Goal: Task Accomplishment & Management: Use online tool/utility

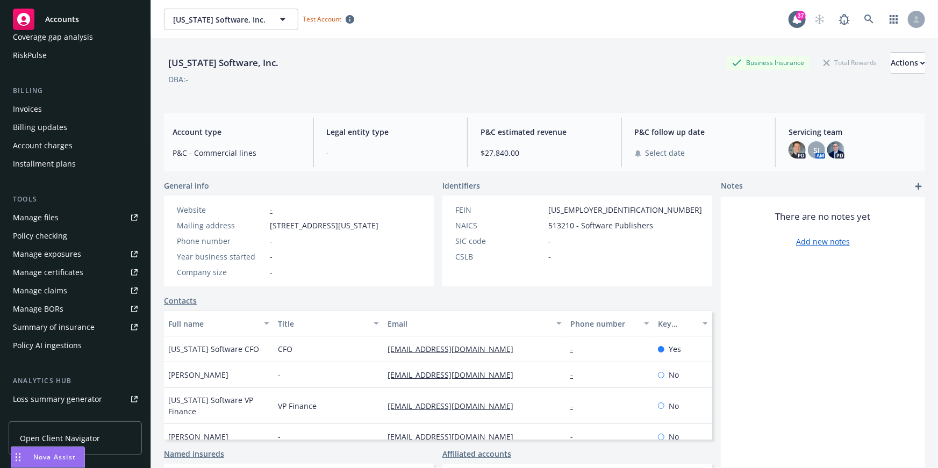
scroll to position [193, 0]
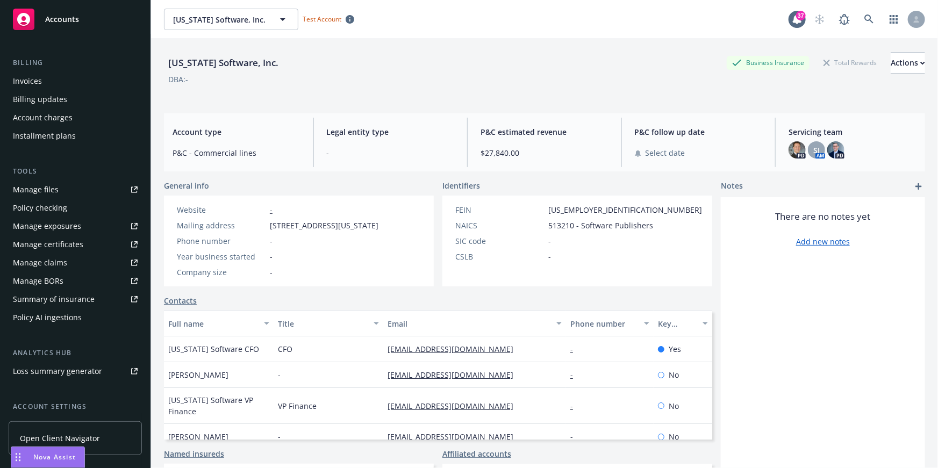
click at [83, 302] on div "Summary of insurance" at bounding box center [54, 299] width 82 height 17
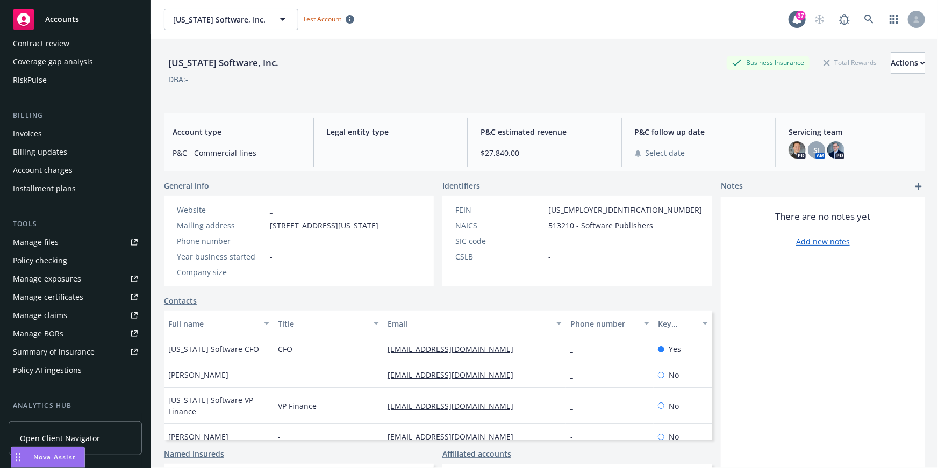
scroll to position [243, 0]
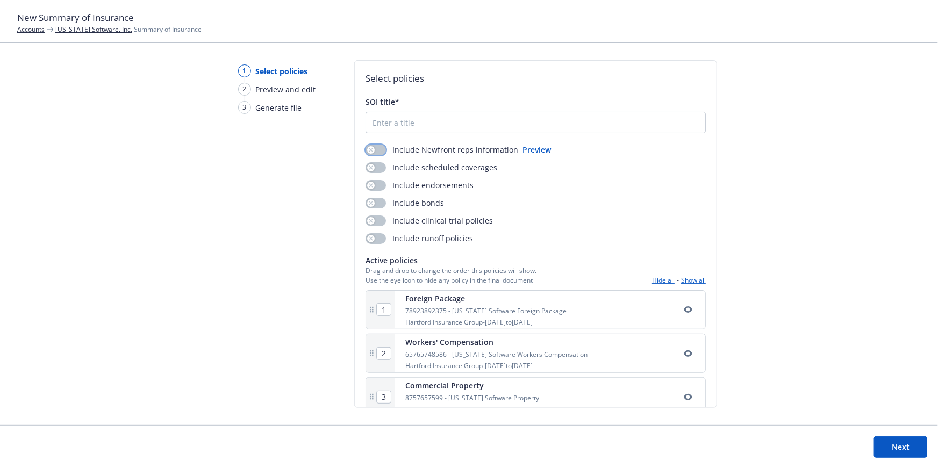
click at [373, 147] on div "button" at bounding box center [371, 150] width 8 height 8
click at [371, 169] on icon "button" at bounding box center [371, 168] width 4 height 4
click at [384, 124] on input "SOI title*" at bounding box center [535, 122] width 339 height 20
type input "test"
click at [908, 433] on footer "Next" at bounding box center [469, 446] width 938 height 43
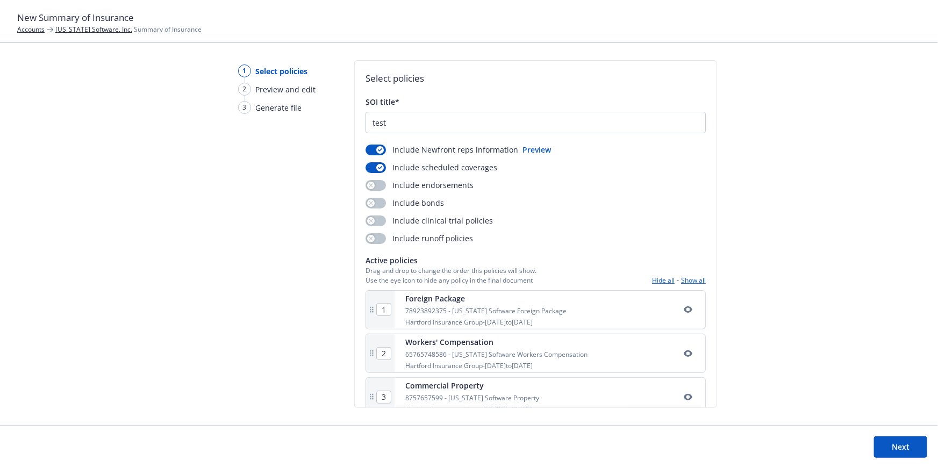
click at [907, 438] on button "Next" at bounding box center [900, 446] width 53 height 21
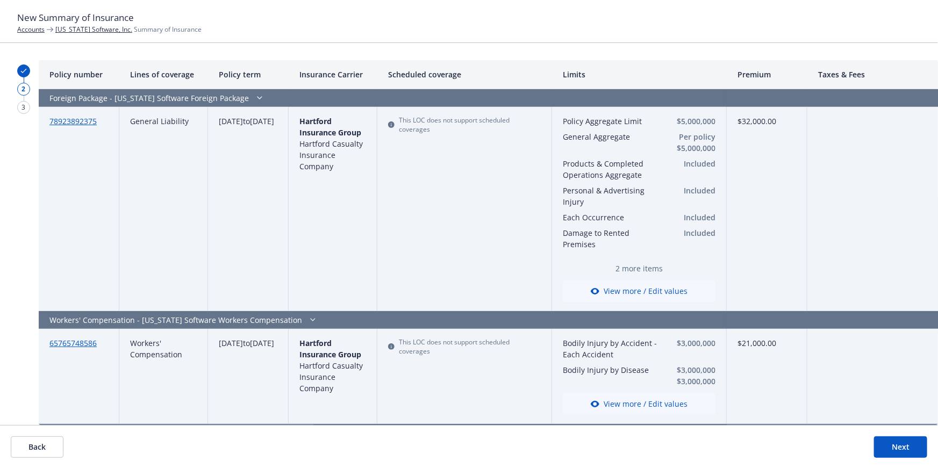
click at [47, 447] on button "Back" at bounding box center [37, 446] width 53 height 21
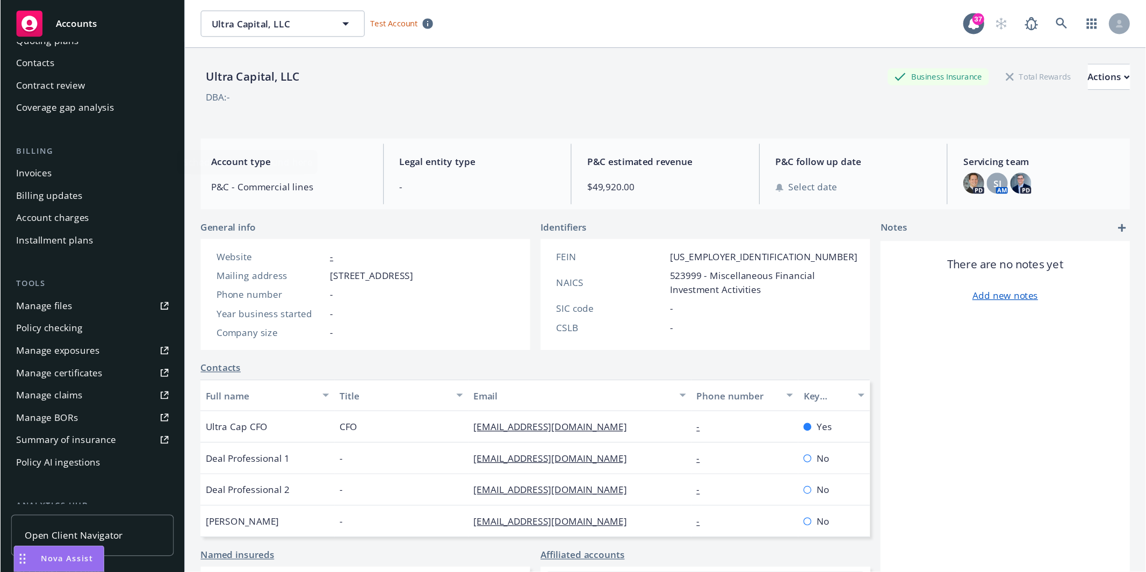
scroll to position [268, 0]
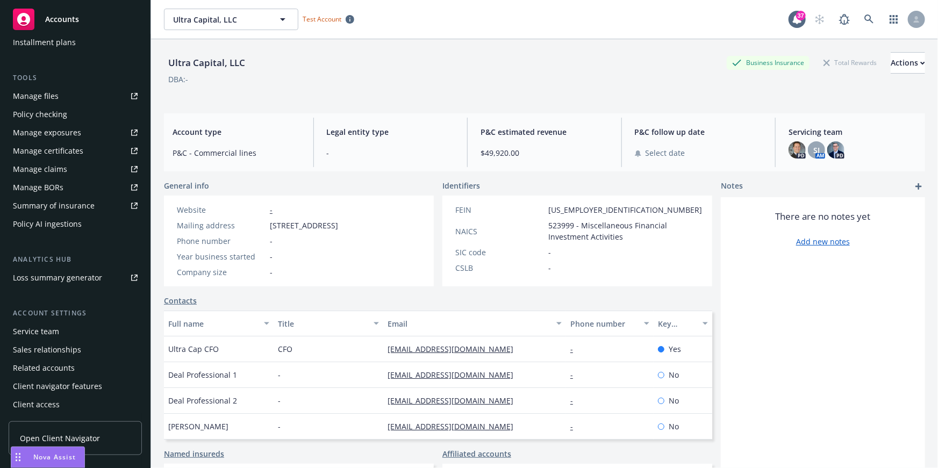
click at [78, 208] on div "Summary of insurance" at bounding box center [54, 205] width 82 height 17
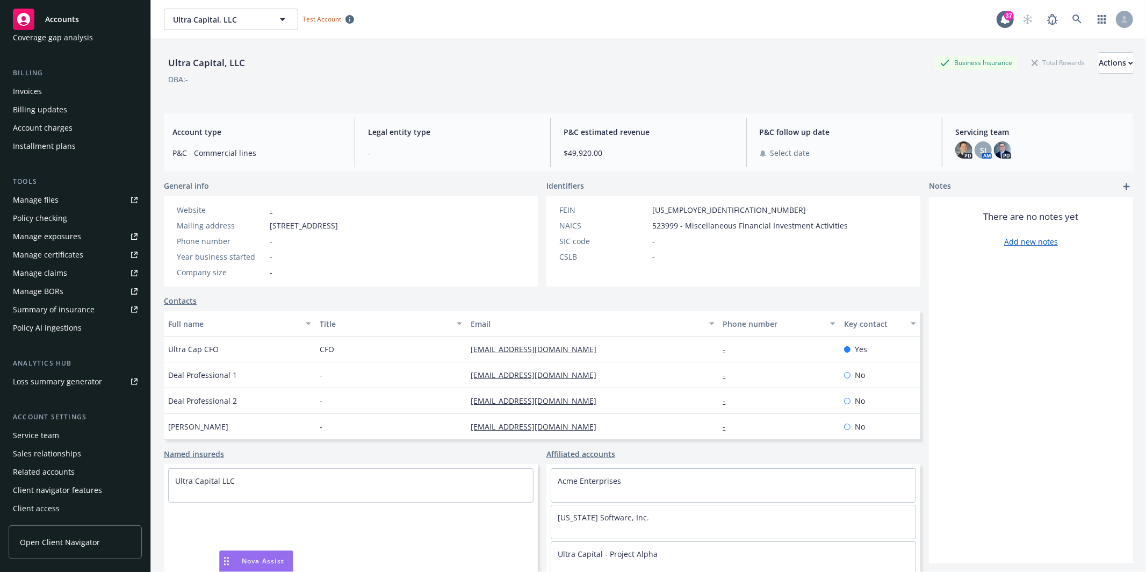
scroll to position [0, 0]
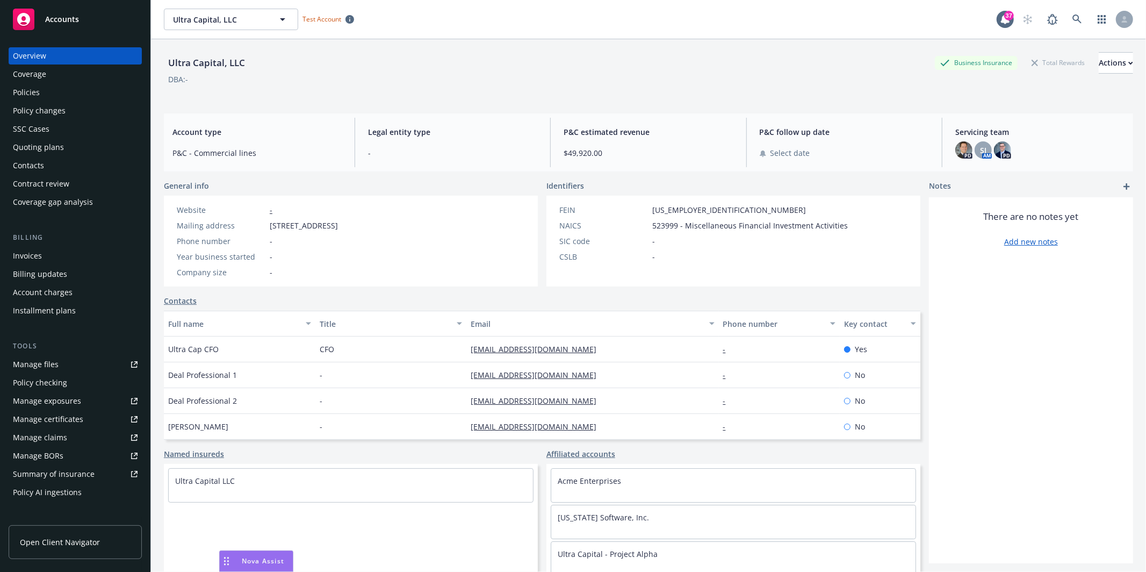
click at [41, 89] on div "Policies" at bounding box center [75, 92] width 125 height 17
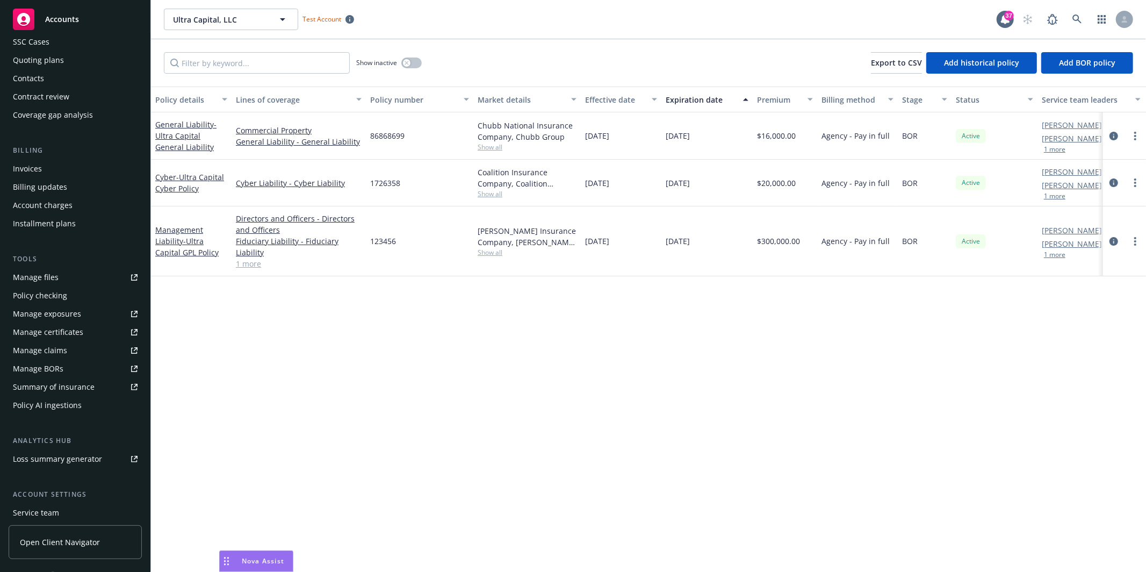
scroll to position [132, 0]
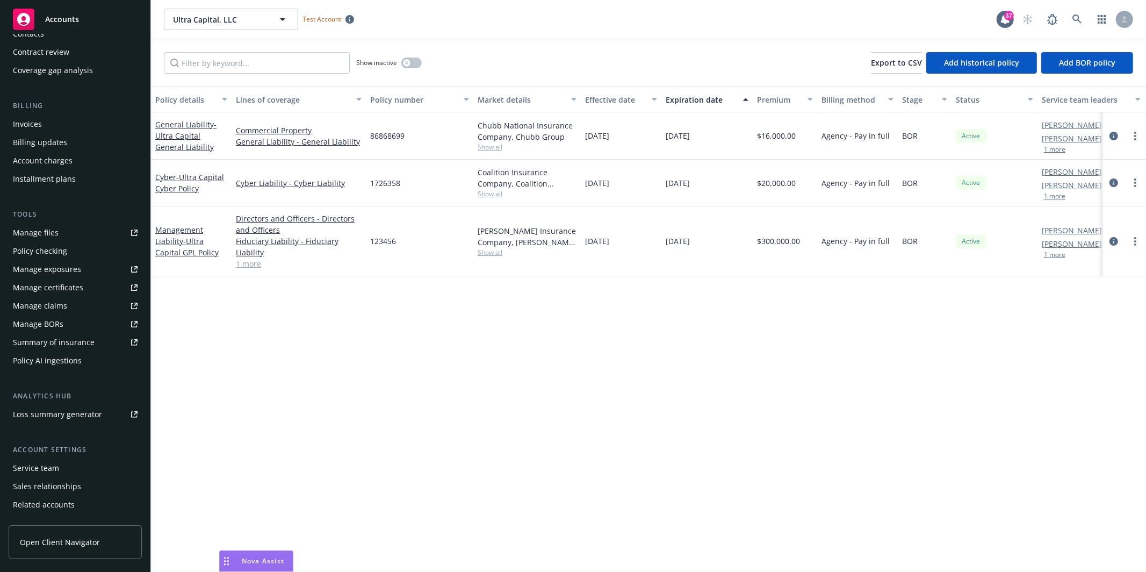
click at [77, 353] on div "Policy AI ingestions" at bounding box center [47, 360] width 69 height 17
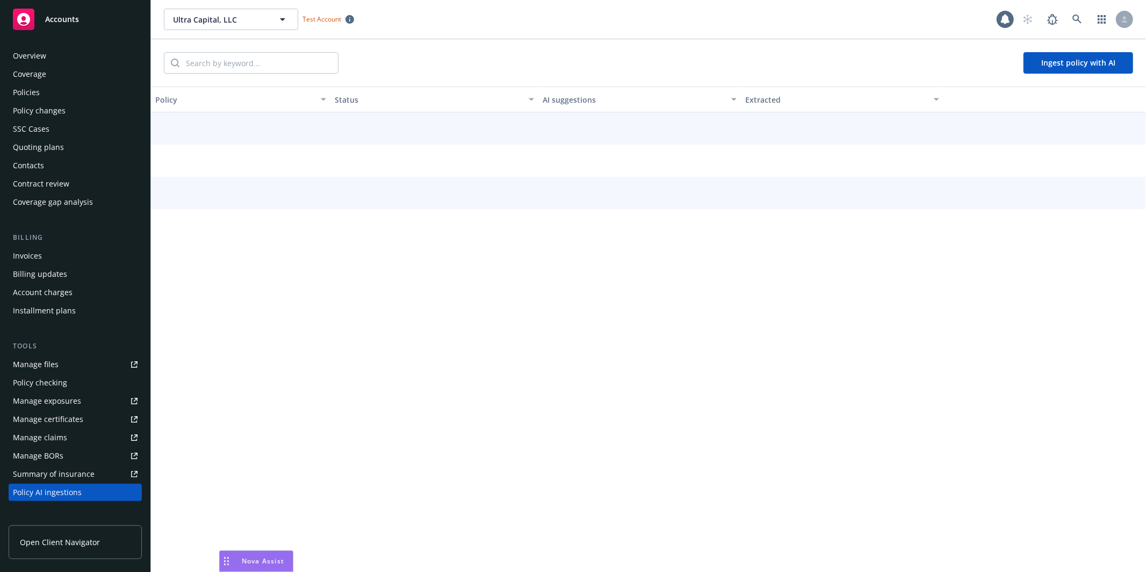
scroll to position [164, 0]
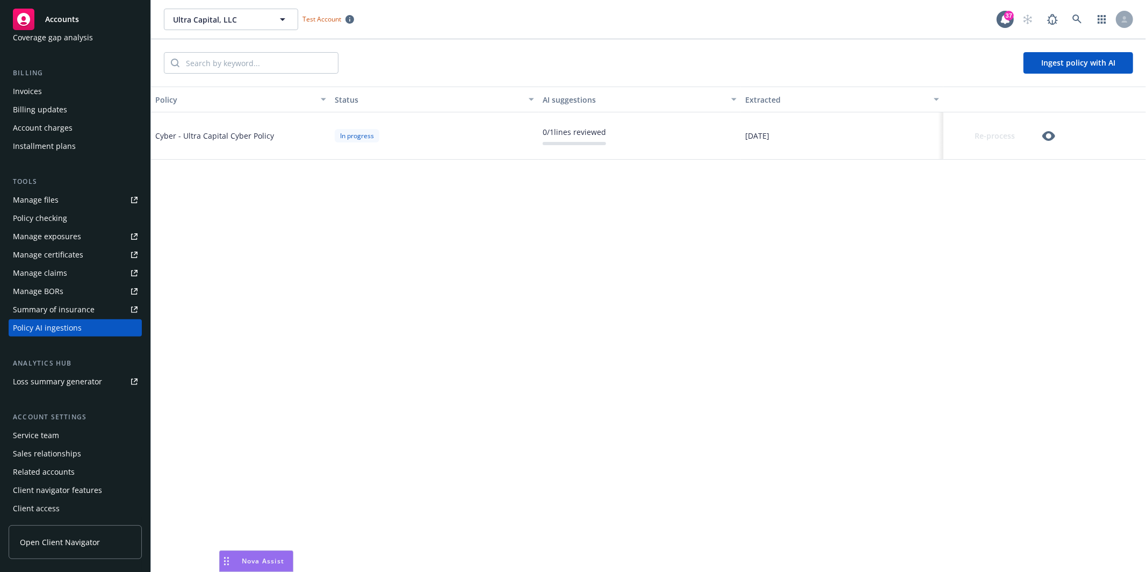
click at [937, 137] on icon "button" at bounding box center [1049, 136] width 13 height 13
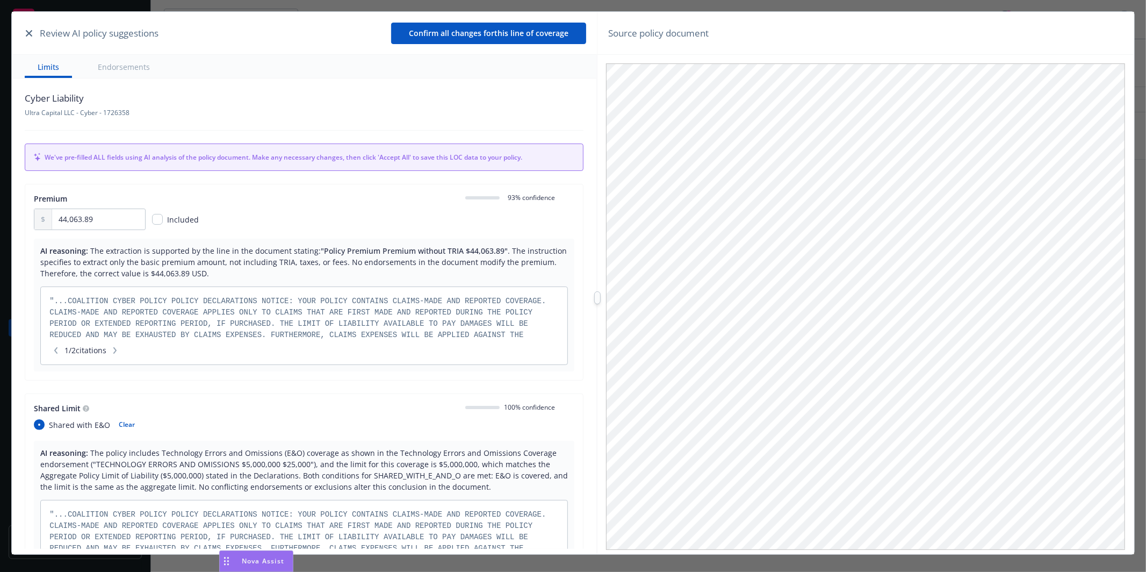
click at [597, 293] on div at bounding box center [597, 297] width 6 height 13
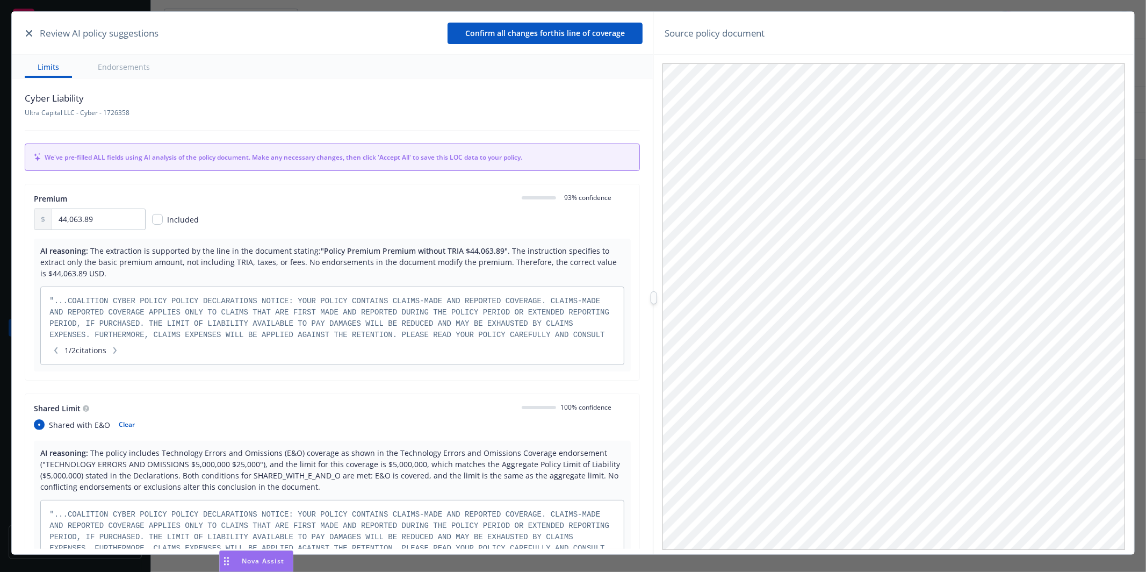
click at [654, 381] on div at bounding box center [654, 298] width 0 height 572
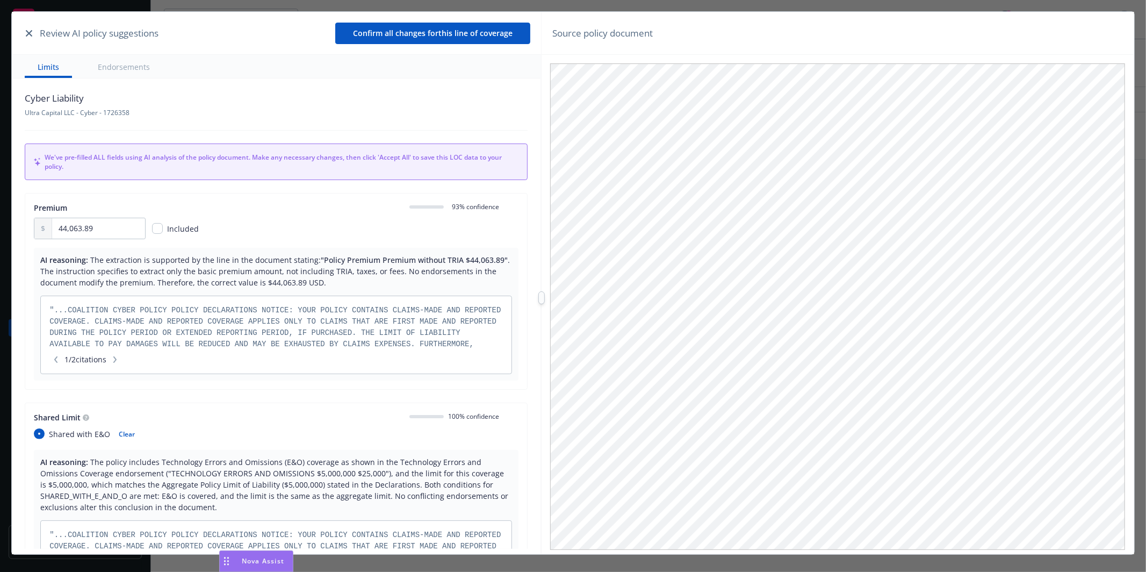
click at [542, 325] on div at bounding box center [542, 298] width 0 height 572
click at [132, 57] on button "Endorsements" at bounding box center [124, 66] width 78 height 23
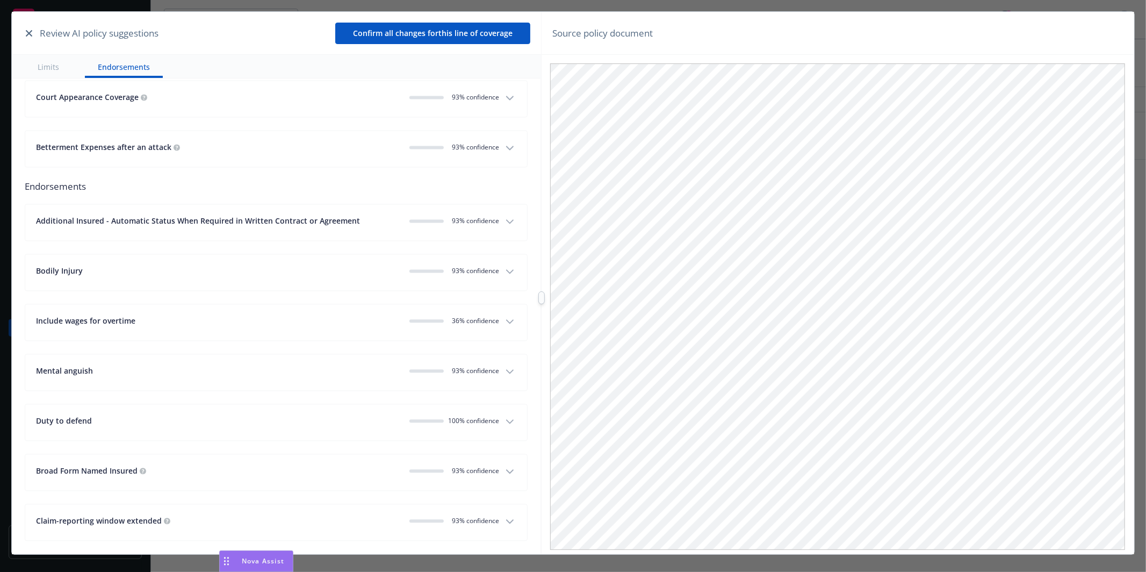
scroll to position [1926, 0]
click at [380, 222] on div "Additional Insured - Automatic Status When Required in Written Contract or Agre…" at bounding box center [218, 218] width 365 height 11
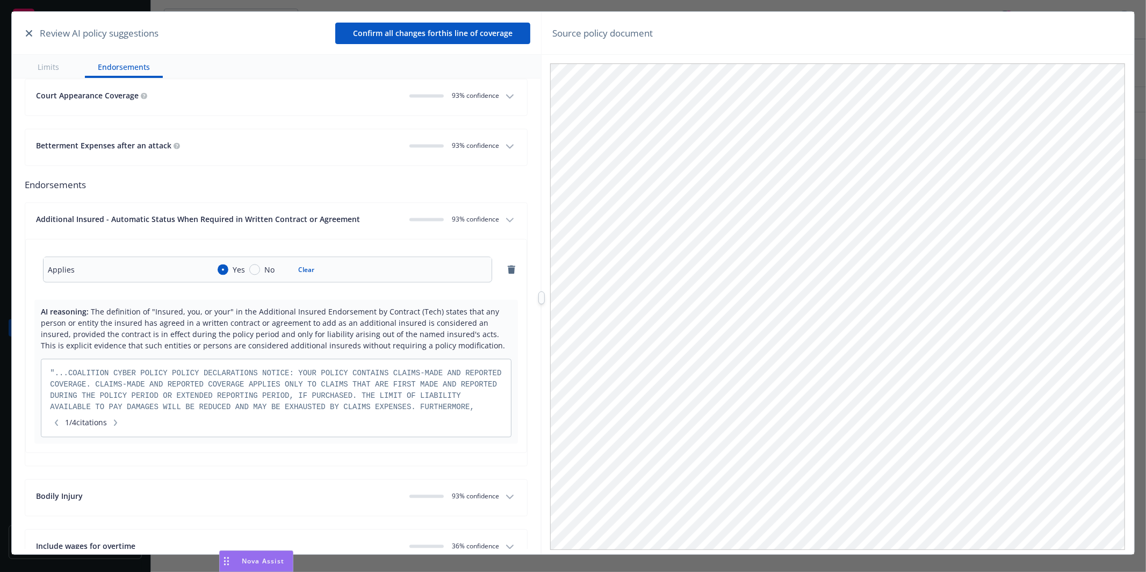
click at [369, 221] on div "Additional Insured - Automatic Status When Required in Written Contract or Agre…" at bounding box center [218, 218] width 365 height 11
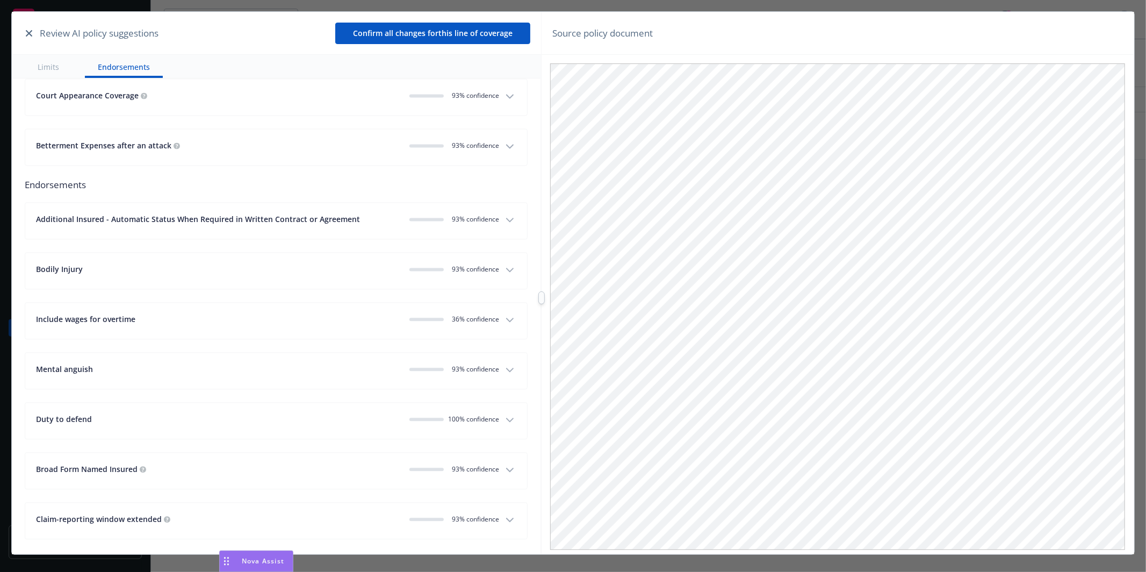
click at [346, 269] on div "Bodily Injury" at bounding box center [218, 268] width 365 height 11
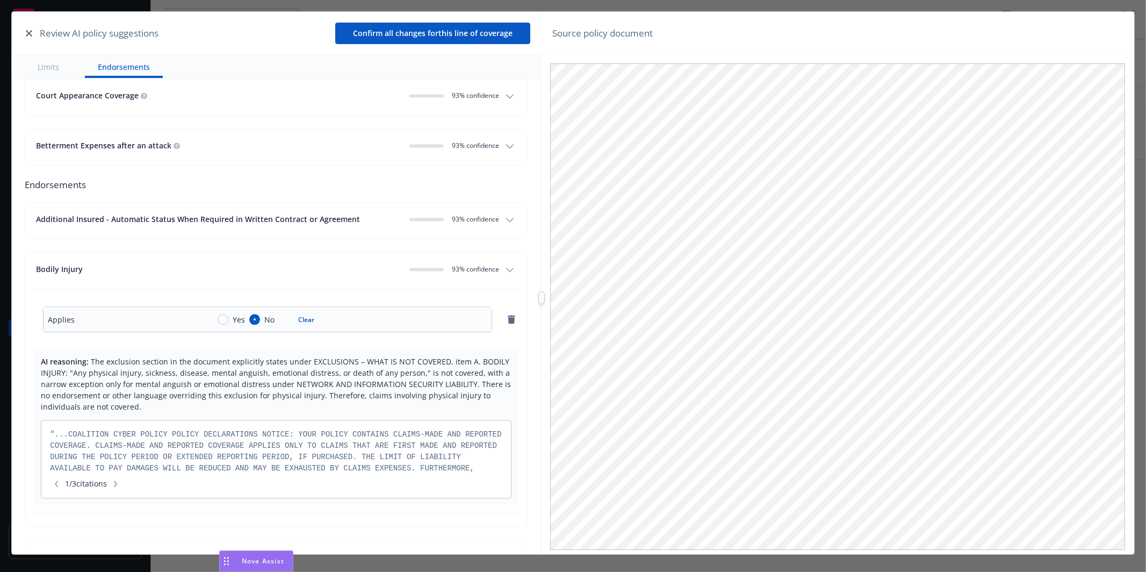
click at [348, 273] on div "Bodily Injury" at bounding box center [218, 268] width 365 height 11
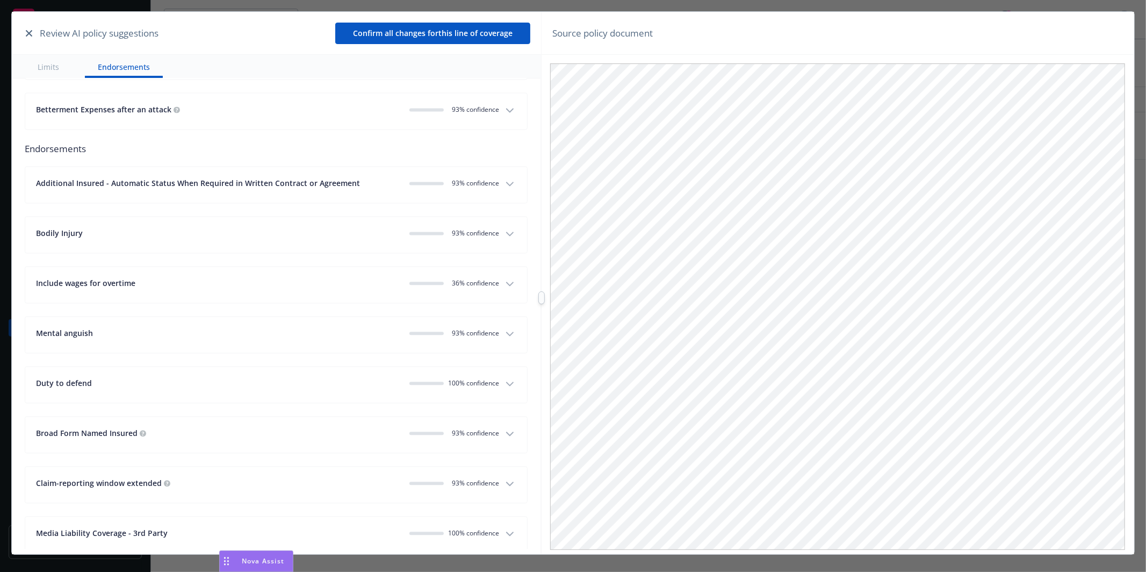
scroll to position [1980, 0]
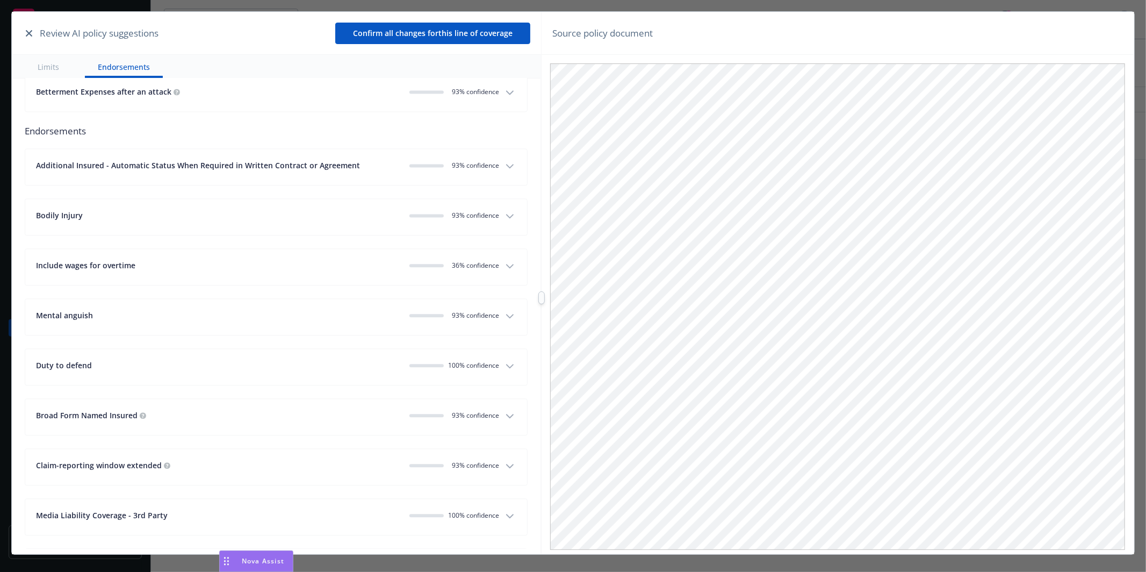
click at [370, 269] on div "Include wages for overtime" at bounding box center [218, 265] width 365 height 11
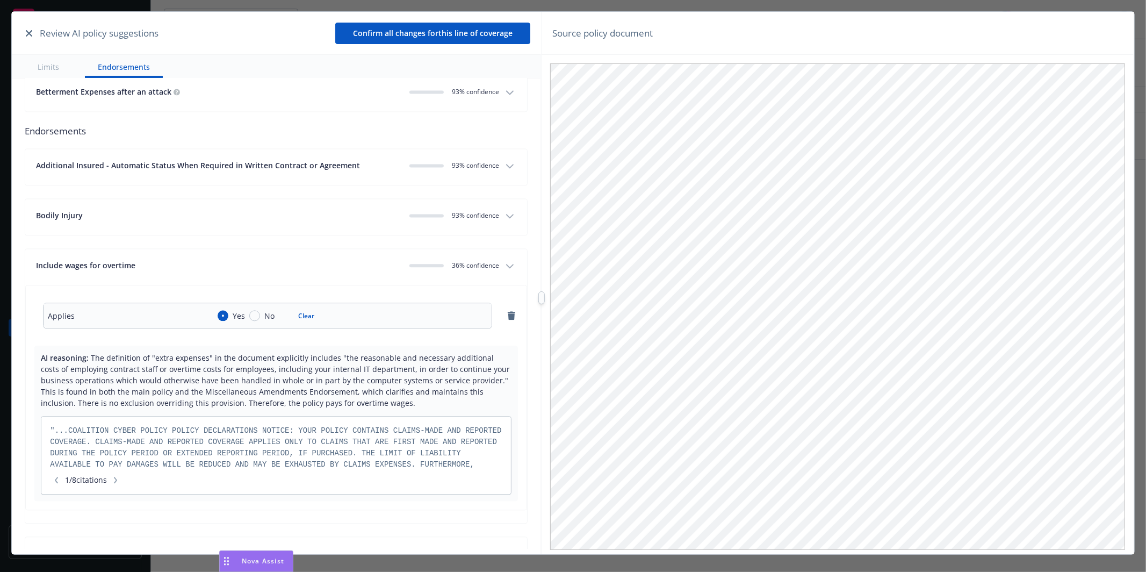
click at [370, 268] on div "Include wages for overtime" at bounding box center [218, 265] width 365 height 11
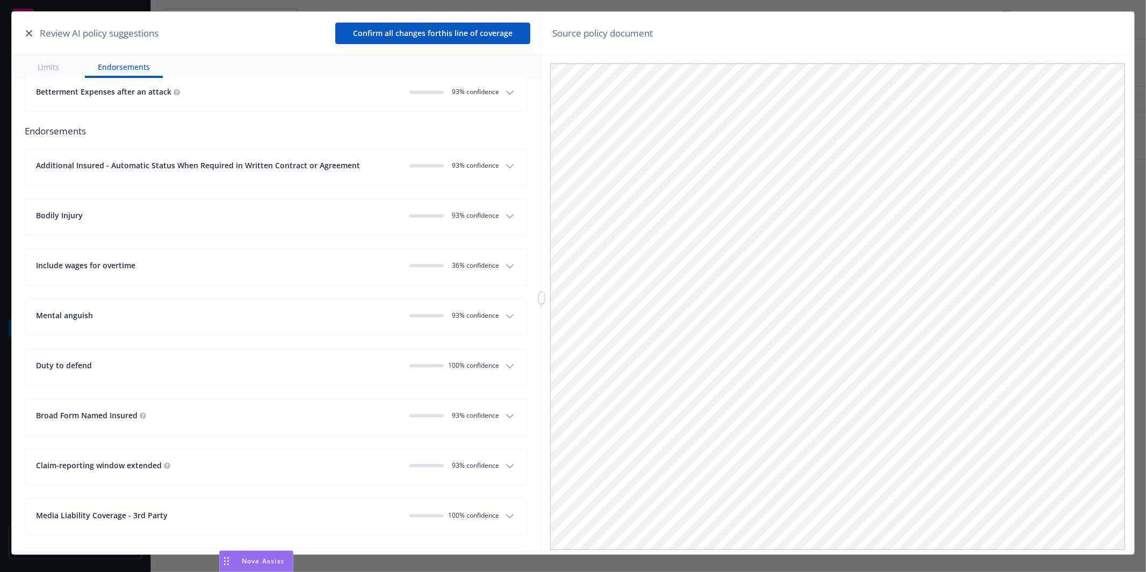
click at [370, 268] on div "Include wages for overtime" at bounding box center [218, 265] width 365 height 11
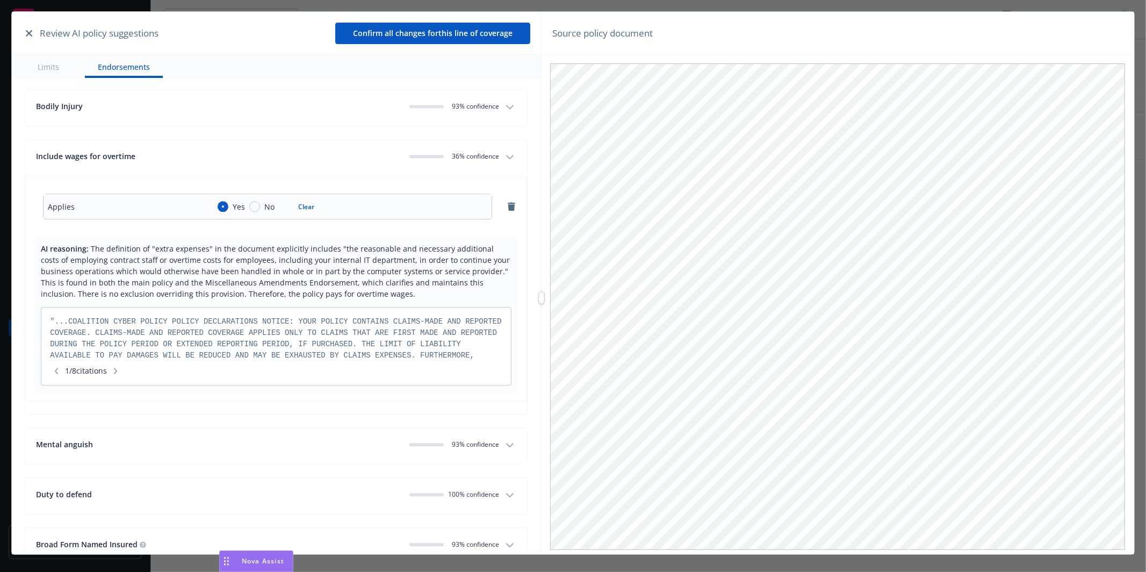
scroll to position [2091, 0]
click at [119, 369] on icon "button" at bounding box center [115, 369] width 6 height 6
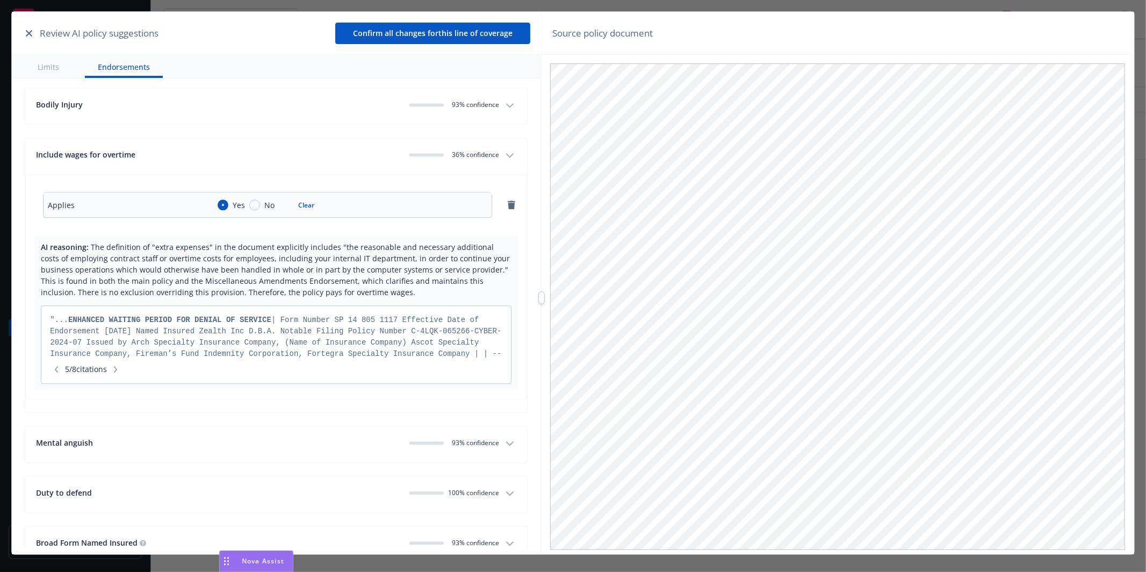
click at [119, 369] on icon "button" at bounding box center [115, 369] width 6 height 6
click at [117, 369] on icon "button" at bounding box center [115, 369] width 3 height 6
click at [353, 155] on div "Include wages for overtime" at bounding box center [218, 154] width 365 height 11
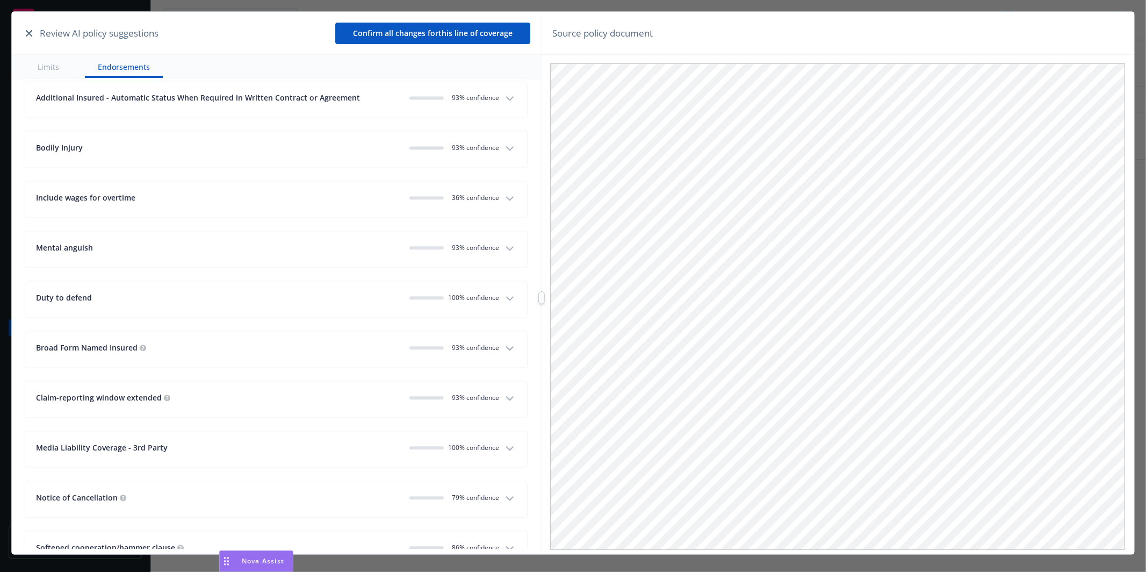
scroll to position [1994, 0]
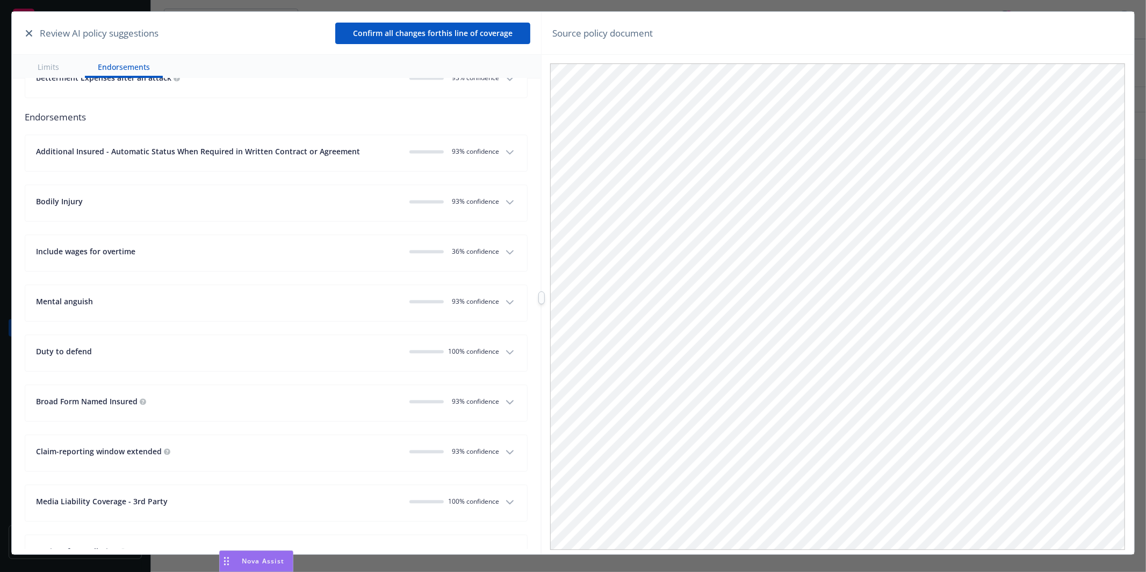
click at [367, 249] on div "Include wages for overtime" at bounding box center [218, 251] width 365 height 11
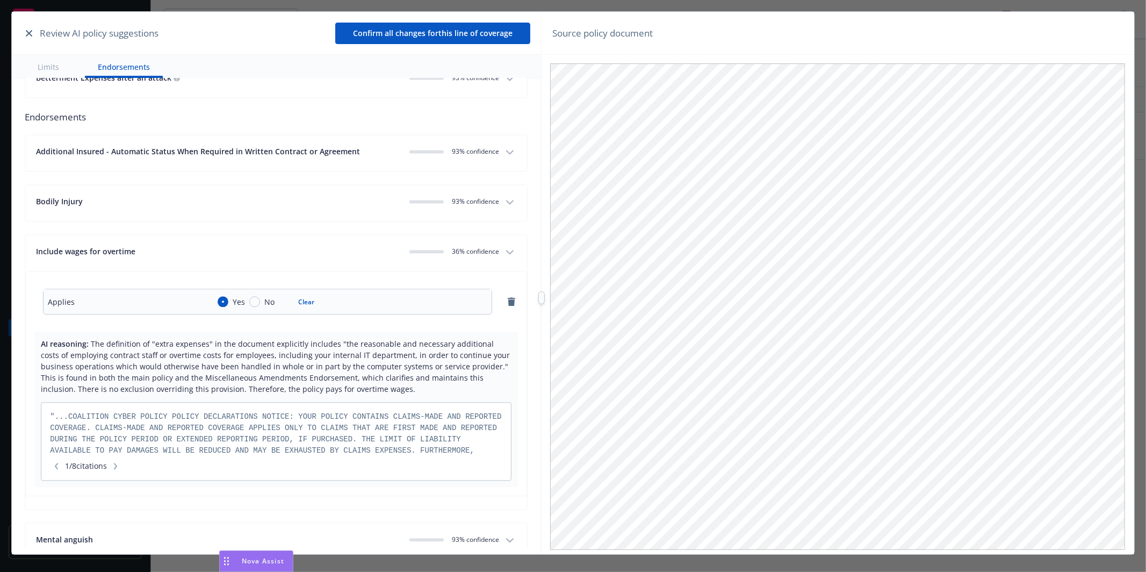
click at [357, 251] on div "Include wages for overtime" at bounding box center [218, 251] width 365 height 11
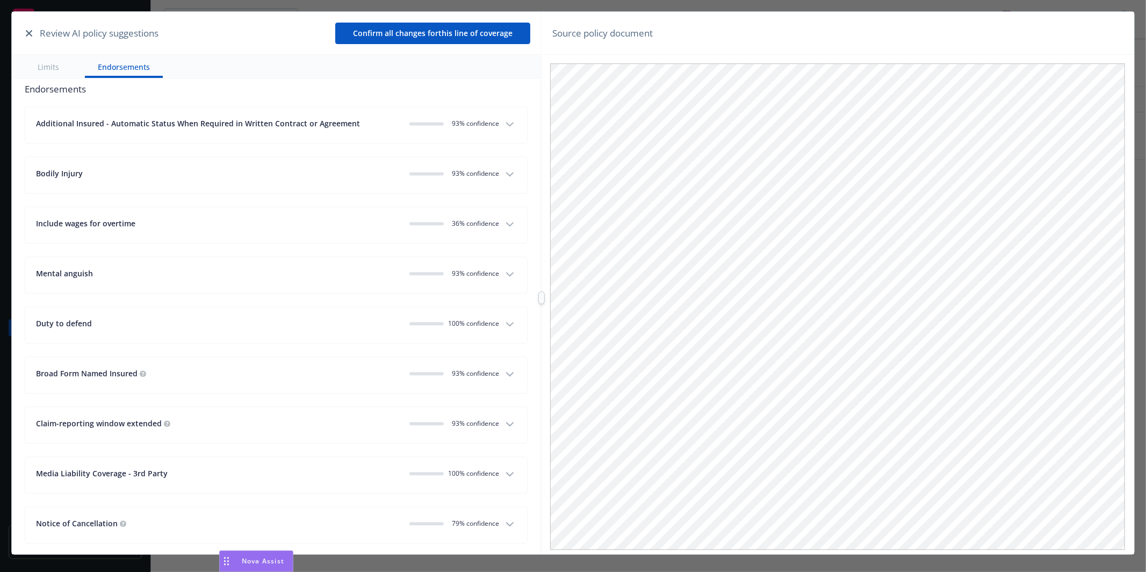
scroll to position [2038, 0]
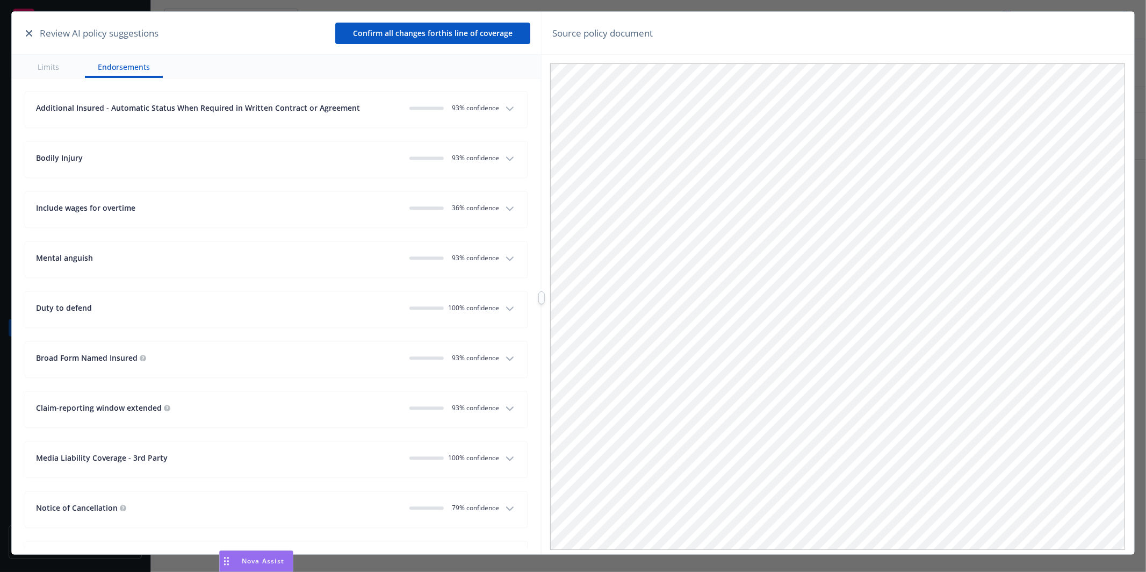
click at [339, 298] on button "Duty to defend 100% confidence" at bounding box center [276, 309] width 502 height 36
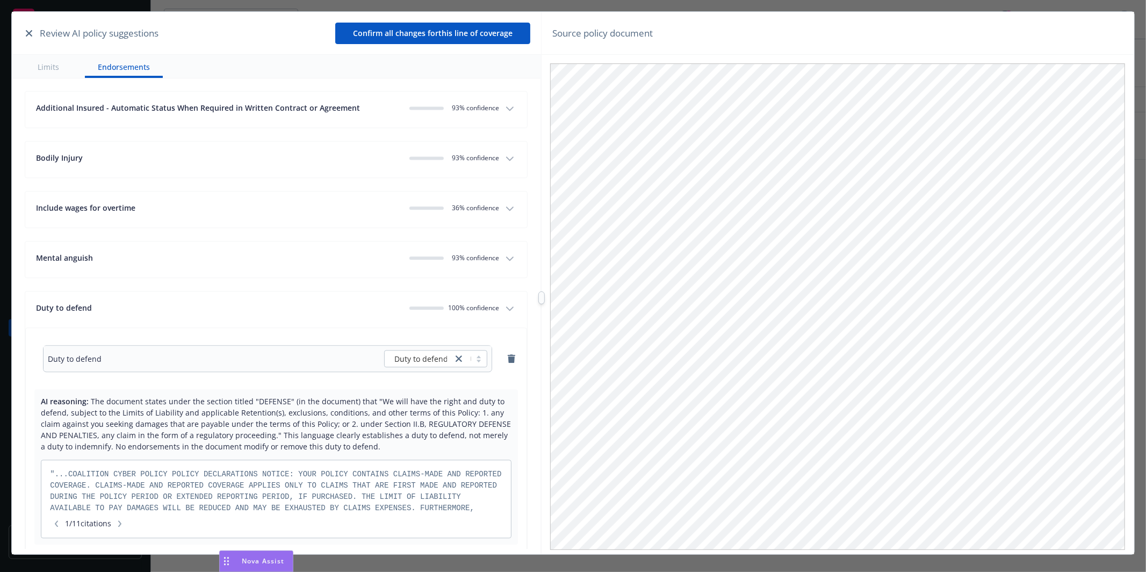
click at [338, 307] on div "Duty to defend" at bounding box center [218, 307] width 365 height 11
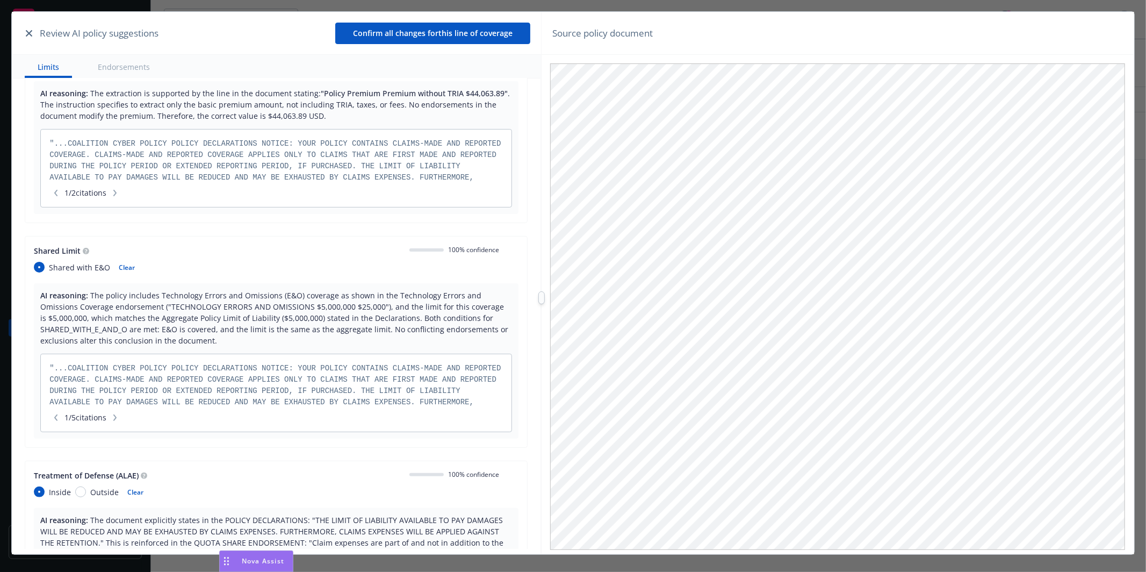
scroll to position [0, 0]
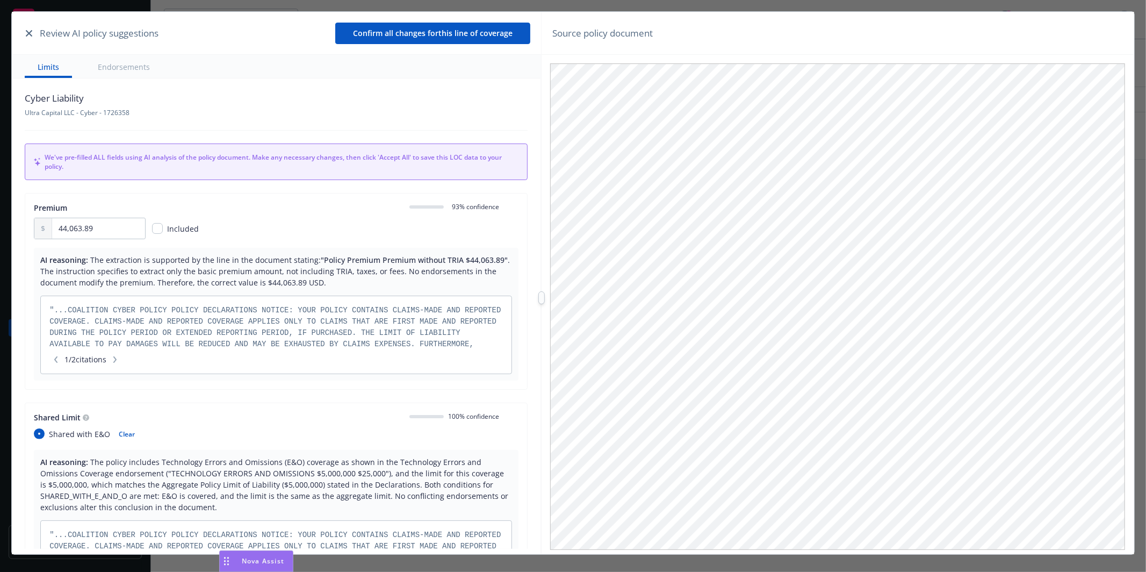
click at [33, 31] on button "button" at bounding box center [29, 33] width 13 height 13
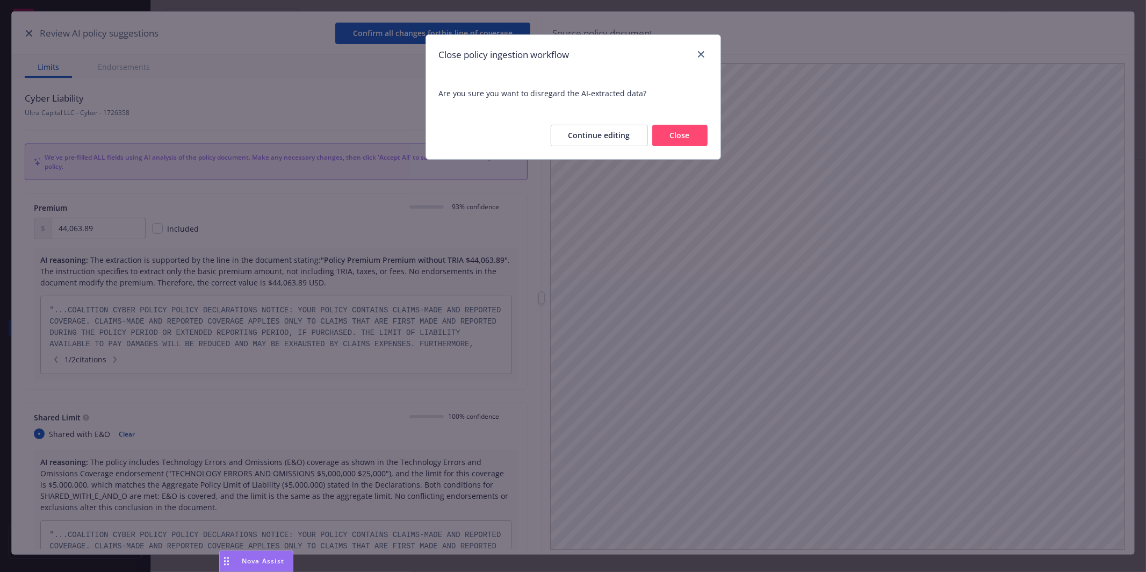
click at [687, 131] on button "Close" at bounding box center [680, 135] width 55 height 21
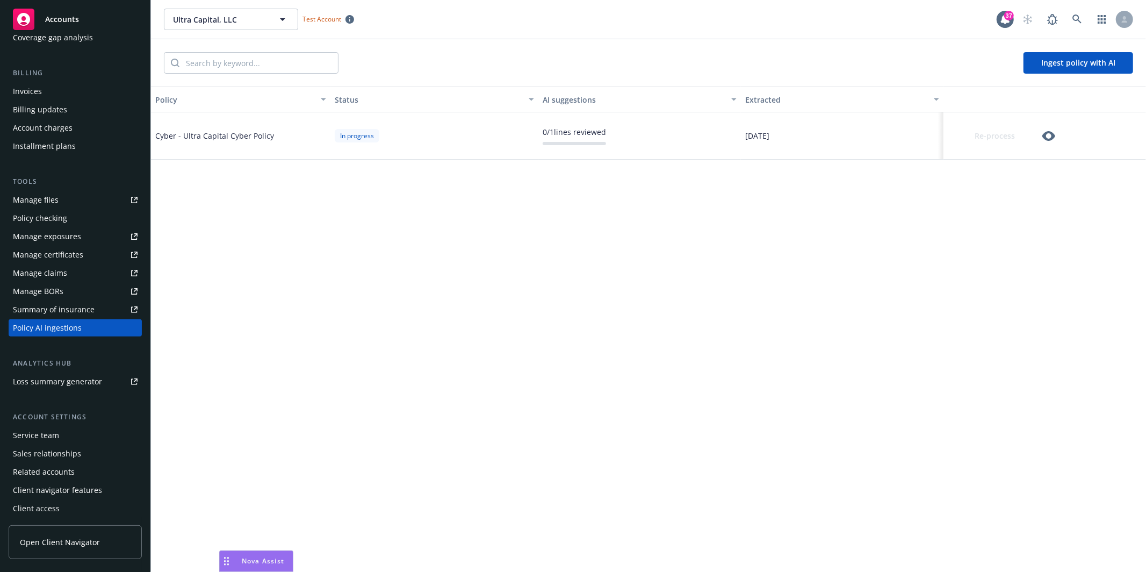
click at [86, 331] on div "Policy AI ingestions" at bounding box center [75, 327] width 125 height 17
click at [937, 137] on icon "button" at bounding box center [1049, 136] width 13 height 13
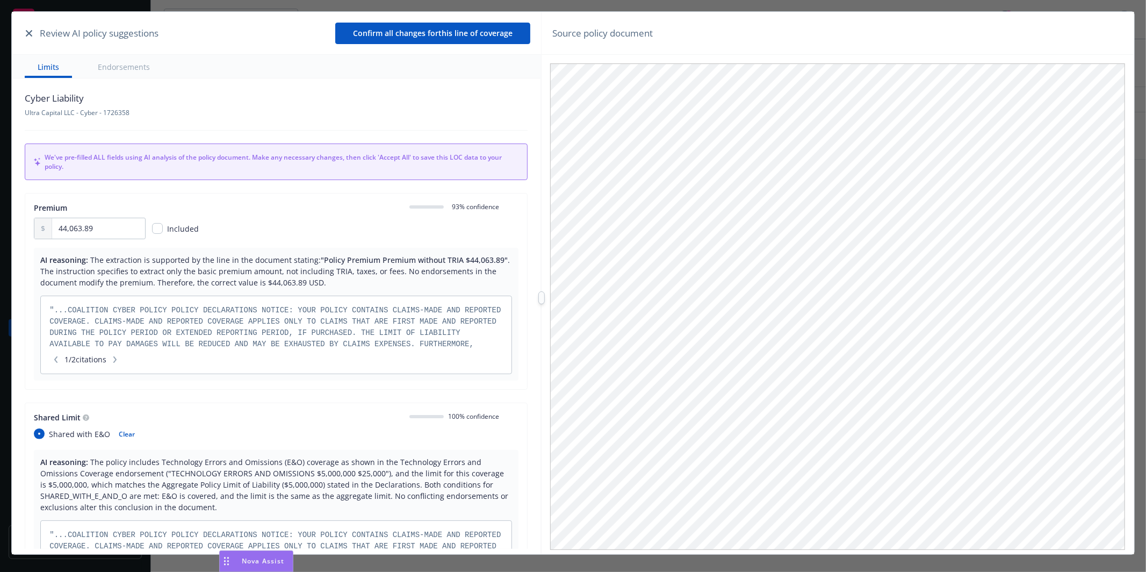
click at [26, 36] on icon "button" at bounding box center [29, 33] width 6 height 6
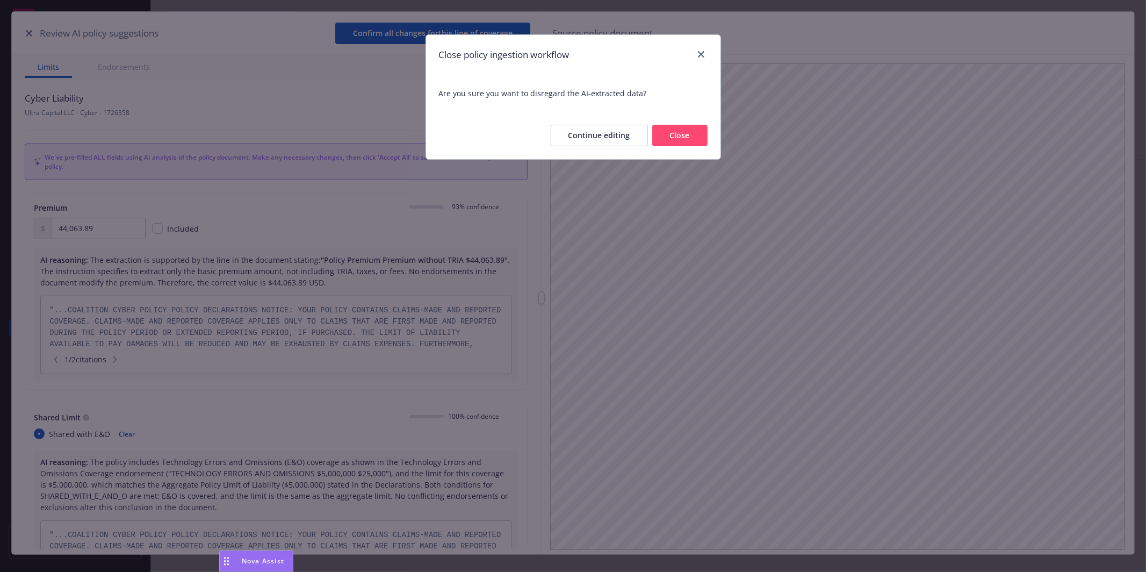
click at [686, 133] on button "Close" at bounding box center [680, 135] width 55 height 21
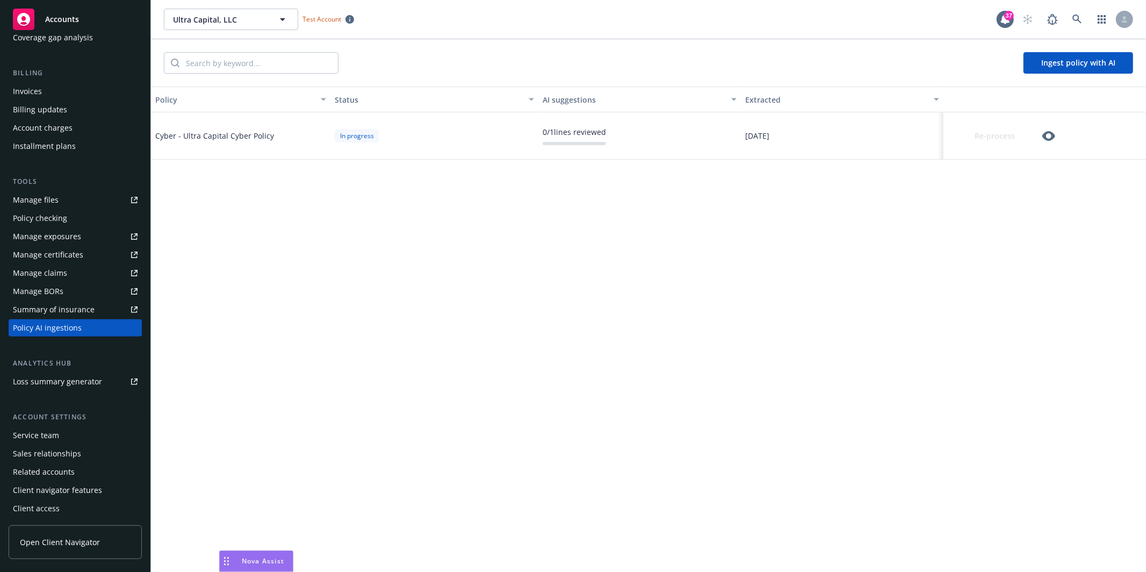
click at [937, 135] on icon "button" at bounding box center [1049, 136] width 13 height 13
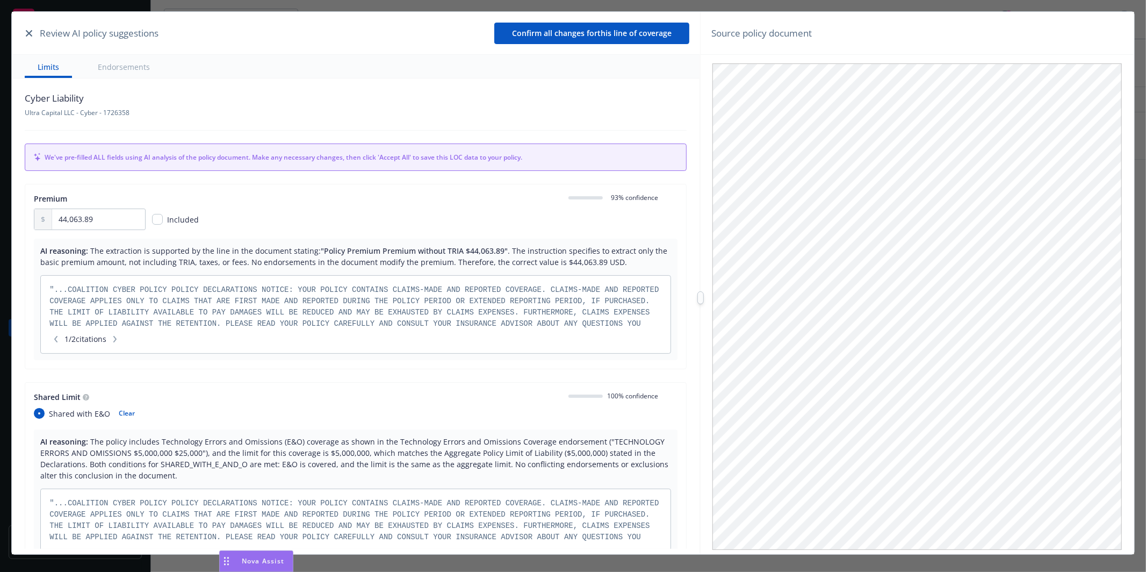
click at [701, 291] on div at bounding box center [701, 298] width 0 height 572
click at [27, 31] on icon "button" at bounding box center [29, 33] width 6 height 6
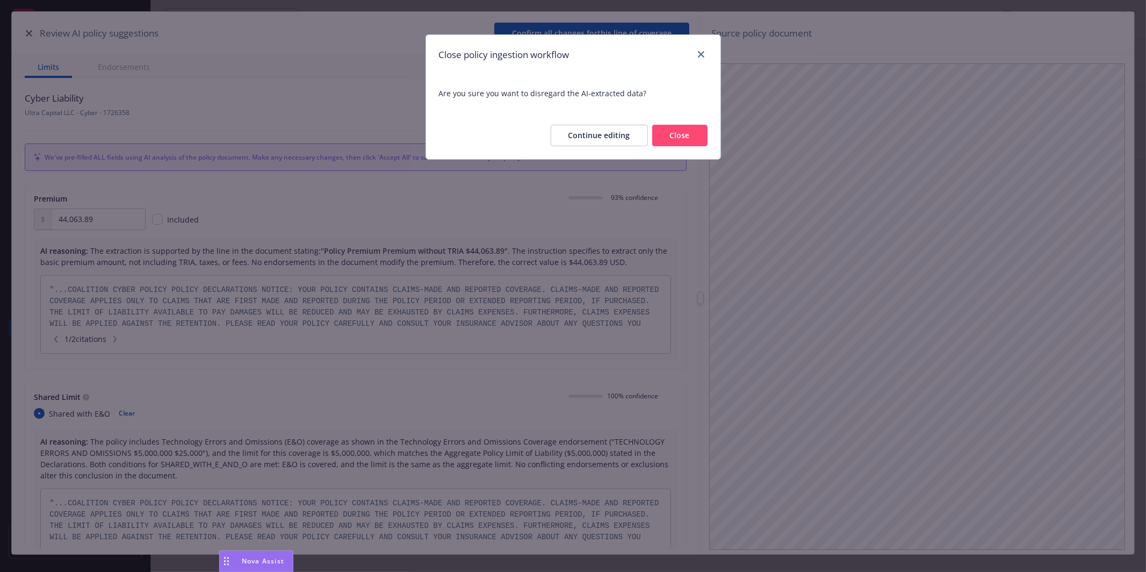
click at [687, 142] on button "Close" at bounding box center [680, 135] width 55 height 21
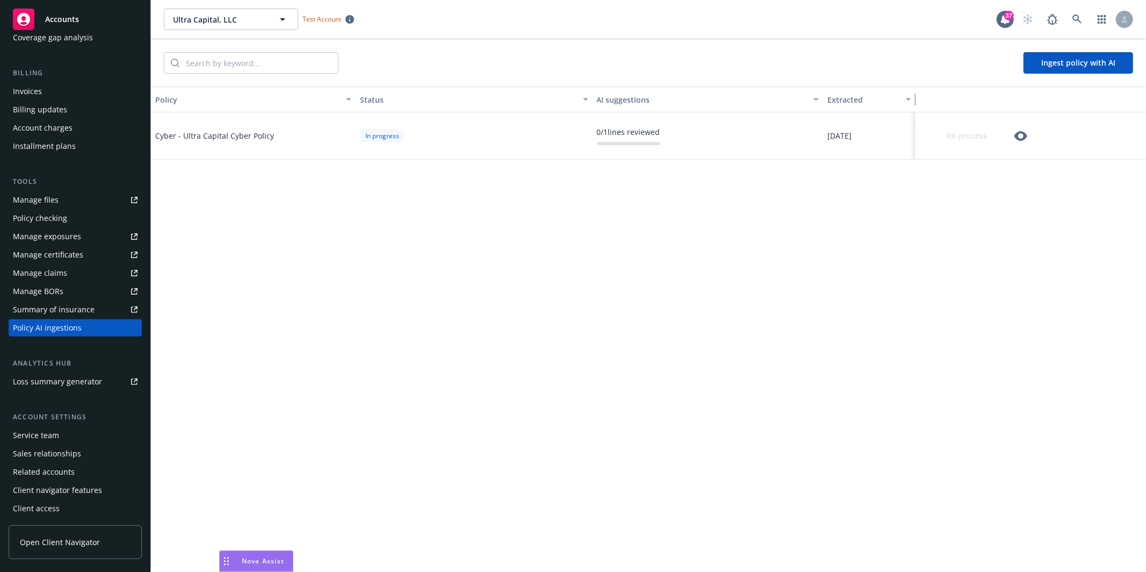
drag, startPoint x: 940, startPoint y: 100, endPoint x: 883, endPoint y: 107, distance: 57.5
click at [883, 107] on button "Extracted" at bounding box center [869, 100] width 92 height 26
drag, startPoint x: 584, startPoint y: 92, endPoint x: 534, endPoint y: 107, distance: 52.1
click at [534, 107] on div "Policy Status AI suggestions Extracted" at bounding box center [648, 100] width 995 height 26
drag, startPoint x: 384, startPoint y: 96, endPoint x: 365, endPoint y: 101, distance: 18.8
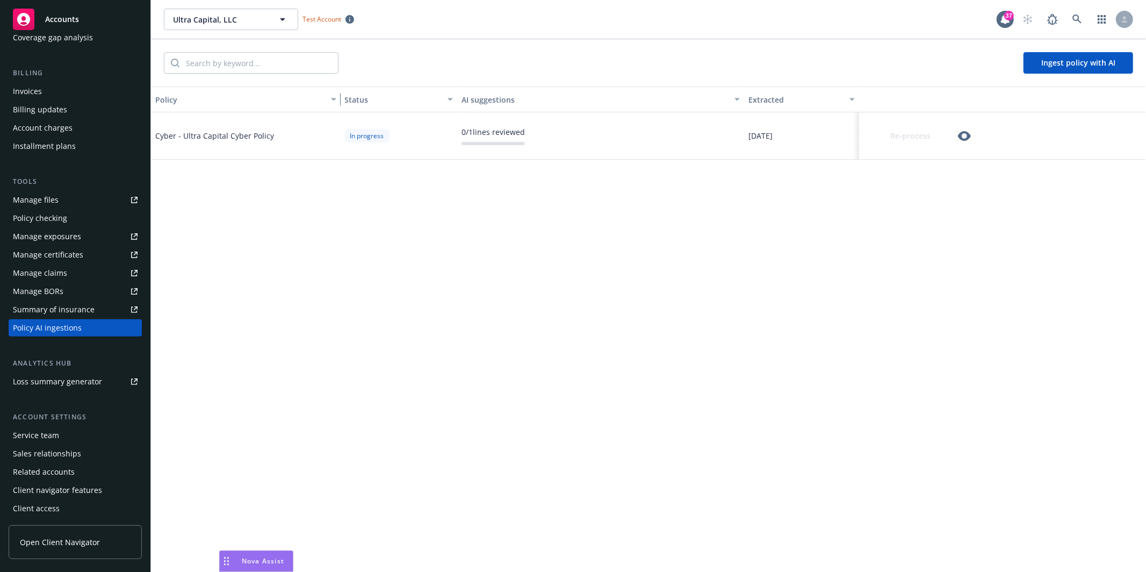
click at [365, 101] on div "Policy Status AI suggestions Extracted" at bounding box center [648, 100] width 995 height 26
drag, startPoint x: 450, startPoint y: 99, endPoint x: 467, endPoint y: 99, distance: 16.1
click at [467, 99] on button "Status" at bounding box center [412, 100] width 164 height 26
drag, startPoint x: 321, startPoint y: 98, endPoint x: 340, endPoint y: 101, distance: 19.0
click at [340, 101] on button "Policy" at bounding box center [265, 100] width 228 height 26
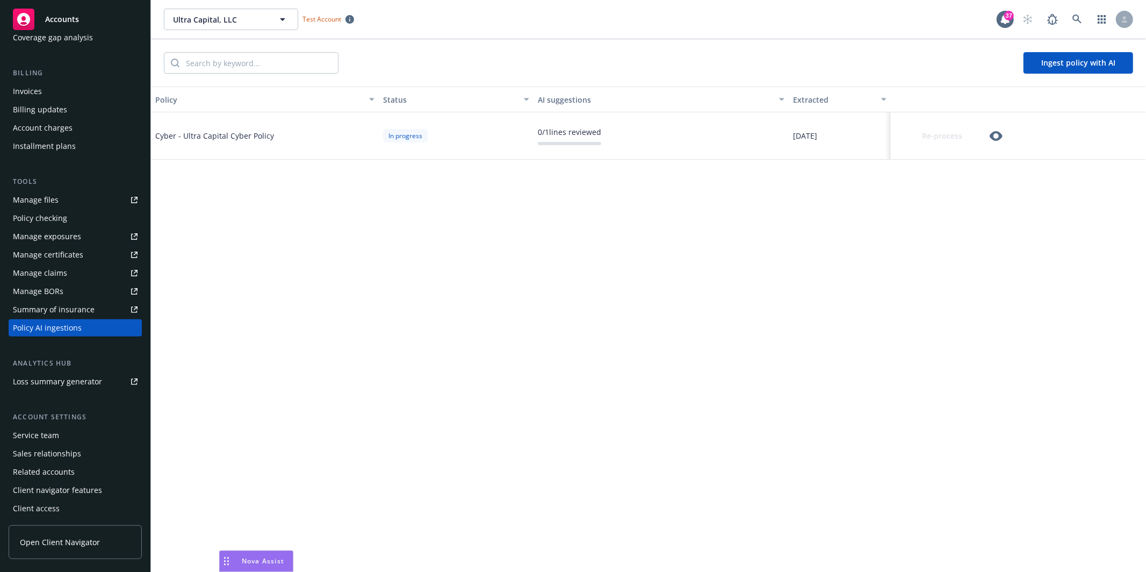
click at [381, 98] on button "Status" at bounding box center [456, 100] width 155 height 26
click at [374, 99] on div "button" at bounding box center [373, 99] width 5 height 25
click at [367, 99] on div "Policy" at bounding box center [264, 99] width 219 height 11
click at [369, 99] on icon "button" at bounding box center [371, 99] width 5 height 3
click at [291, 99] on div "Policy" at bounding box center [258, 99] width 207 height 11
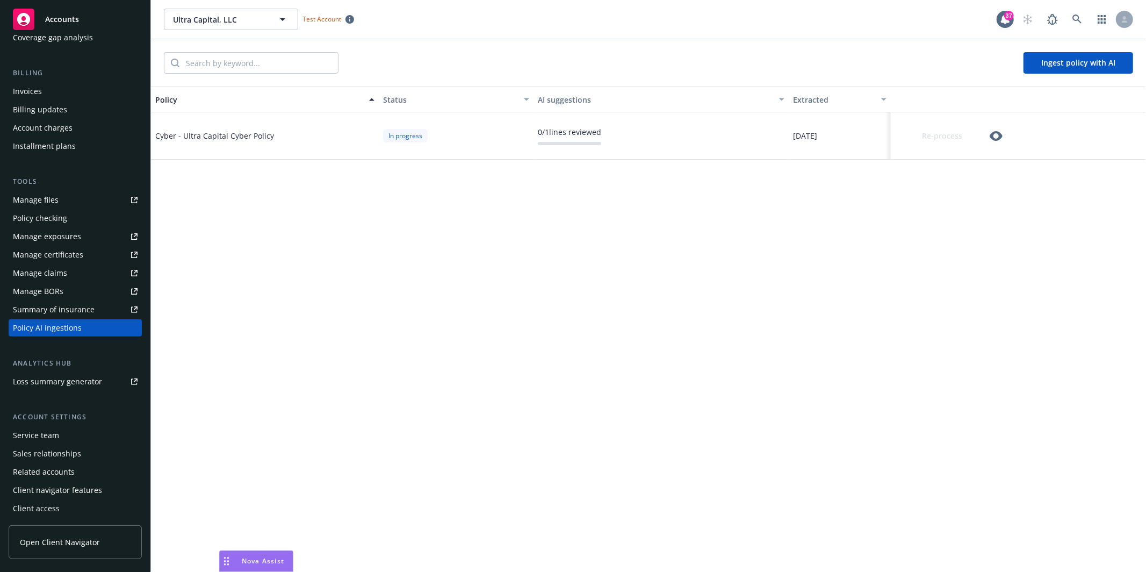
click at [375, 101] on div "button" at bounding box center [373, 99] width 5 height 25
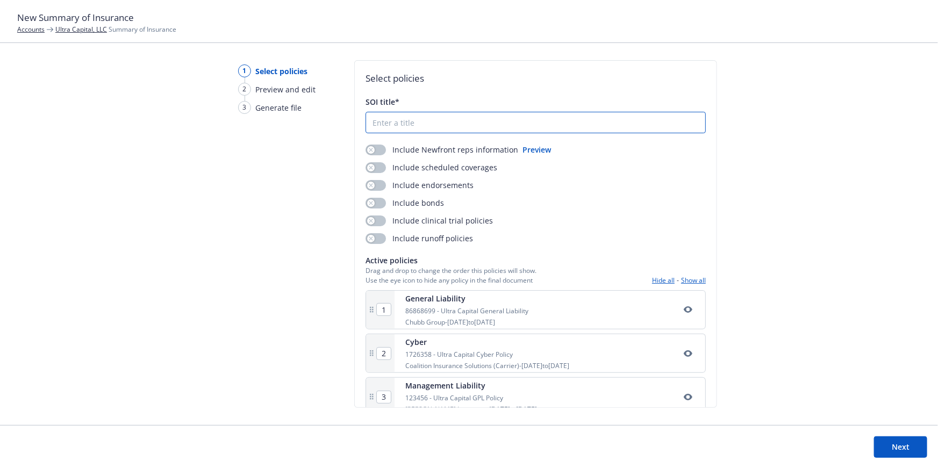
click at [482, 123] on input "SOI title*" at bounding box center [535, 122] width 339 height 20
type input "test"
click at [904, 454] on button "Next" at bounding box center [900, 446] width 53 height 21
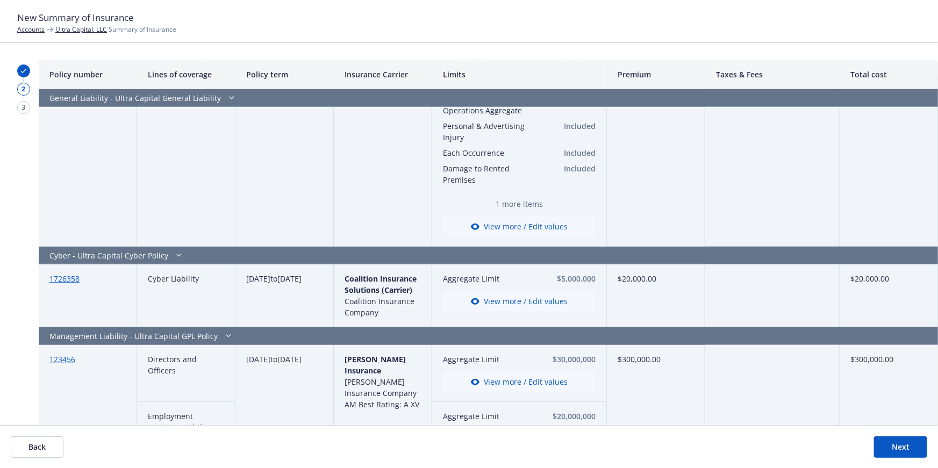
scroll to position [211, 0]
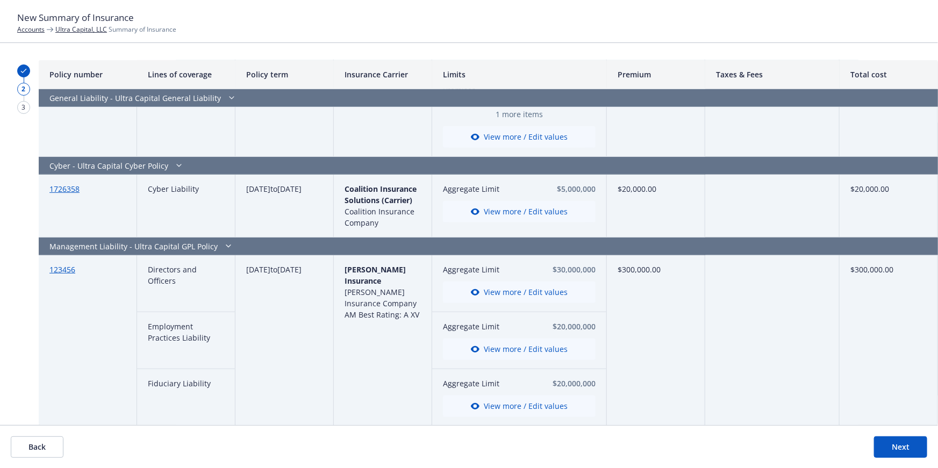
click at [48, 446] on button "Back" at bounding box center [37, 446] width 53 height 21
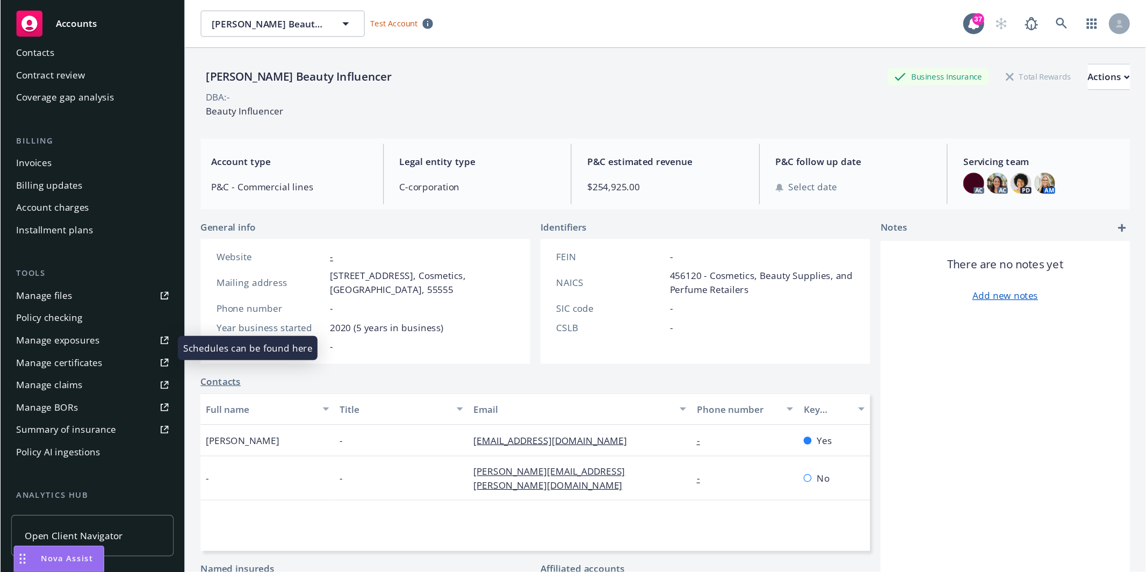
scroll to position [124, 0]
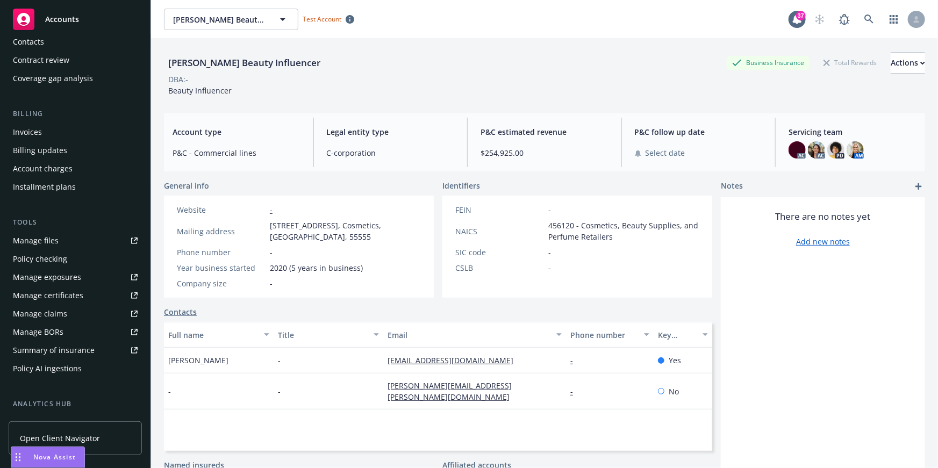
click at [70, 349] on div "Summary of insurance" at bounding box center [54, 350] width 82 height 17
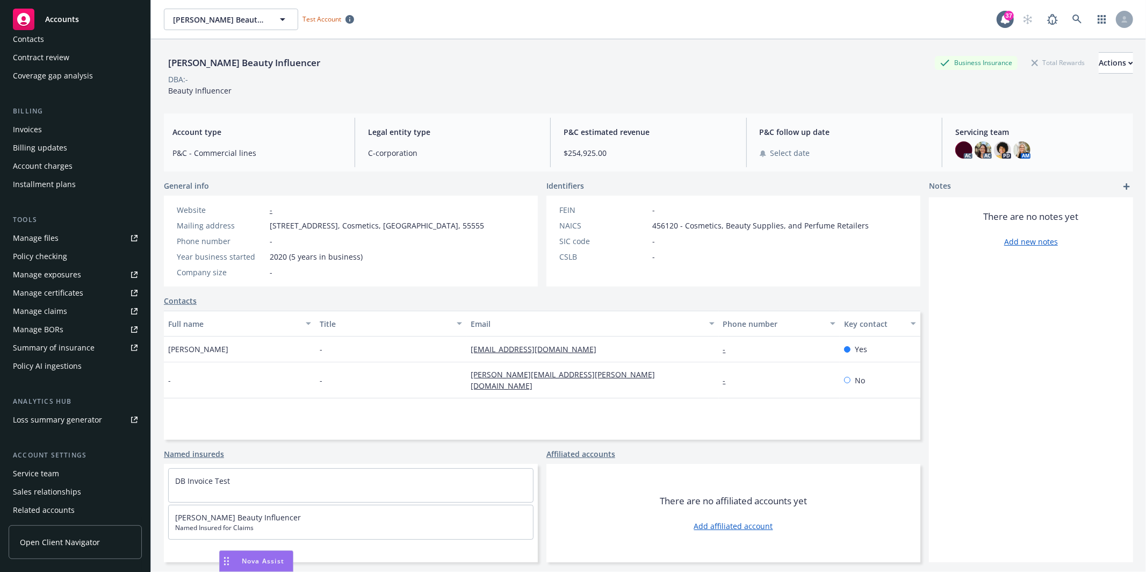
scroll to position [0, 0]
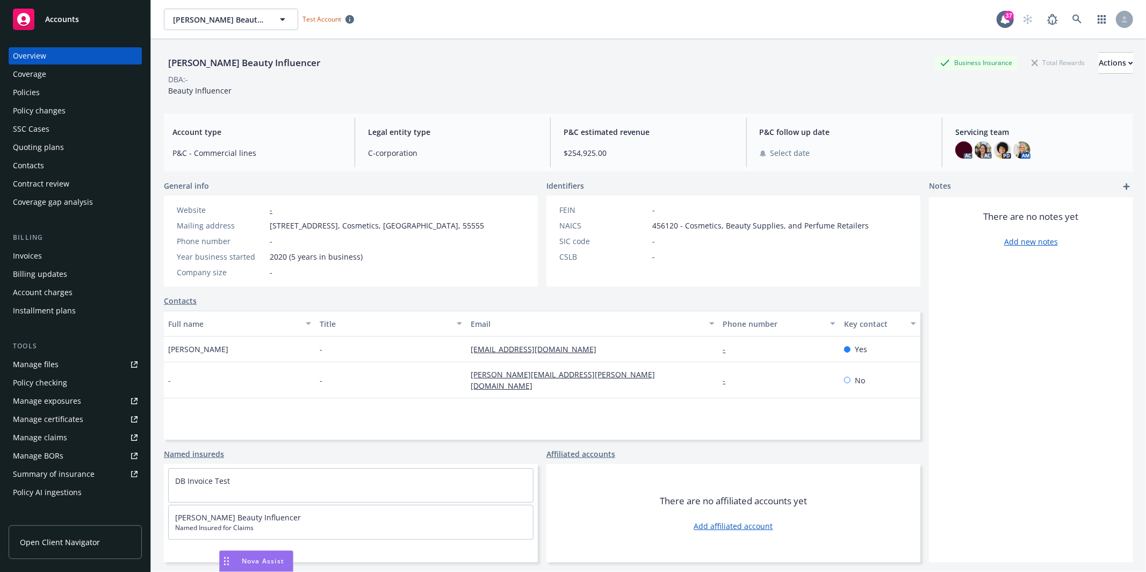
click at [64, 88] on div "Policies" at bounding box center [75, 92] width 125 height 17
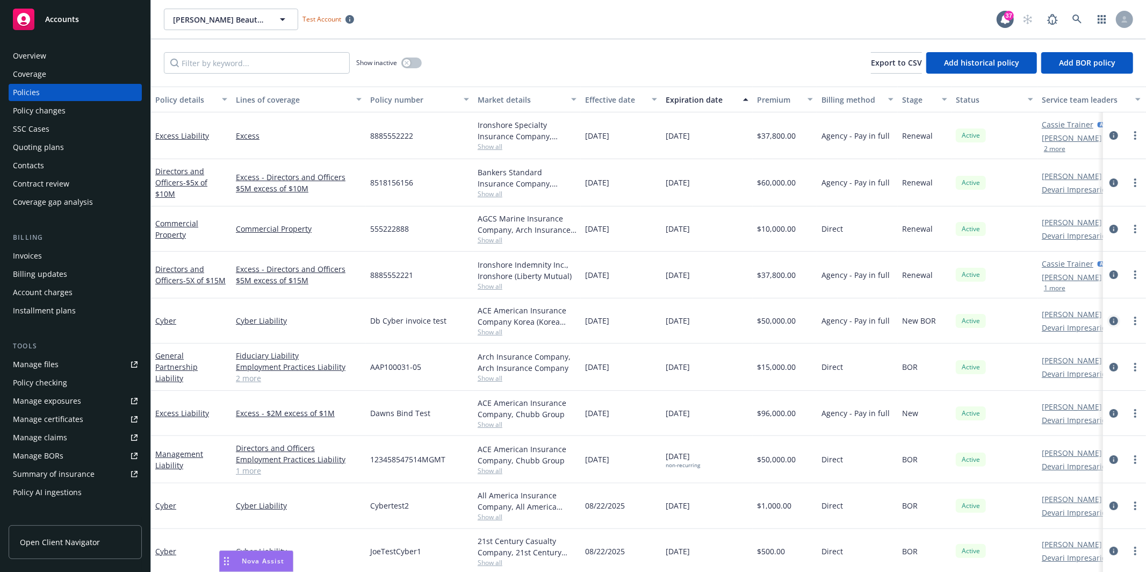
click at [937, 324] on icon "circleInformation" at bounding box center [1114, 321] width 9 height 9
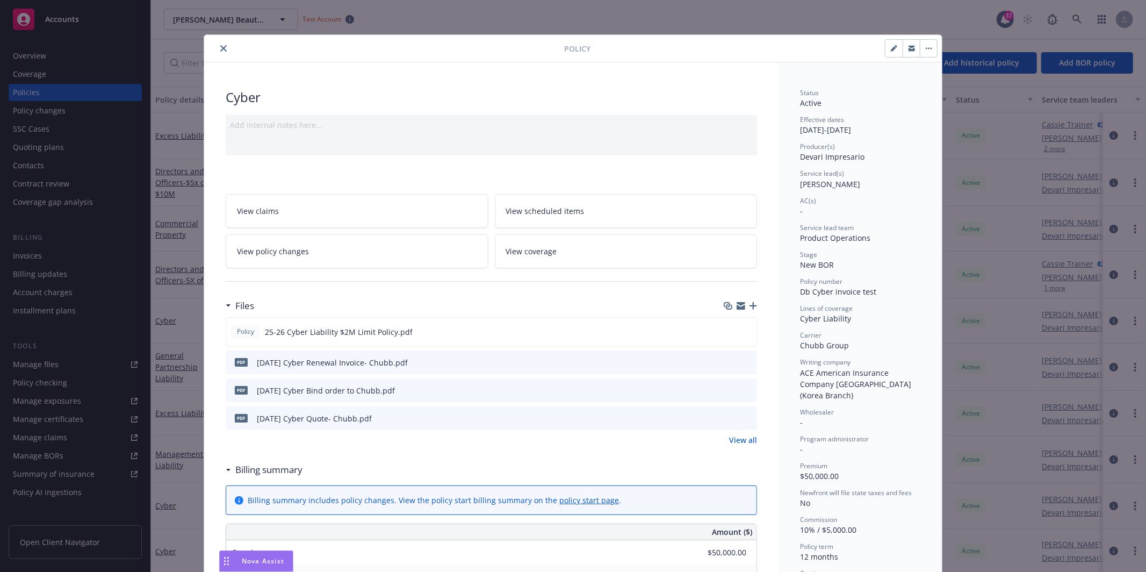
click at [222, 47] on icon "close" at bounding box center [223, 48] width 6 height 6
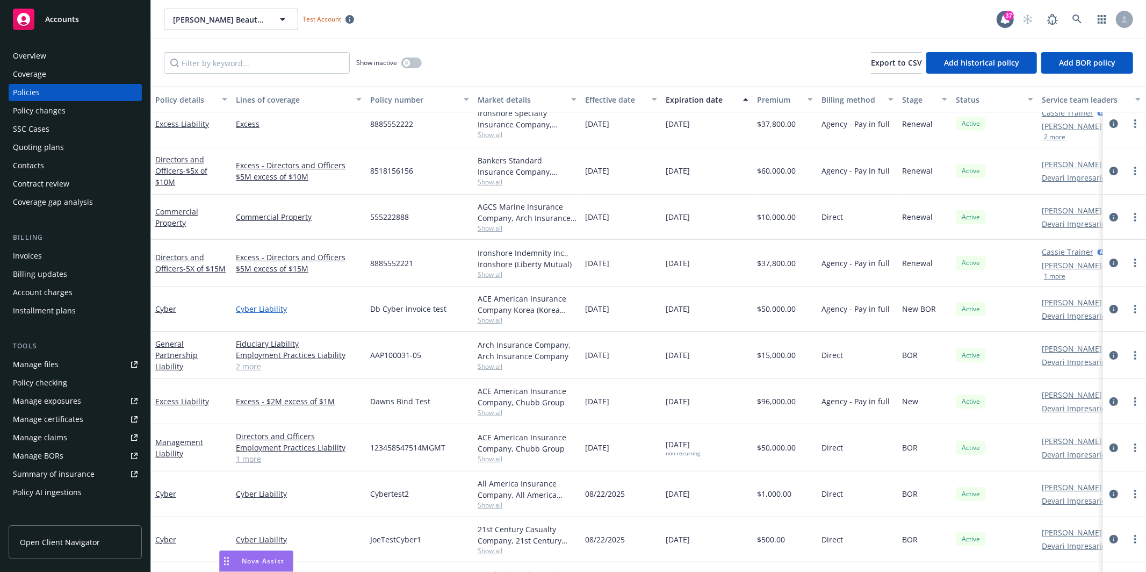
scroll to position [38, 0]
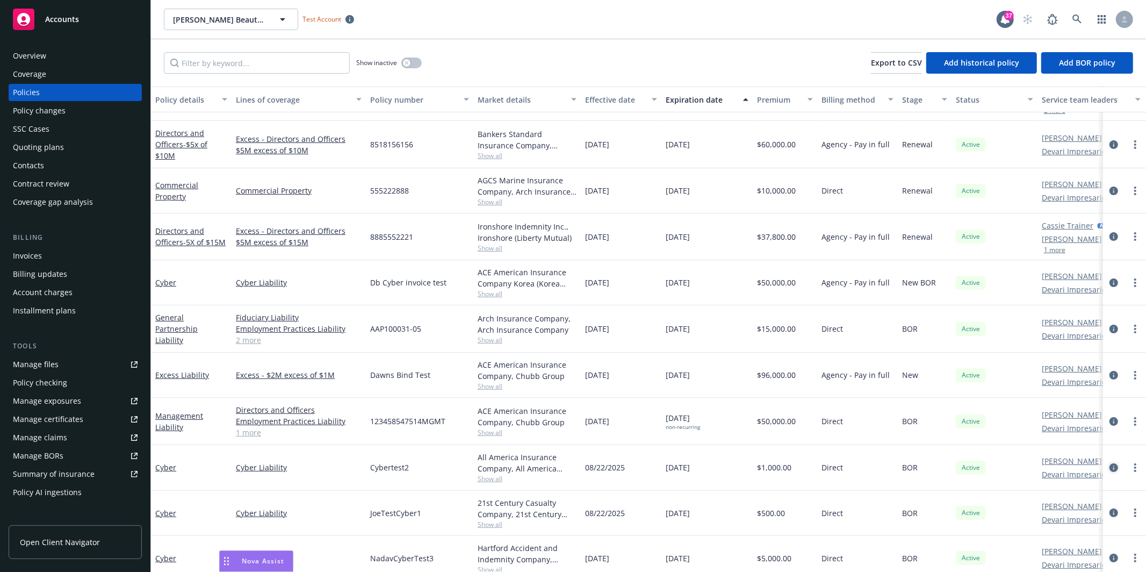
click at [937, 468] on icon "circleInformation" at bounding box center [1114, 467] width 9 height 9
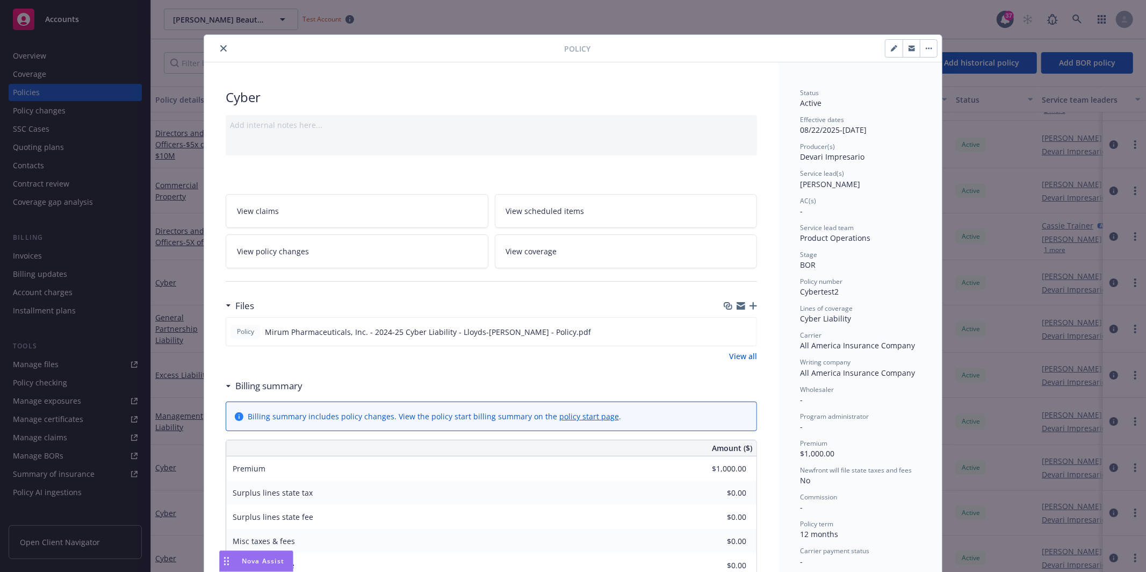
click at [223, 49] on button "close" at bounding box center [223, 48] width 13 height 13
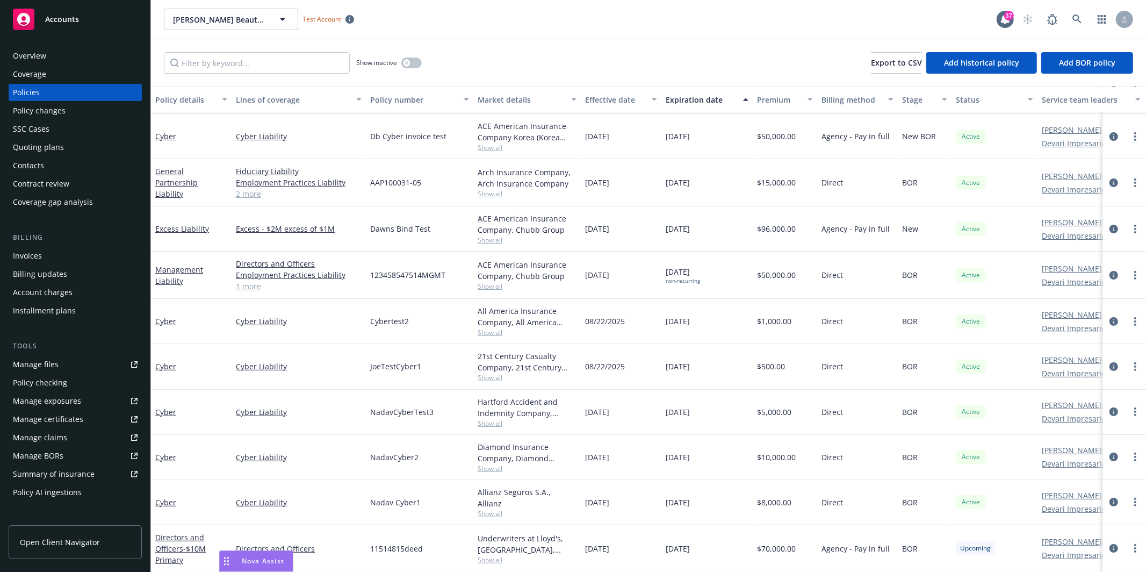
scroll to position [200, 0]
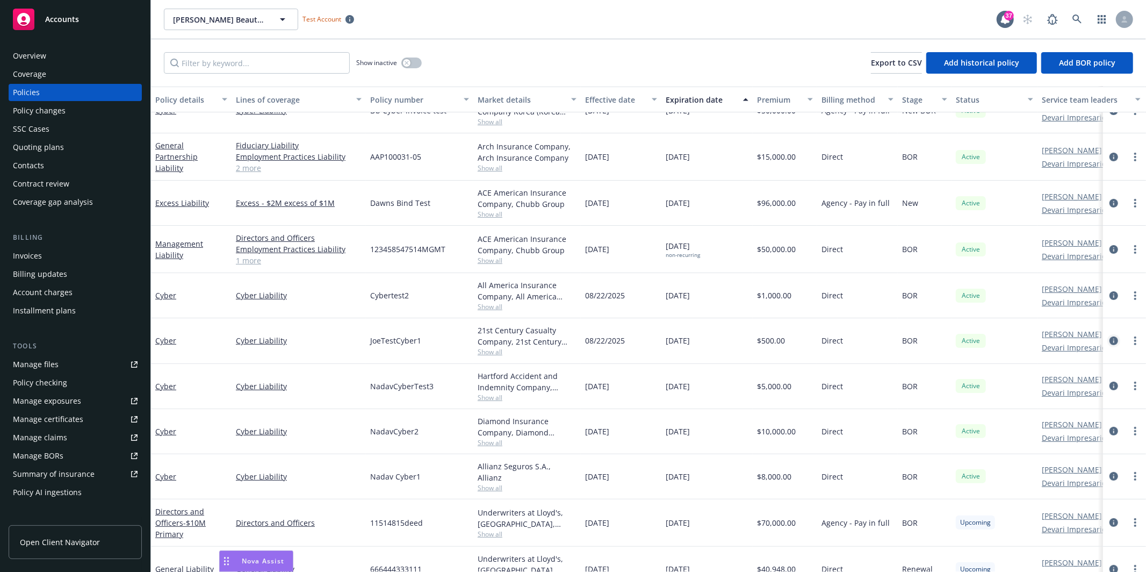
click at [937, 341] on icon "circleInformation" at bounding box center [1114, 340] width 9 height 9
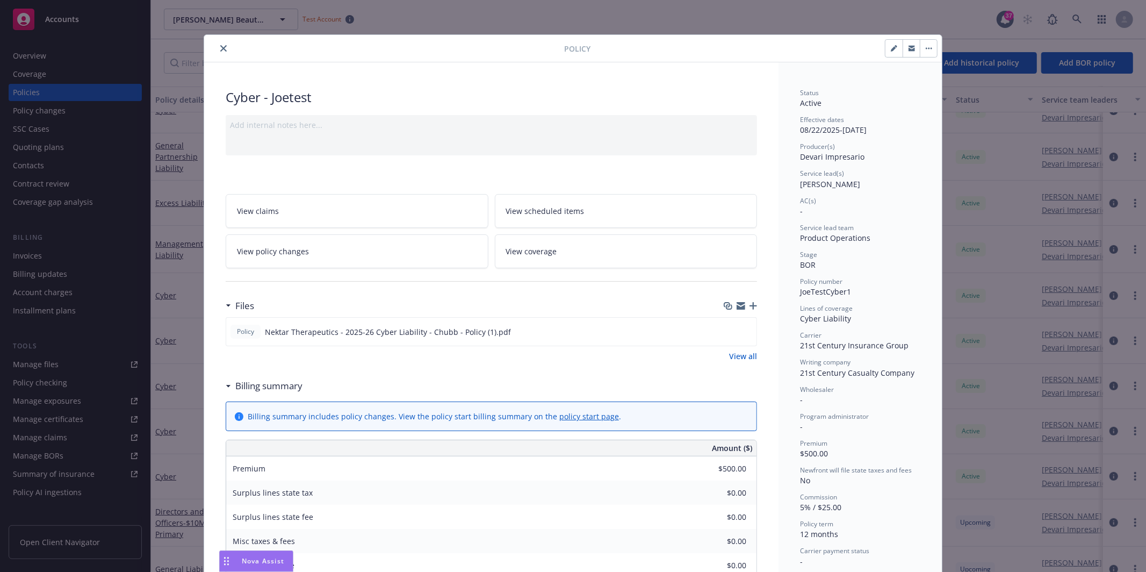
click at [217, 54] on button "close" at bounding box center [223, 48] width 13 height 13
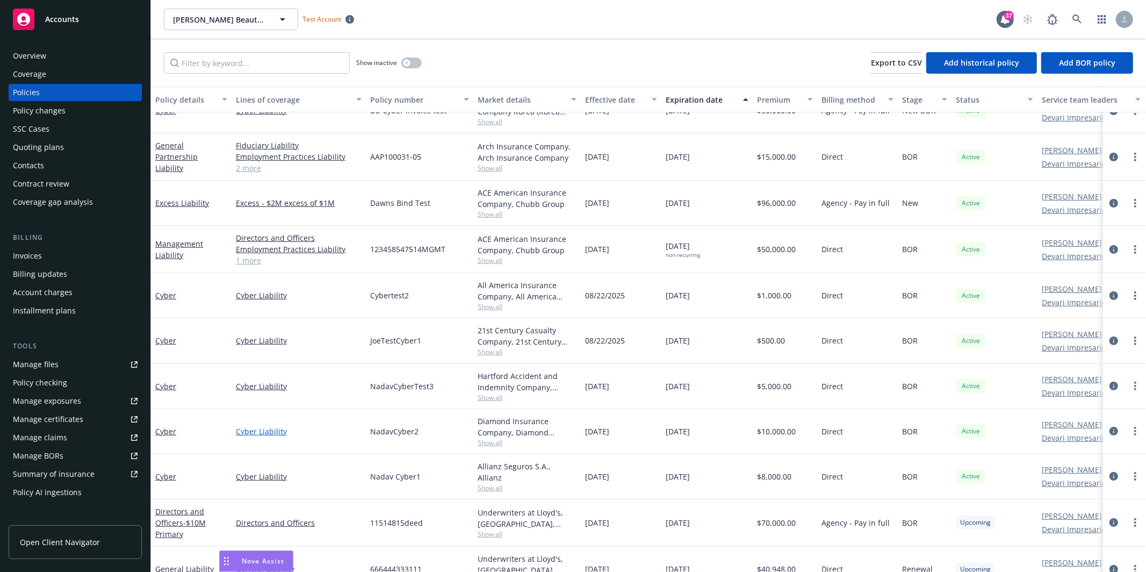
click at [275, 433] on link "Cyber Liability" at bounding box center [299, 431] width 126 height 11
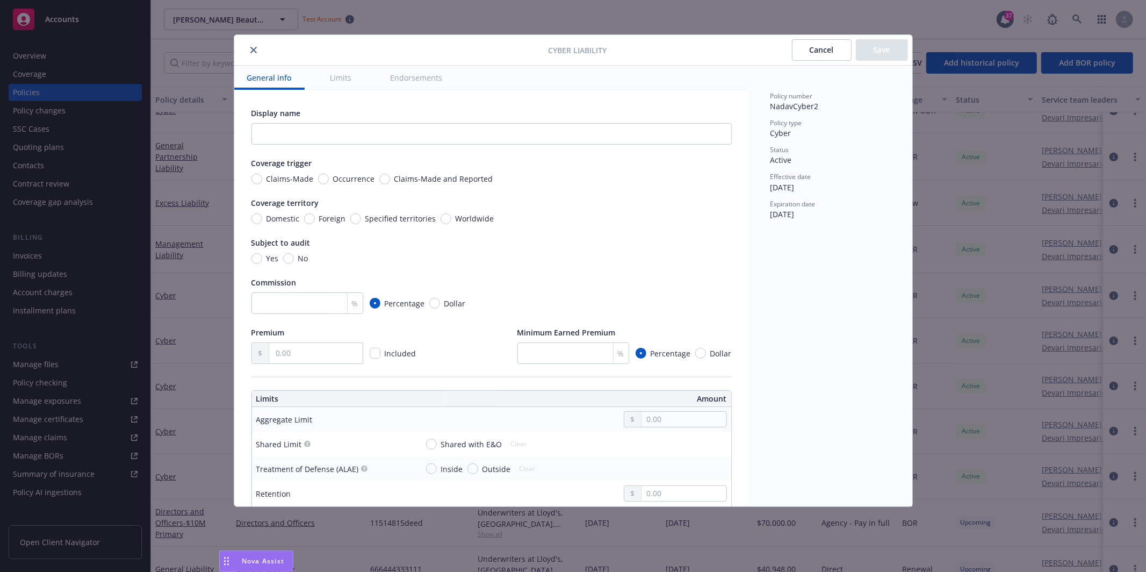
click at [252, 51] on icon "close" at bounding box center [253, 50] width 6 height 6
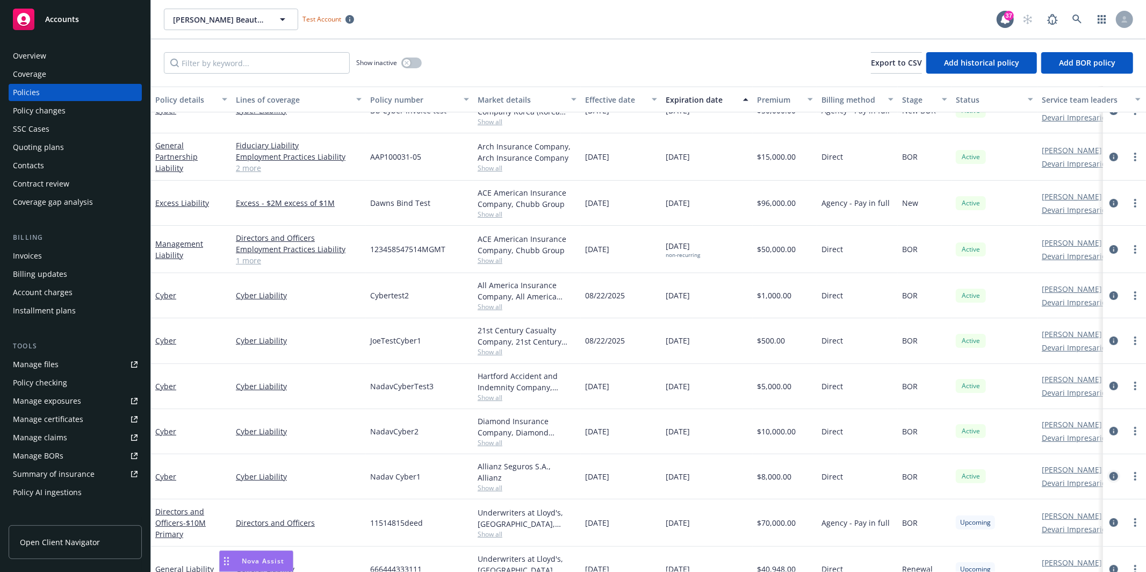
click at [937, 468] on icon "circleInformation" at bounding box center [1114, 476] width 9 height 9
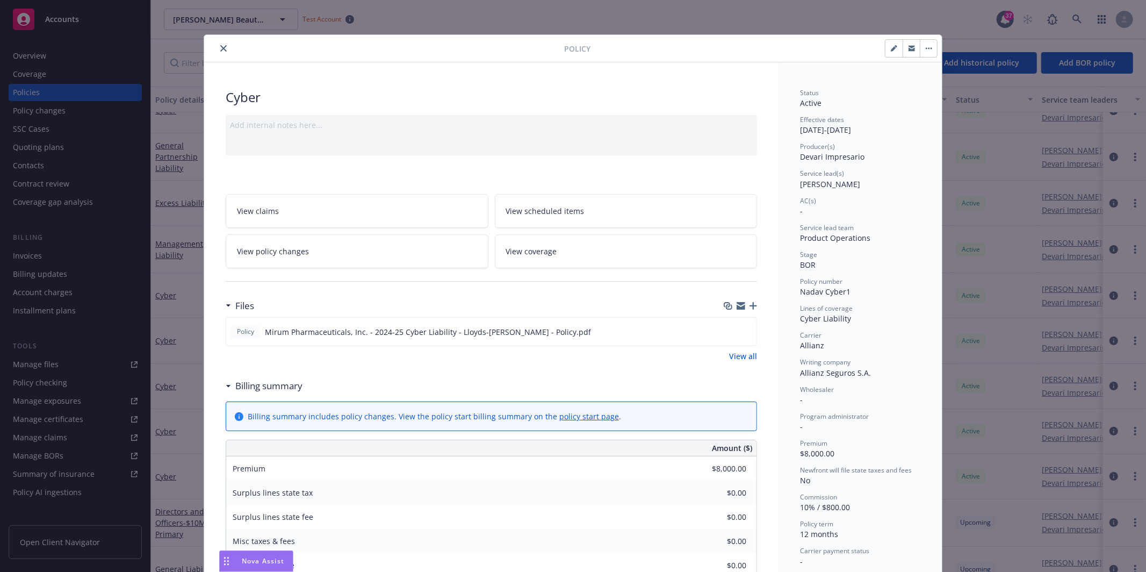
click at [220, 48] on icon "close" at bounding box center [223, 48] width 6 height 6
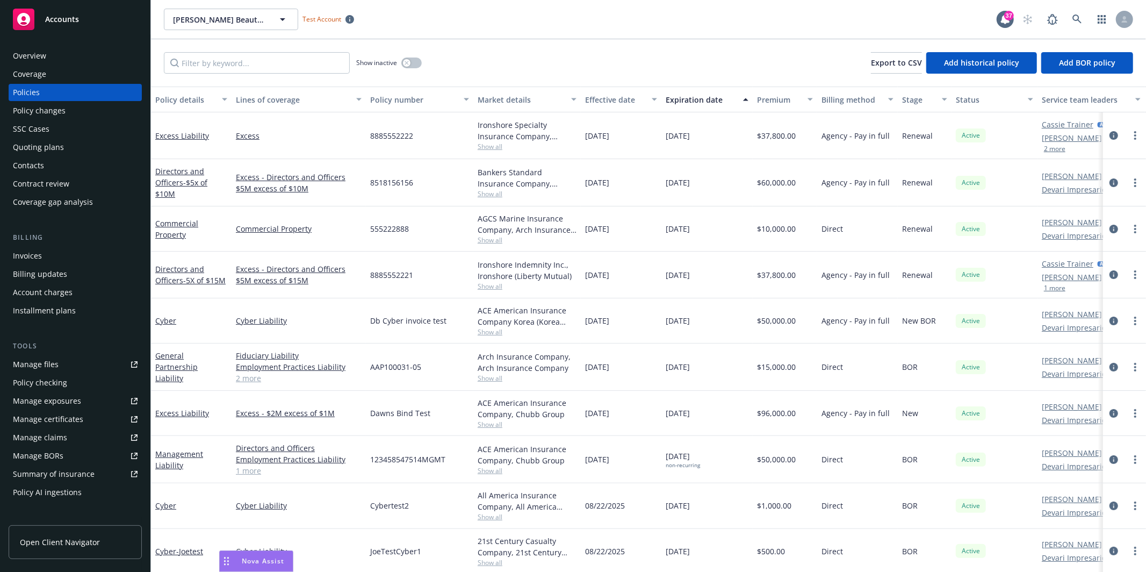
click at [66, 468] on div "Summary of insurance" at bounding box center [54, 473] width 82 height 17
click at [71, 144] on div "Quoting plans" at bounding box center [75, 147] width 125 height 17
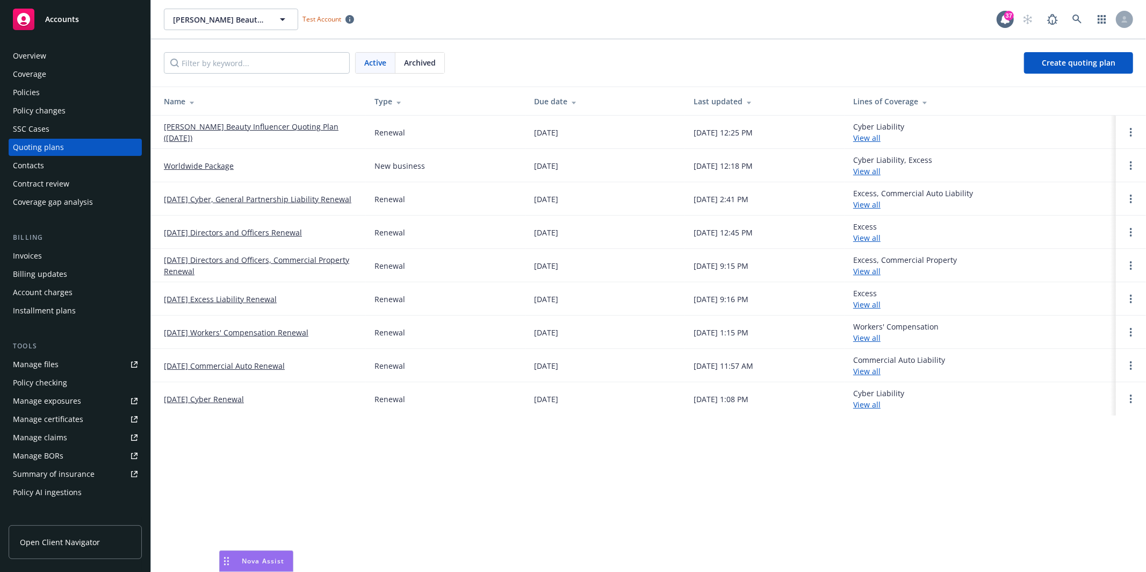
click at [64, 90] on div "Policies" at bounding box center [75, 92] width 125 height 17
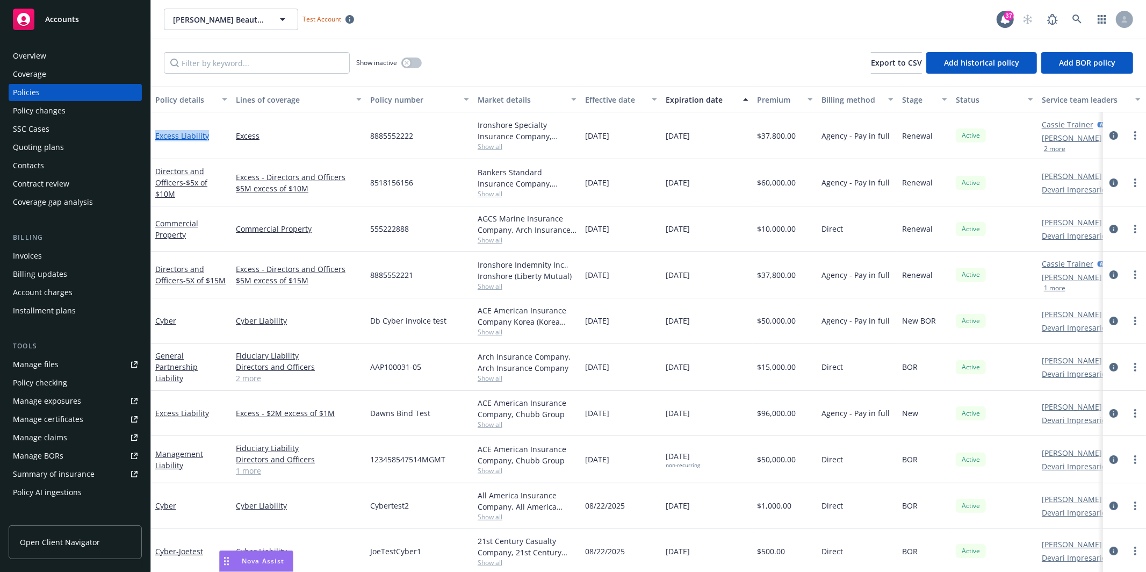
drag, startPoint x: 154, startPoint y: 123, endPoint x: 205, endPoint y: 139, distance: 53.5
click at [205, 139] on div "Excess Liability" at bounding box center [191, 135] width 81 height 47
click at [157, 113] on div "Excess Liability" at bounding box center [191, 135] width 81 height 47
drag, startPoint x: 157, startPoint y: 119, endPoint x: 1016, endPoint y: 146, distance: 859.3
click at [937, 146] on div "Excess Liability Excess 8885552222 Ironshore Specialty Insurance Company, Irons…" at bounding box center [669, 135] width 1037 height 47
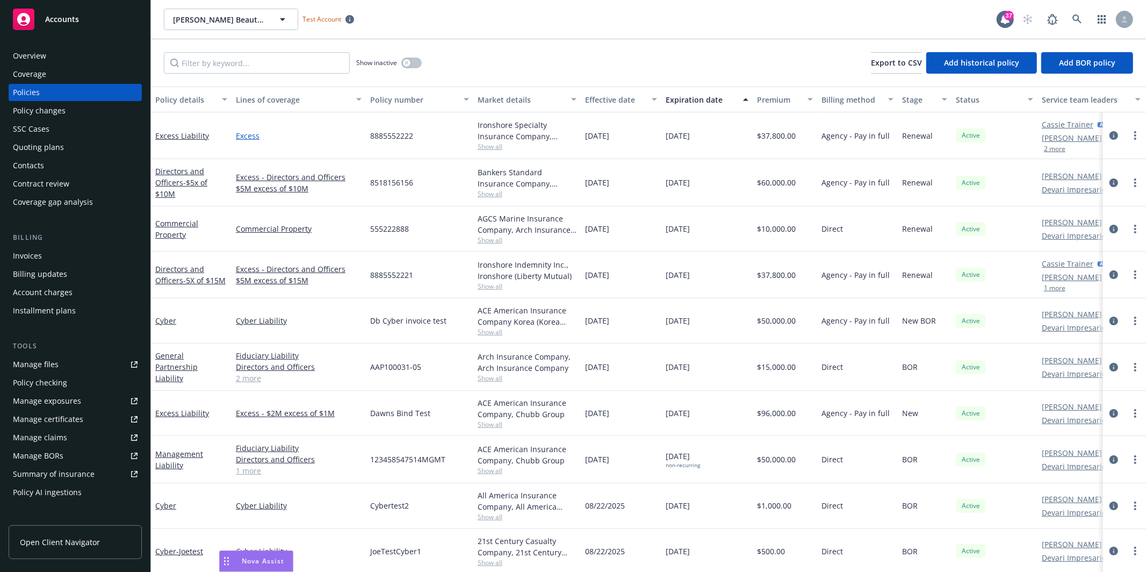
click at [279, 131] on link "Excess" at bounding box center [299, 135] width 126 height 11
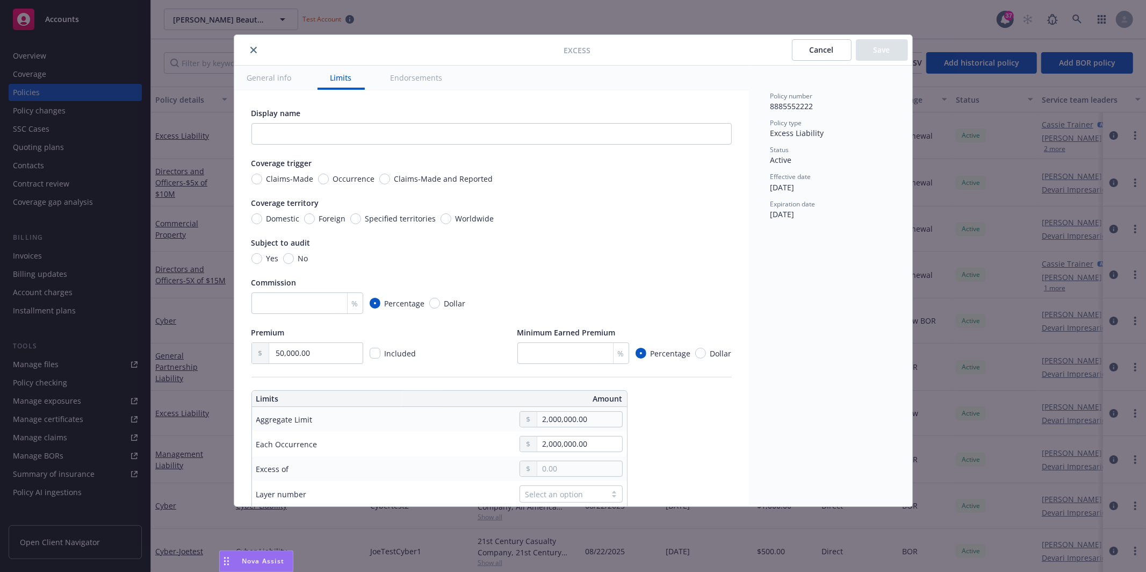
click at [822, 48] on button "Cancel" at bounding box center [822, 49] width 60 height 21
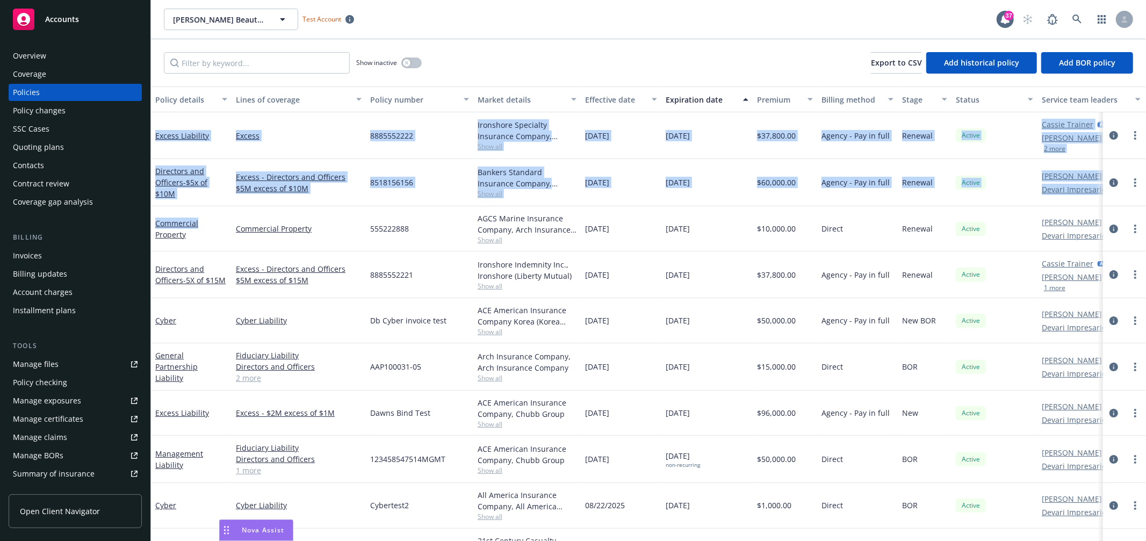
drag, startPoint x: 160, startPoint y: 82, endPoint x: 212, endPoint y: 217, distance: 145.1
click at [212, 217] on div "Show inactive Export to CSV Add historical policy Add BOR policy Policy details…" at bounding box center [648, 305] width 995 height 533
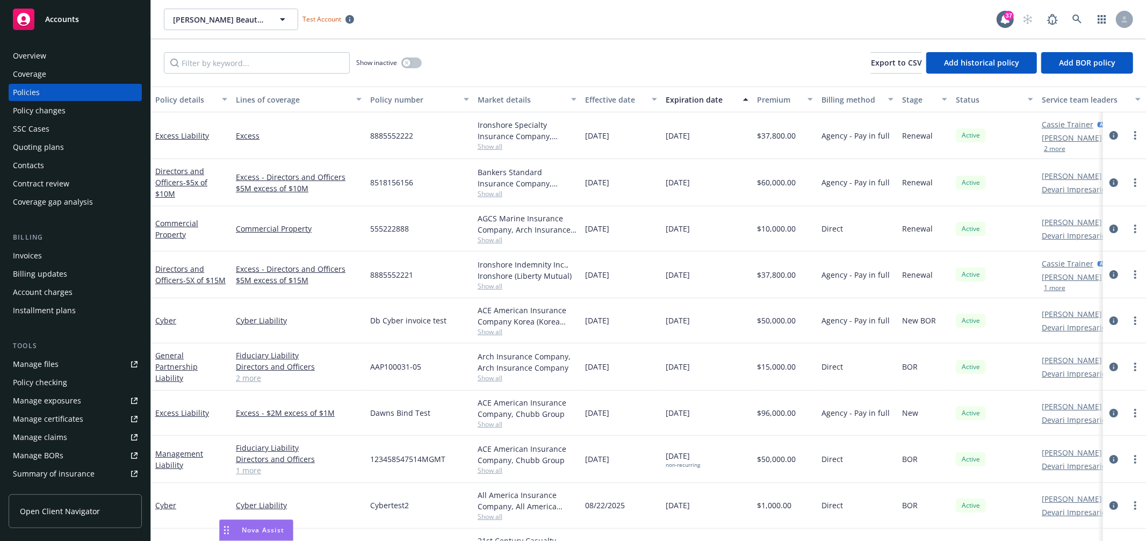
click at [185, 81] on div "Show inactive Export to CSV Add historical policy Add BOR policy" at bounding box center [648, 62] width 995 height 47
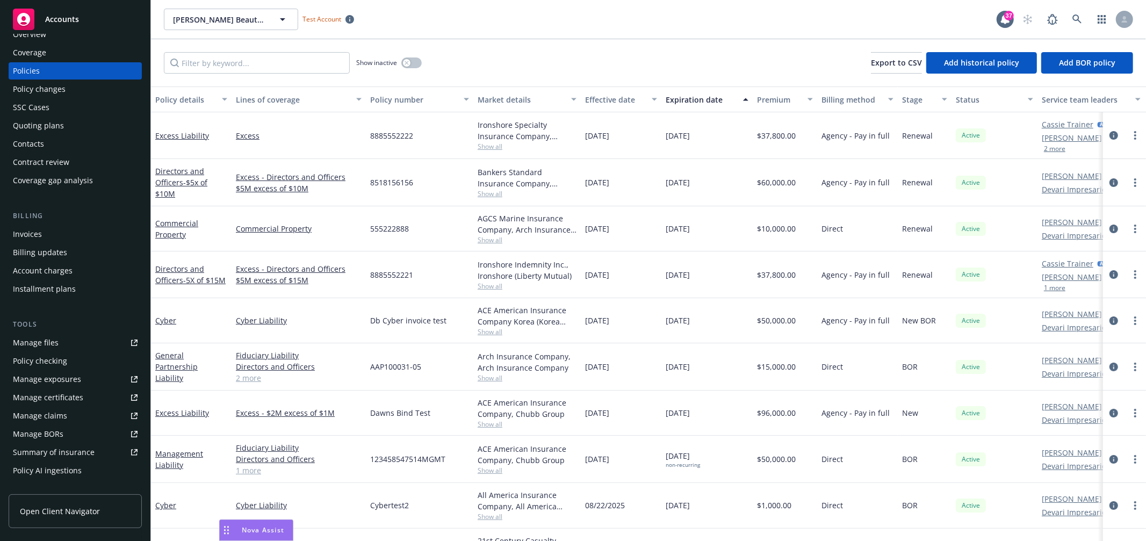
scroll to position [195, 0]
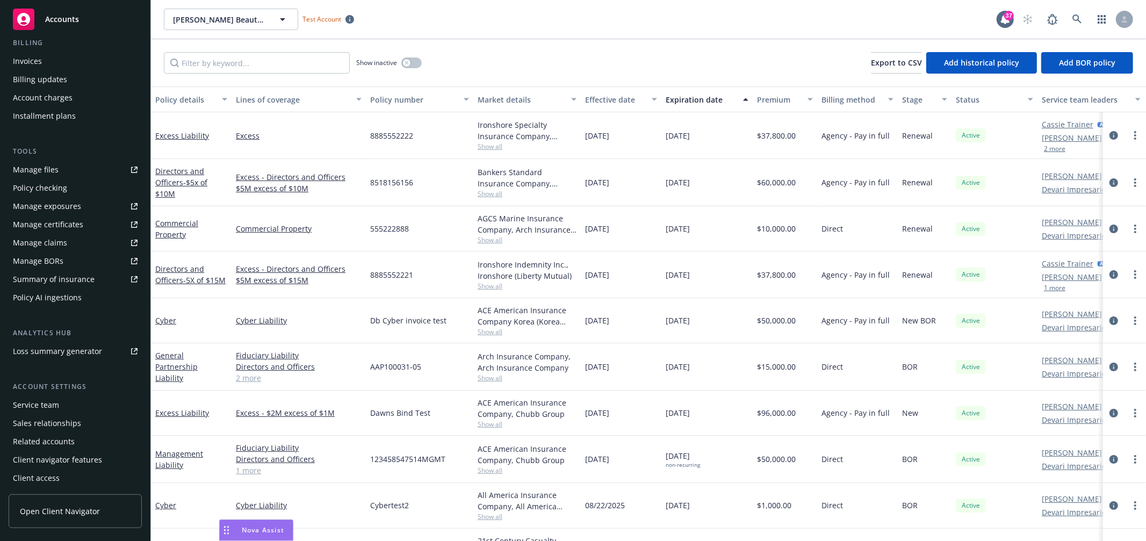
click at [70, 294] on div "Policy AI ingestions" at bounding box center [47, 297] width 69 height 17
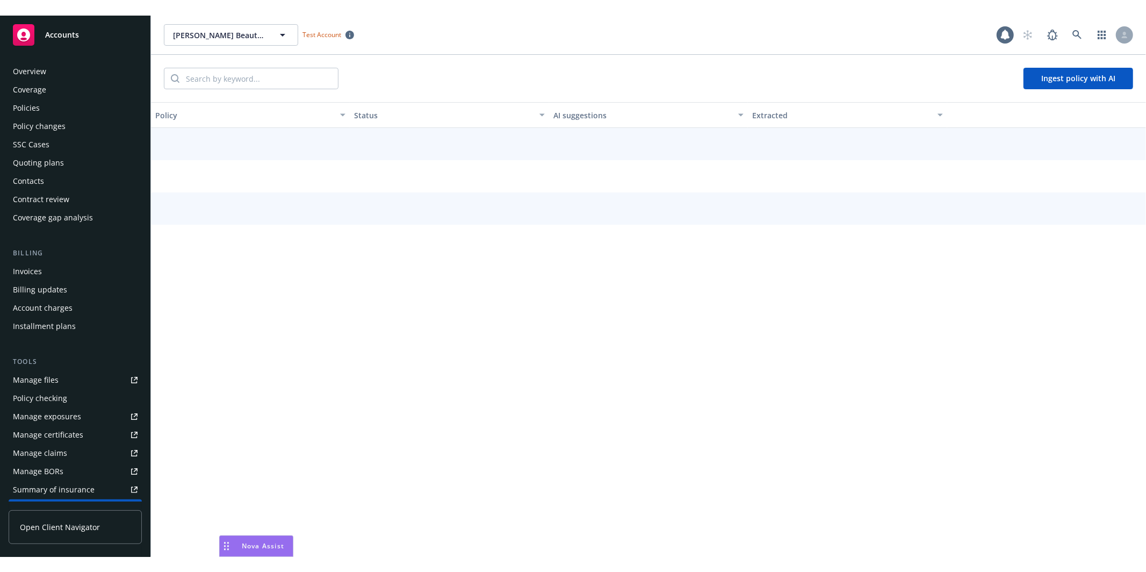
scroll to position [195, 0]
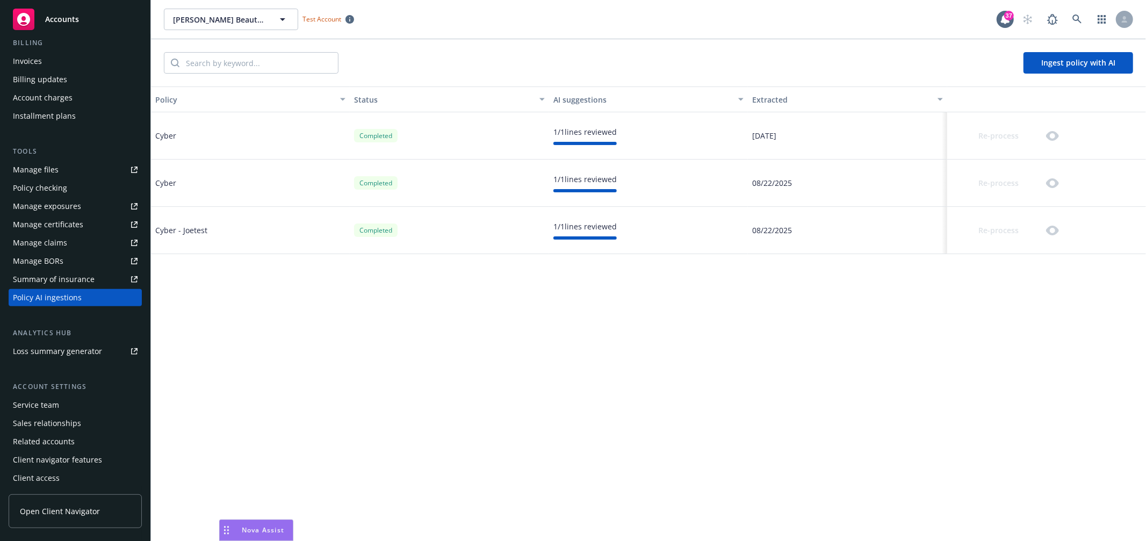
click at [193, 135] on div "Cyber" at bounding box center [250, 135] width 199 height 47
click at [592, 123] on div "1 / 1 lines reviewed" at bounding box center [648, 135] width 199 height 47
click at [544, 97] on div "button" at bounding box center [543, 99] width 5 height 25
drag, startPoint x: 543, startPoint y: 98, endPoint x: 532, endPoint y: 114, distance: 19.7
click at [532, 114] on div "Policy Status AI suggestions Extracted Cyber Completed 1 / 1 lines reviewed 08/…" at bounding box center [648, 314] width 995 height 455
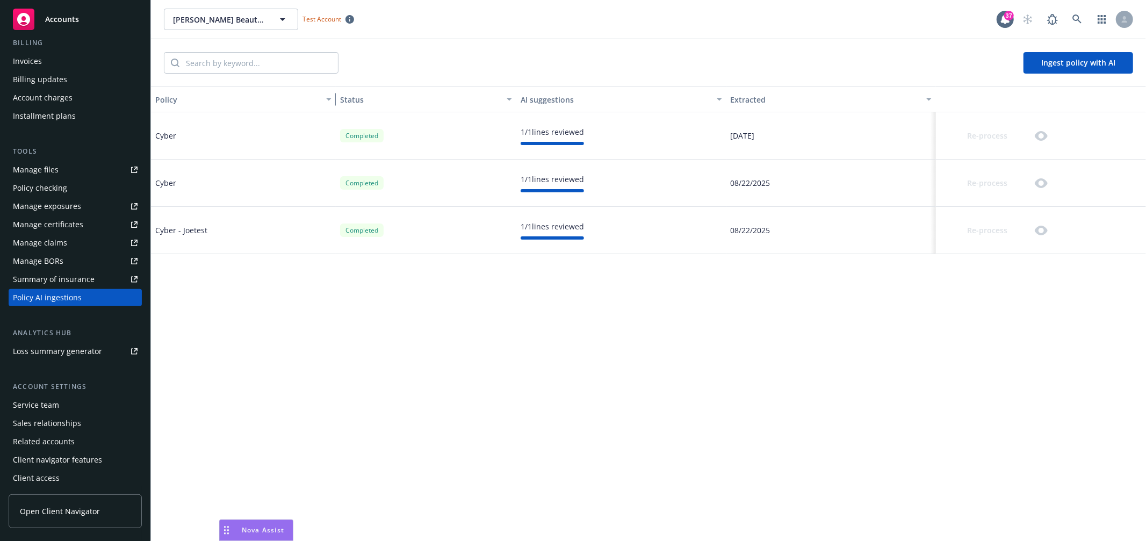
drag, startPoint x: 348, startPoint y: 95, endPoint x: 339, endPoint y: 96, distance: 9.8
click at [339, 96] on div "Policy Status AI suggestions Extracted" at bounding box center [648, 100] width 995 height 26
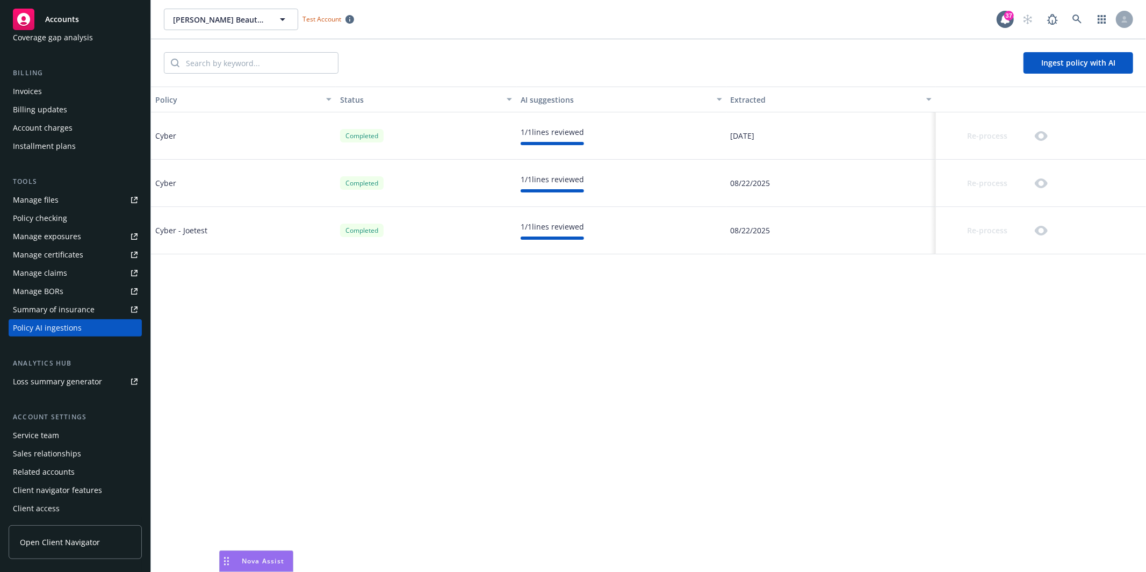
scroll to position [164, 0]
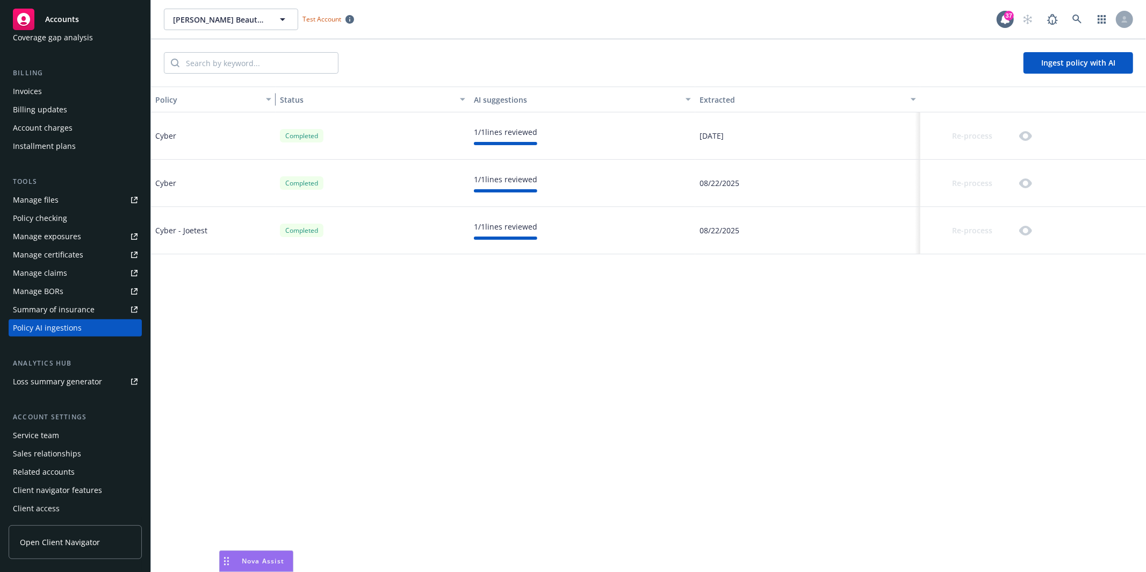
drag, startPoint x: 330, startPoint y: 93, endPoint x: 304, endPoint y: 103, distance: 28.2
click at [304, 103] on div "Policy Status AI suggestions Extracted" at bounding box center [648, 100] width 995 height 26
drag, startPoint x: 468, startPoint y: 94, endPoint x: 481, endPoint y: 104, distance: 16.9
click at [481, 104] on button "Status" at bounding box center [382, 100] width 223 height 26
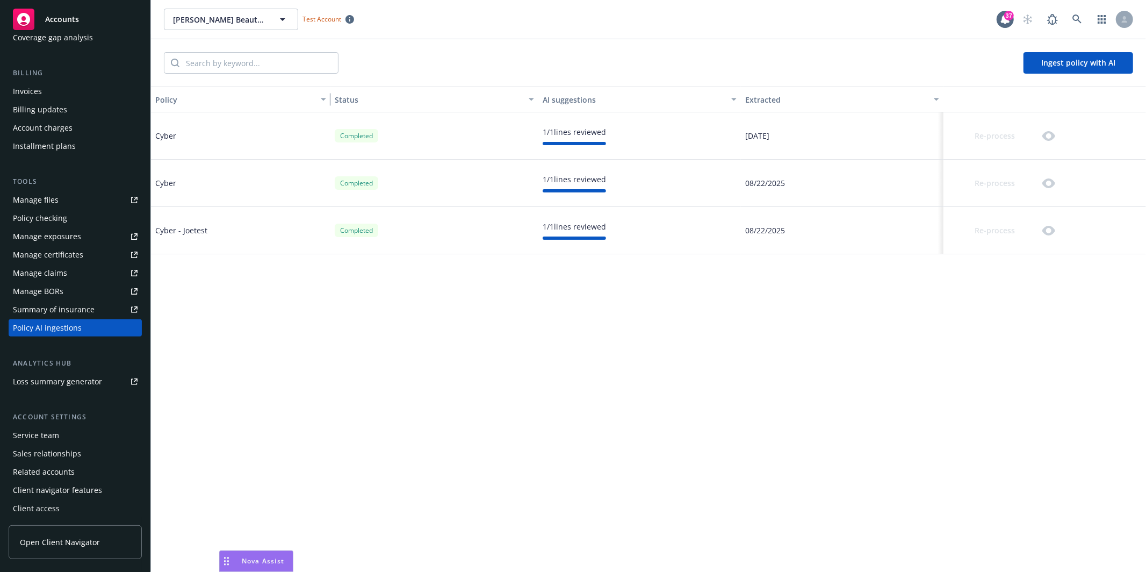
drag, startPoint x: 270, startPoint y: 94, endPoint x: 297, endPoint y: 125, distance: 41.6
click at [297, 125] on div "Policy Status AI suggestions Extracted Cyber Completed 1 / 1 lines reviewed 08/…" at bounding box center [648, 329] width 995 height 485
click at [351, 100] on div "Status" at bounding box center [429, 99] width 188 height 11
click at [184, 227] on div "Cyber - Joetest" at bounding box center [181, 230] width 52 height 11
click at [937, 233] on div "Re-process" at bounding box center [1004, 230] width 112 height 21
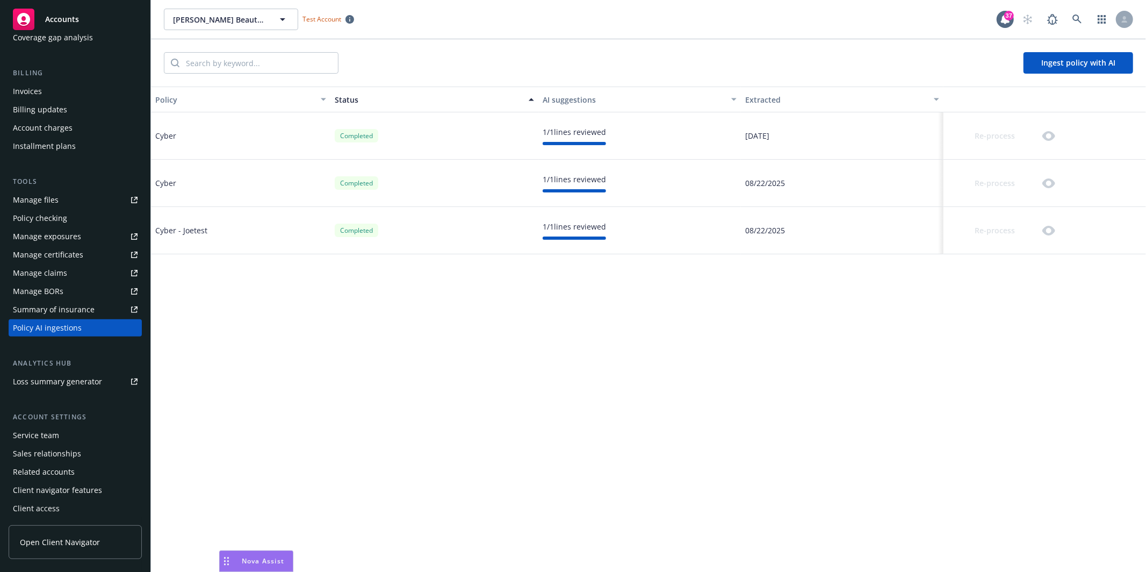
click at [937, 122] on div "Re-process" at bounding box center [1045, 135] width 203 height 47
click at [937, 134] on div "Re-process" at bounding box center [1004, 135] width 112 height 21
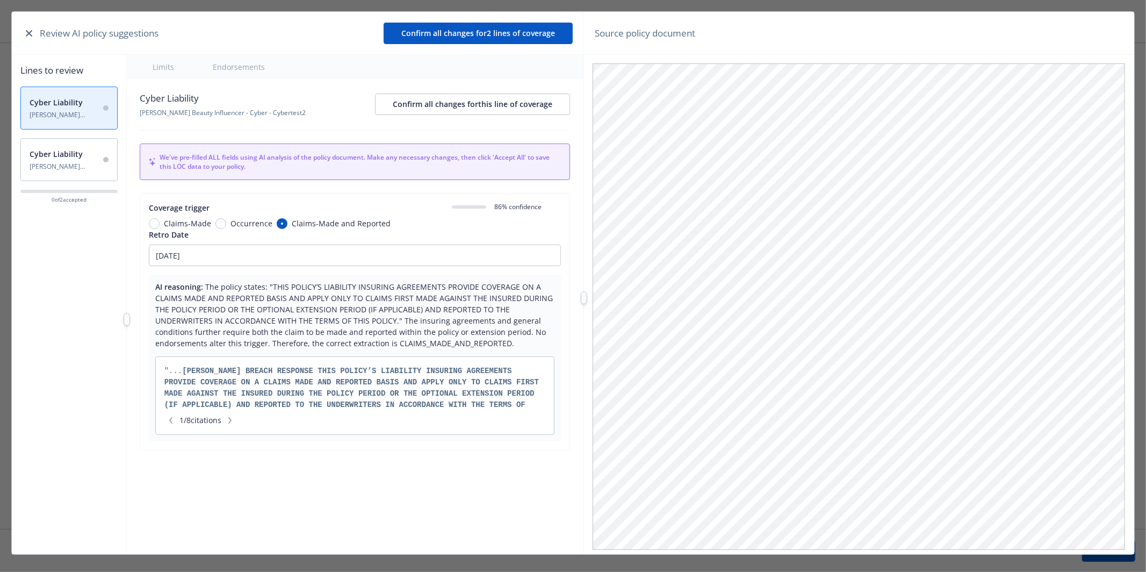
click at [82, 150] on span "Cyber Liability" at bounding box center [64, 153] width 68 height 11
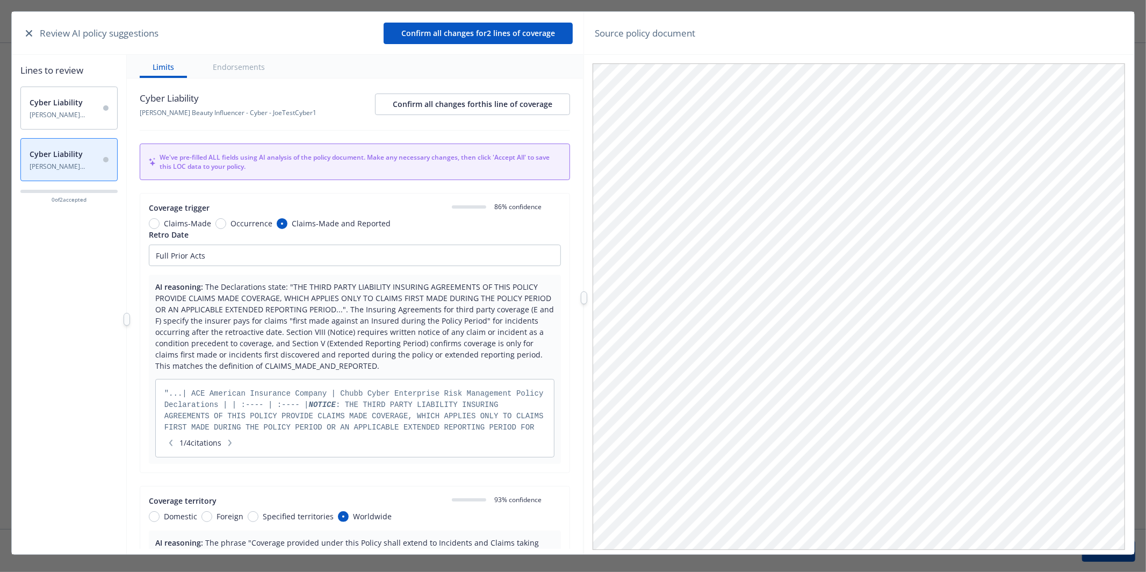
click at [98, 107] on div "Cyber Liability [PERSON_NAME] Beauty Influencer - Cyber - Cybertest2" at bounding box center [68, 108] width 97 height 43
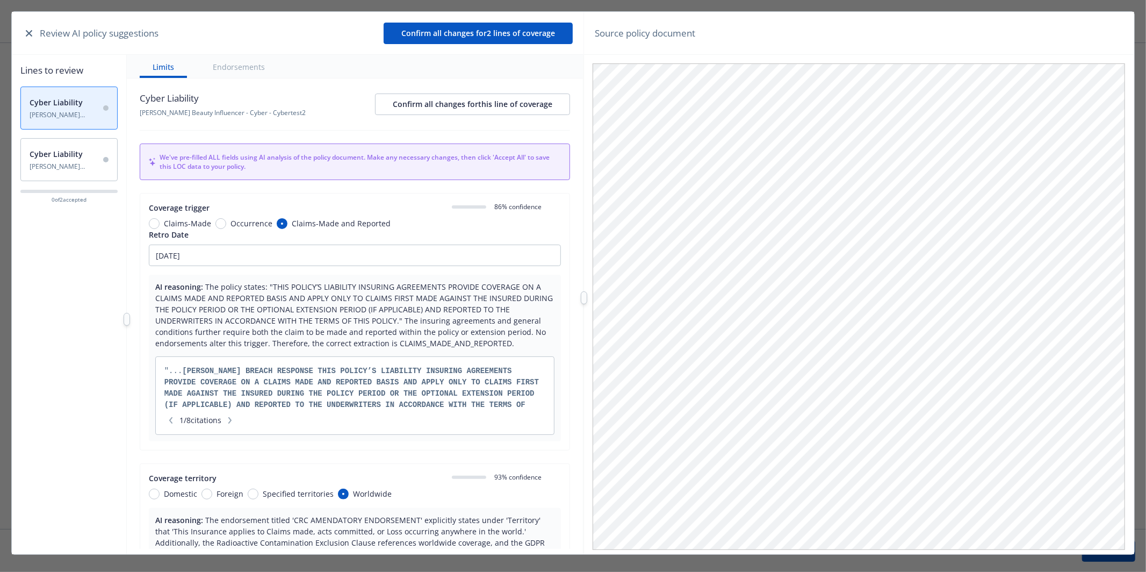
click at [245, 68] on button "Endorsements" at bounding box center [239, 66] width 78 height 23
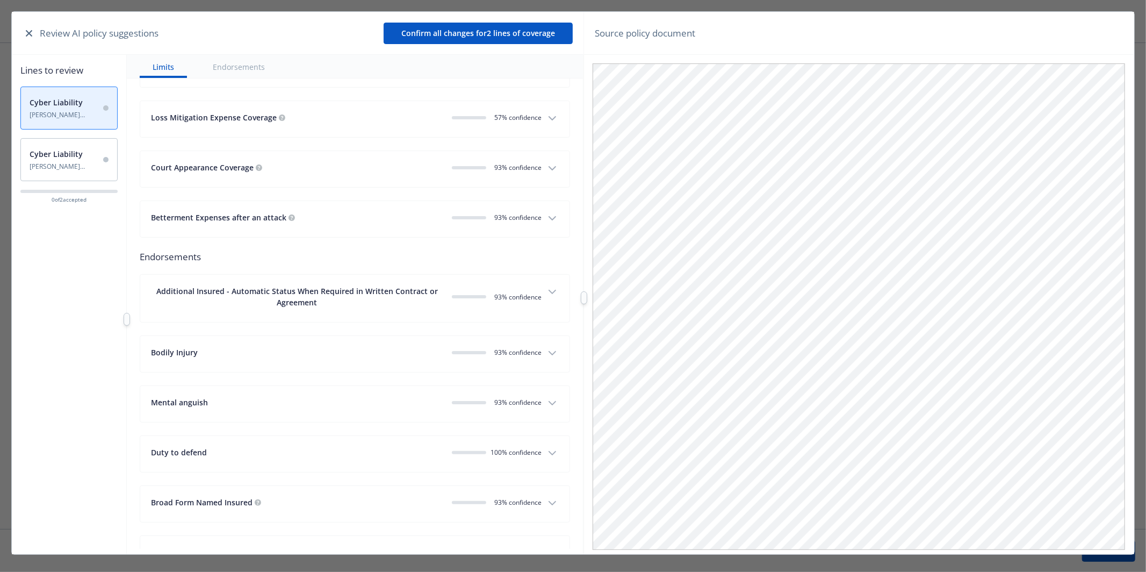
scroll to position [3155, 0]
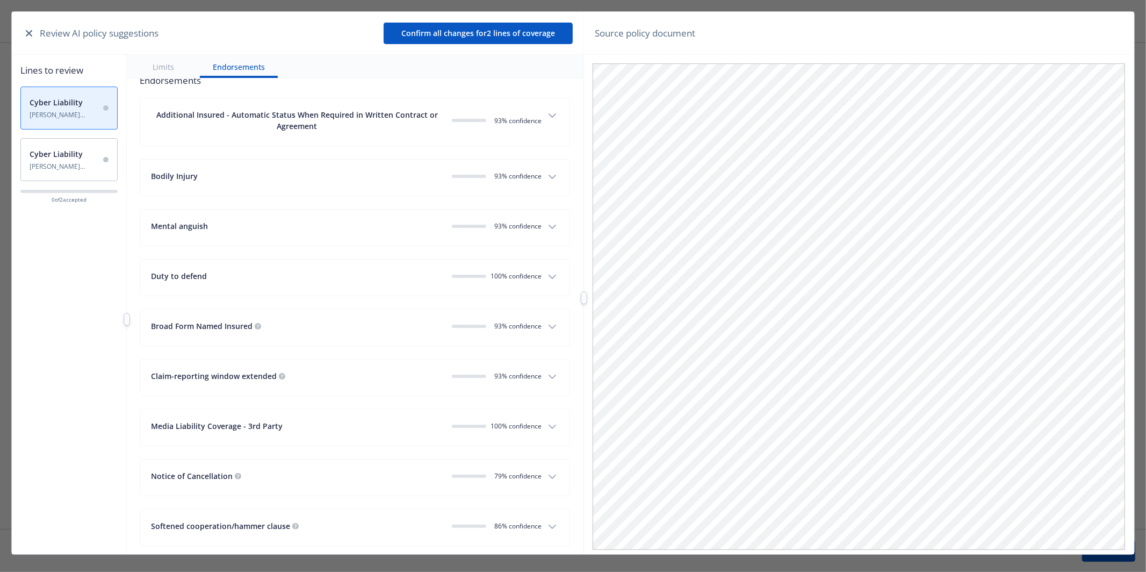
click at [173, 71] on button "Limits" at bounding box center [163, 66] width 47 height 23
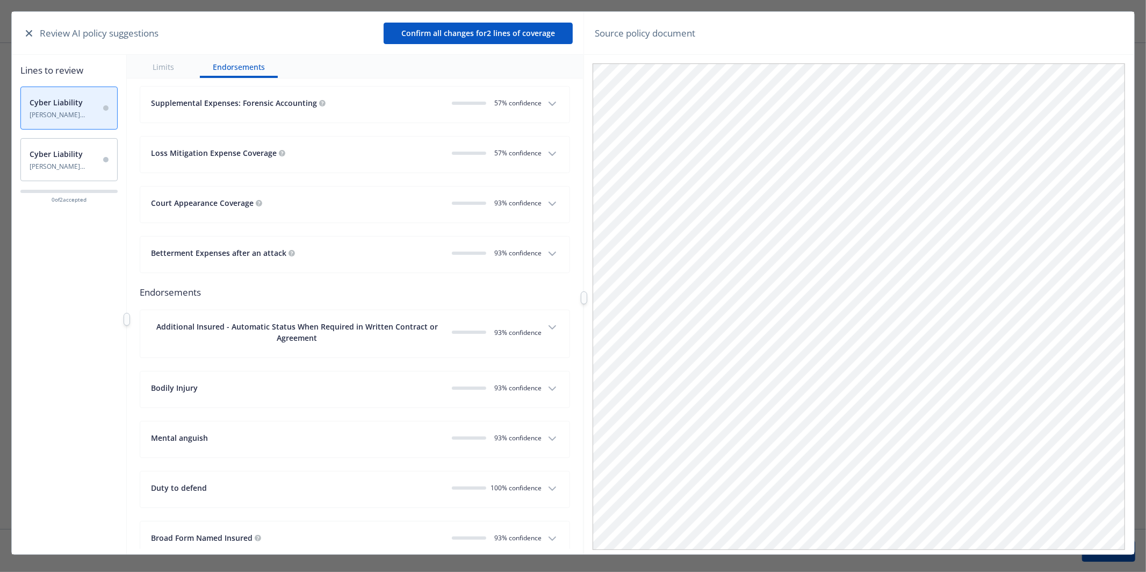
scroll to position [2951, 0]
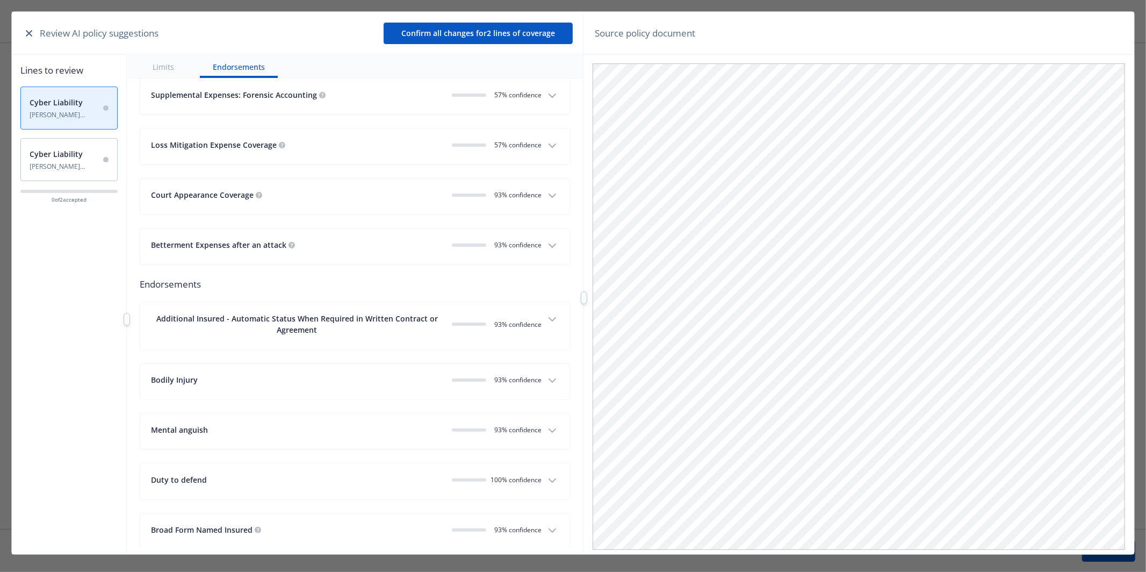
click at [506, 140] on button "Loss Mitigation Expense Coverage 0 57 % confidence" at bounding box center [355, 146] width 430 height 36
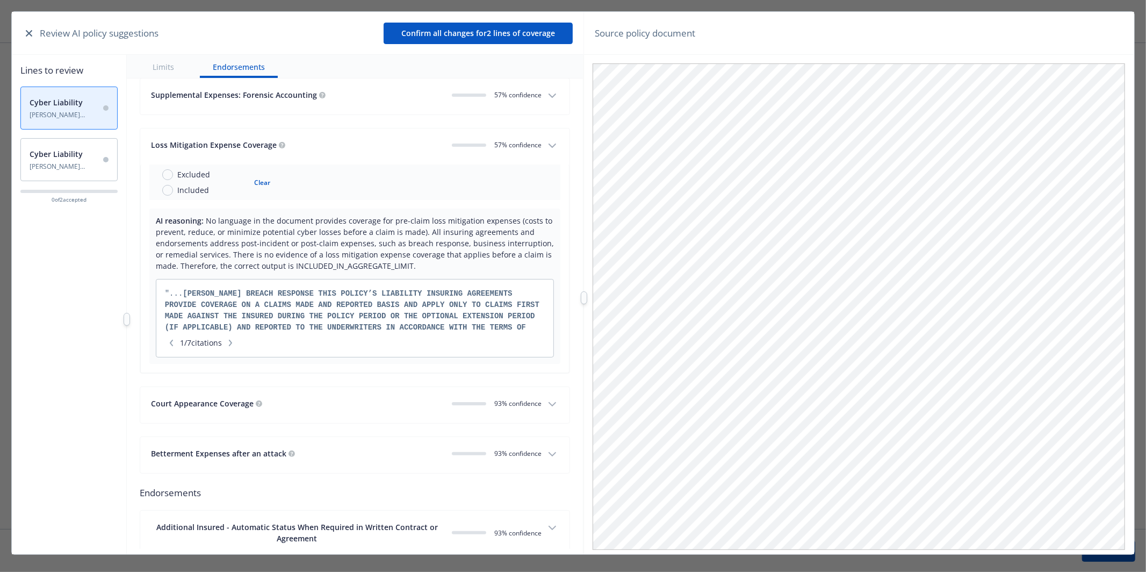
click at [505, 148] on span "0 57 % confidence" at bounding box center [516, 144] width 51 height 9
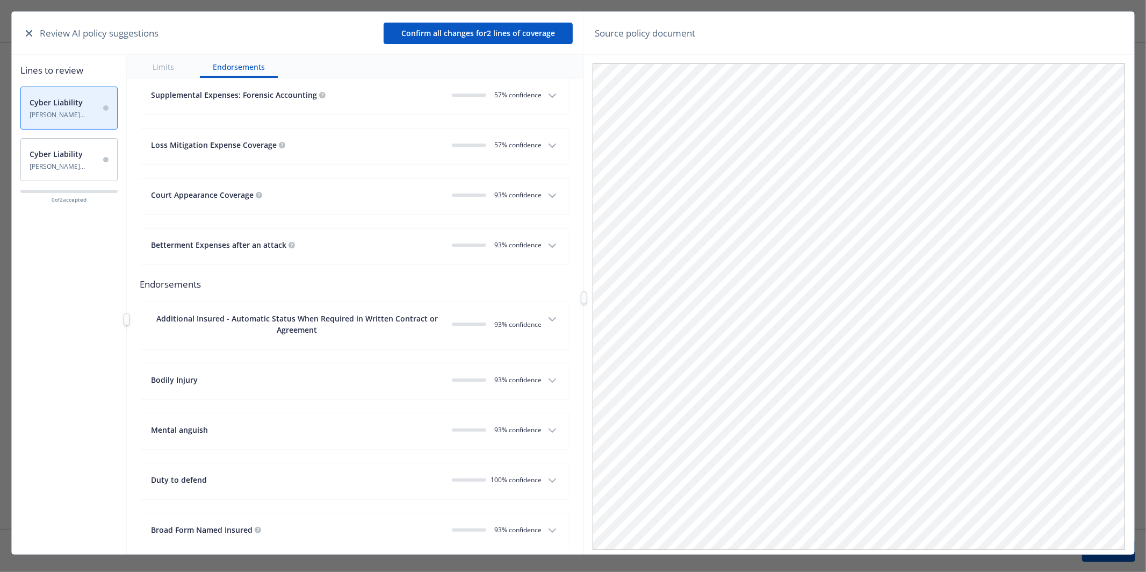
click at [497, 242] on button "Betterment Expenses after an attack 0 93 % confidence" at bounding box center [355, 246] width 430 height 36
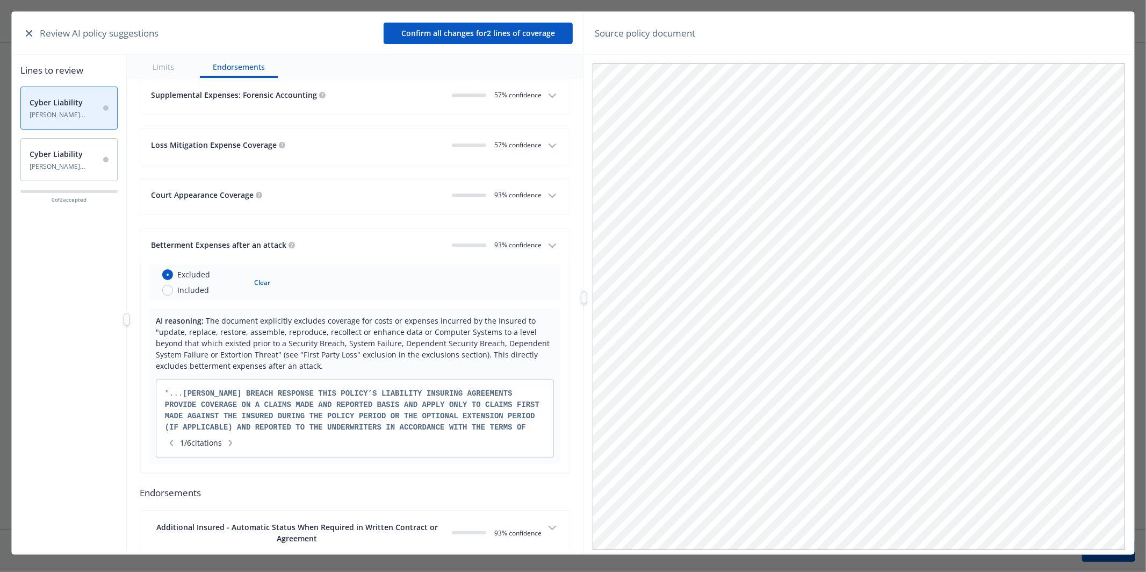
click at [498, 249] on span "0 93 % confidence" at bounding box center [516, 244] width 51 height 9
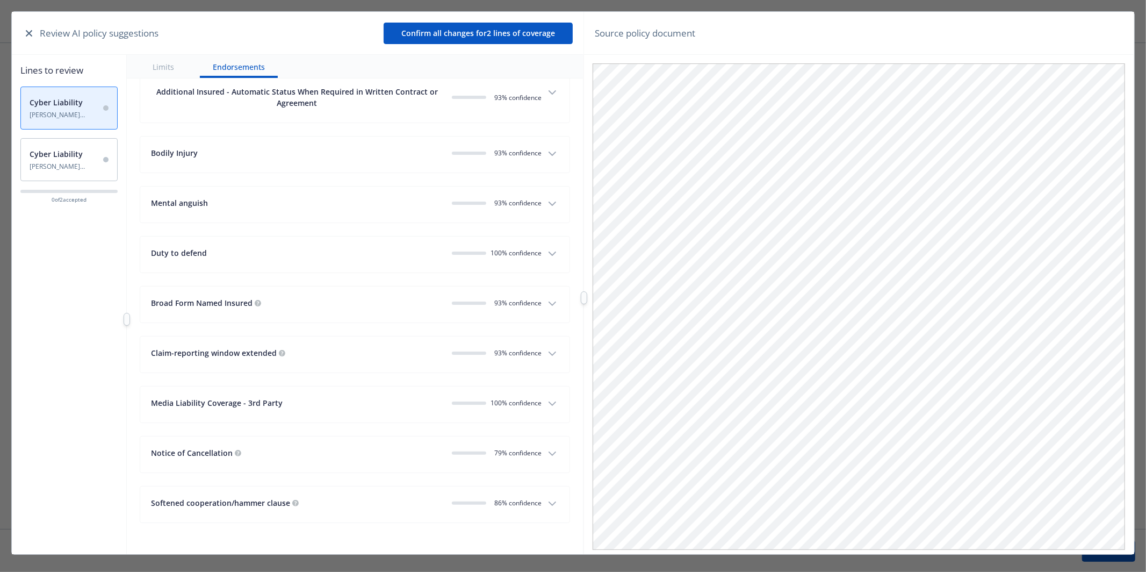
scroll to position [3183, 0]
click at [511, 358] on div "0 93 % confidence" at bounding box center [497, 352] width 90 height 11
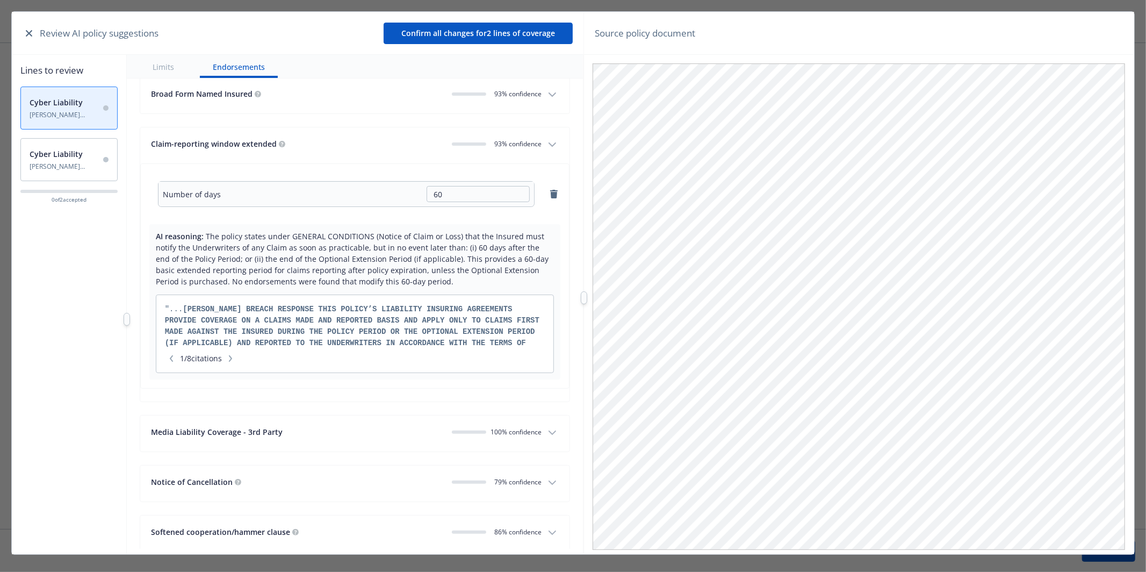
scroll to position [3421, 0]
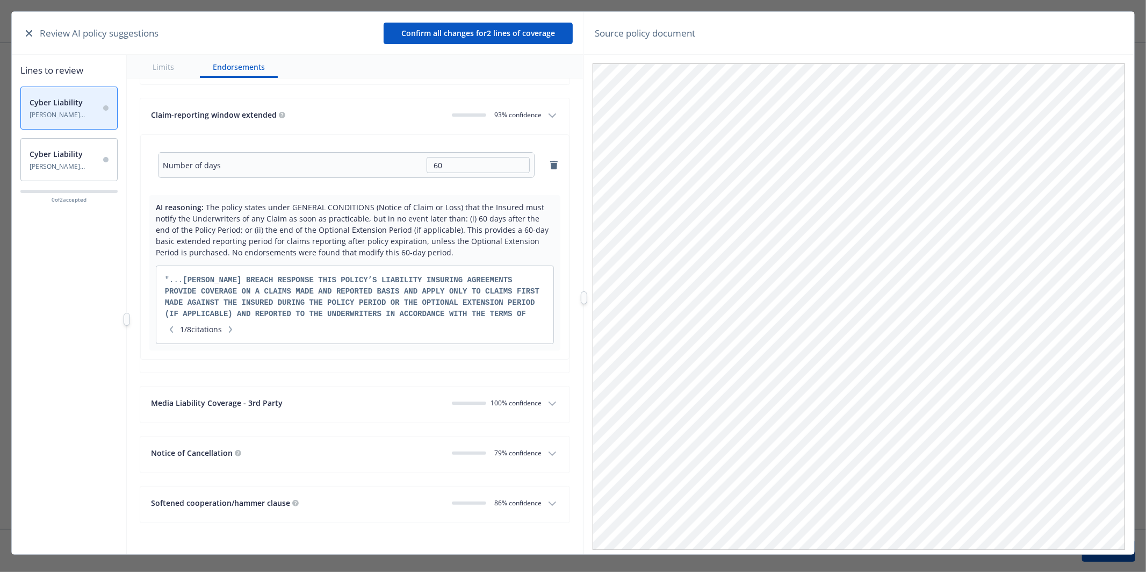
click at [520, 109] on div "0 93 % confidence" at bounding box center [497, 114] width 90 height 11
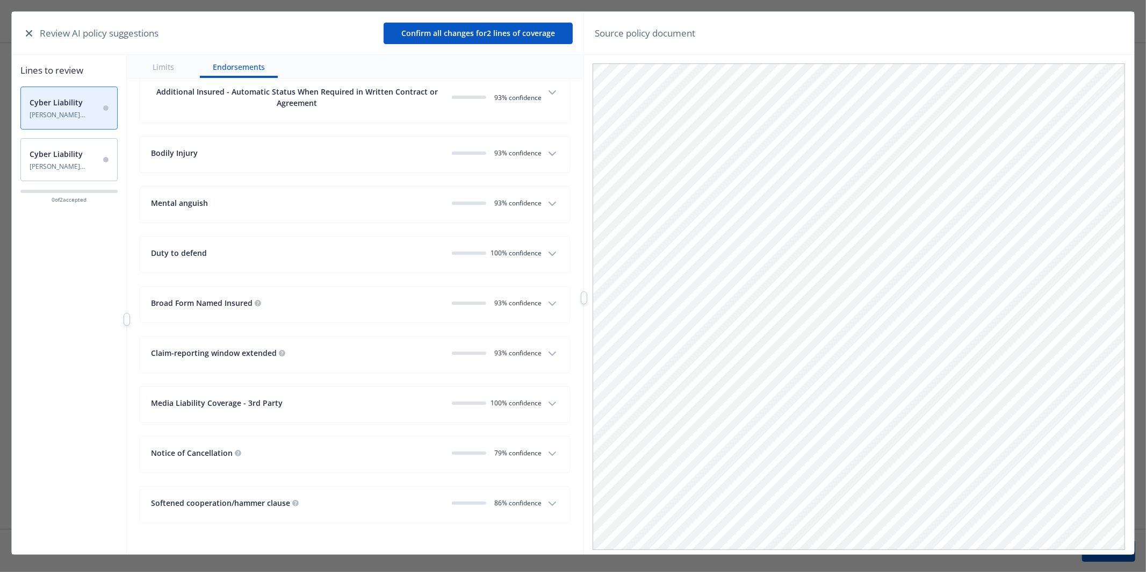
click at [487, 458] on div "0 79 % confidence" at bounding box center [497, 452] width 90 height 11
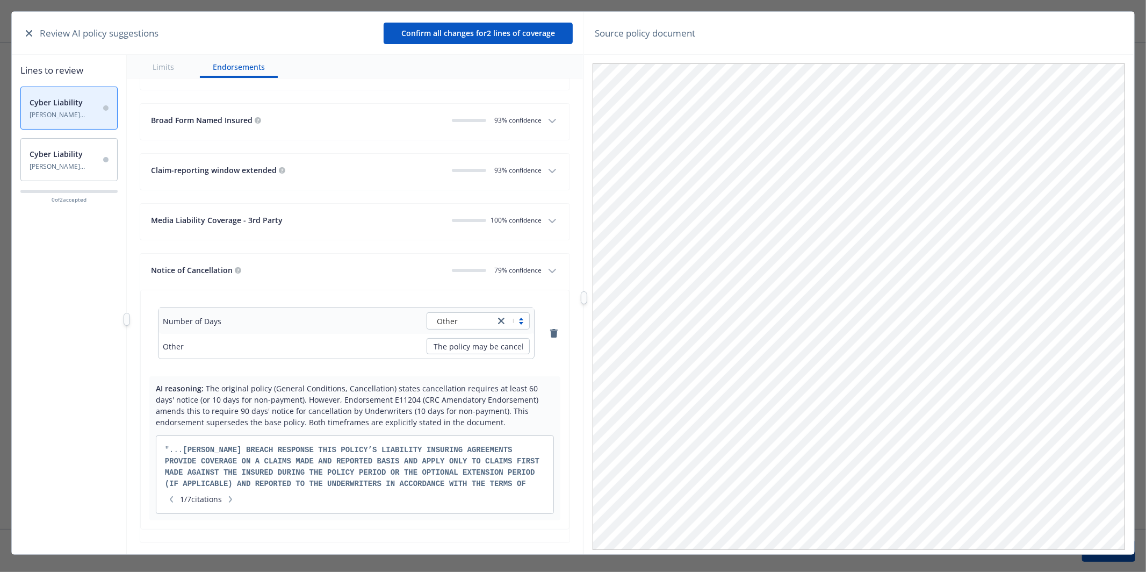
scroll to position [3361, 0]
click at [510, 274] on span "0 79 % confidence" at bounding box center [516, 269] width 51 height 9
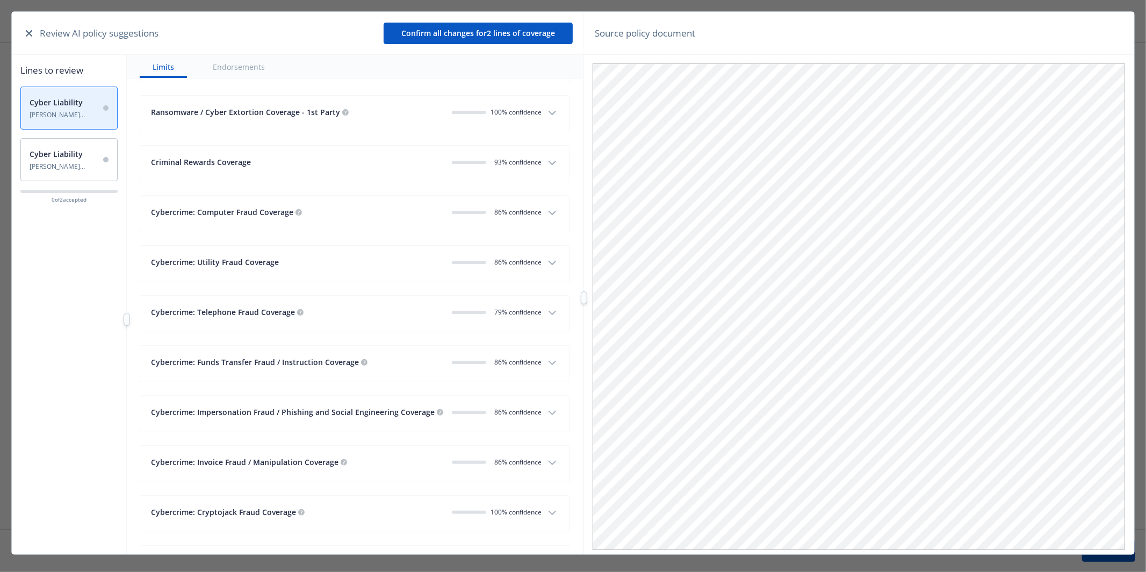
scroll to position [2246, 0]
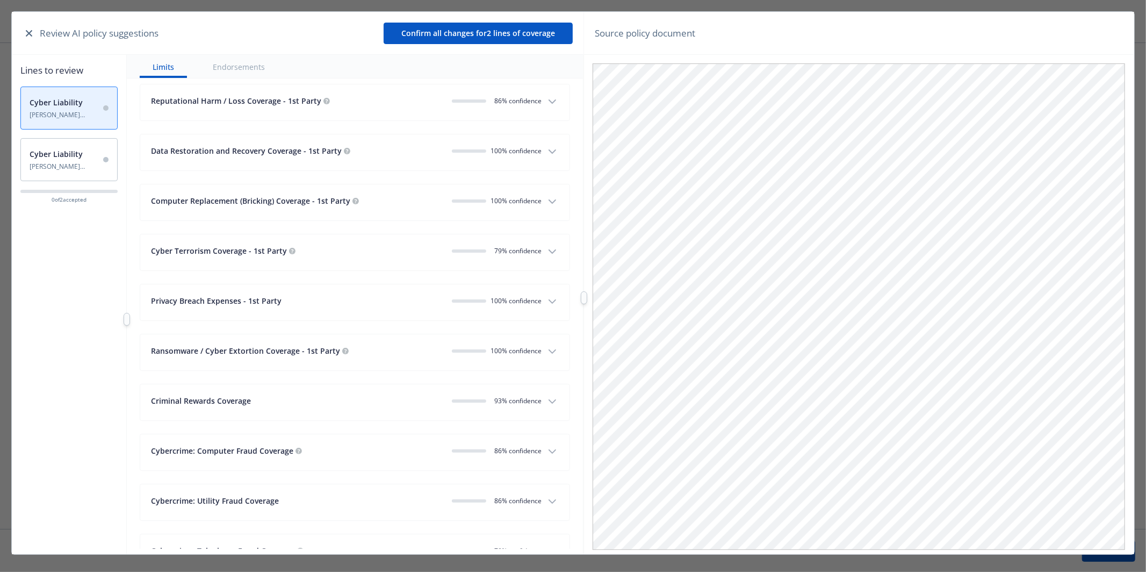
click at [512, 234] on button "Cyber Terrorism Coverage - 1st Party 0 79 % confidence" at bounding box center [355, 252] width 430 height 36
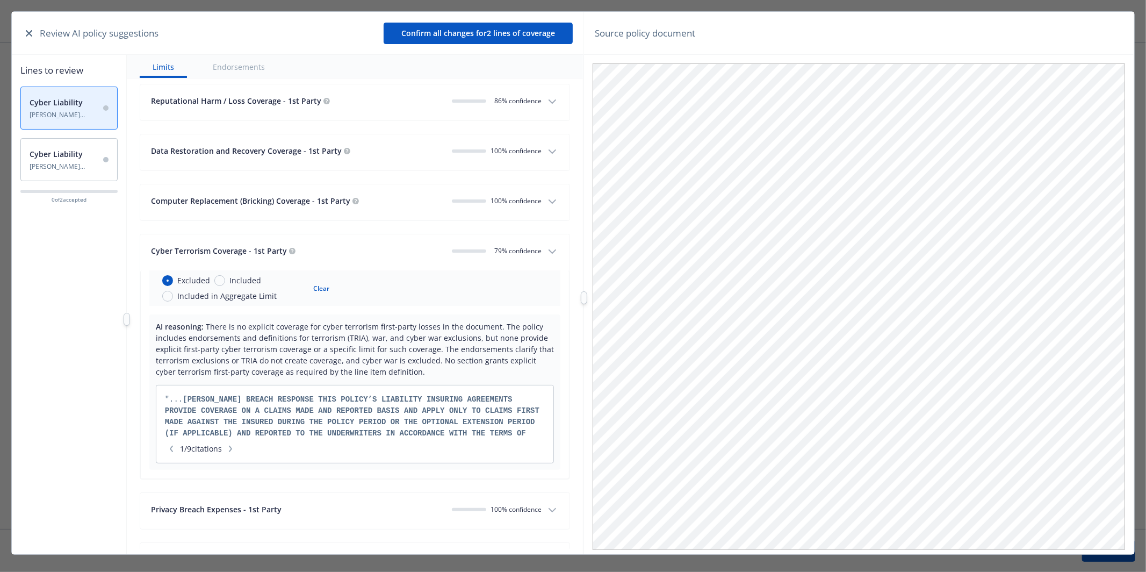
click at [512, 234] on button "Cyber Terrorism Coverage - 1st Party 0 79 % confidence" at bounding box center [355, 252] width 430 height 36
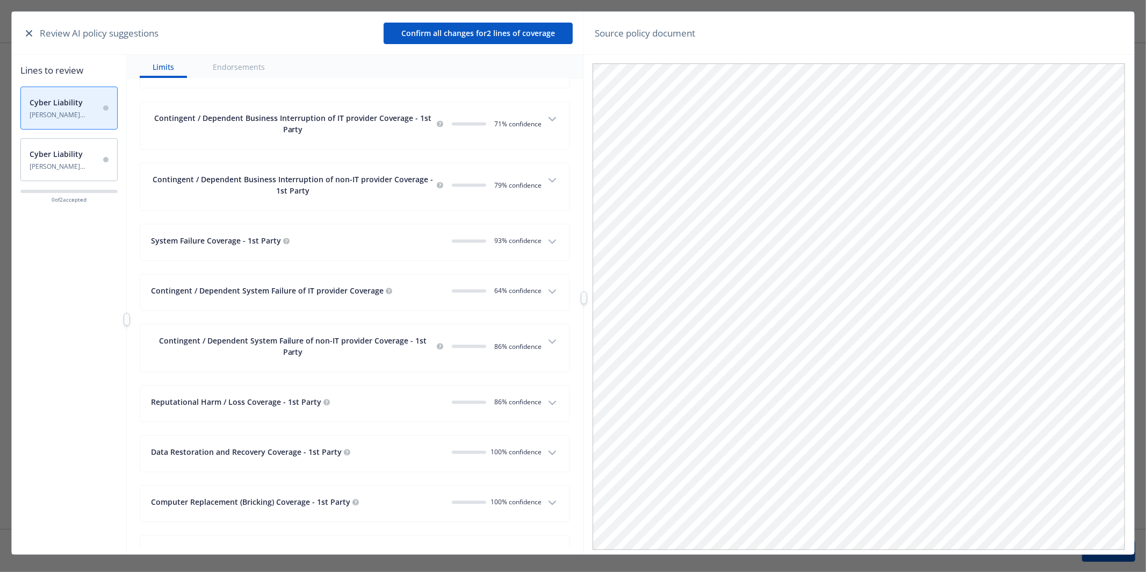
scroll to position [1944, 0]
click at [512, 287] on span "0 64 % confidence" at bounding box center [516, 291] width 51 height 9
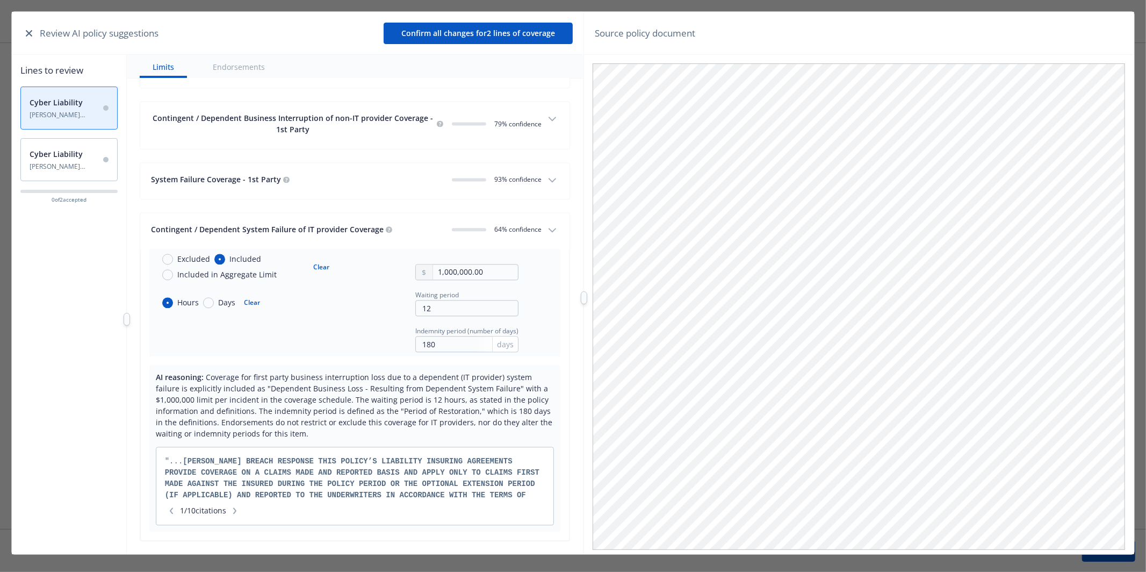
scroll to position [2010, 0]
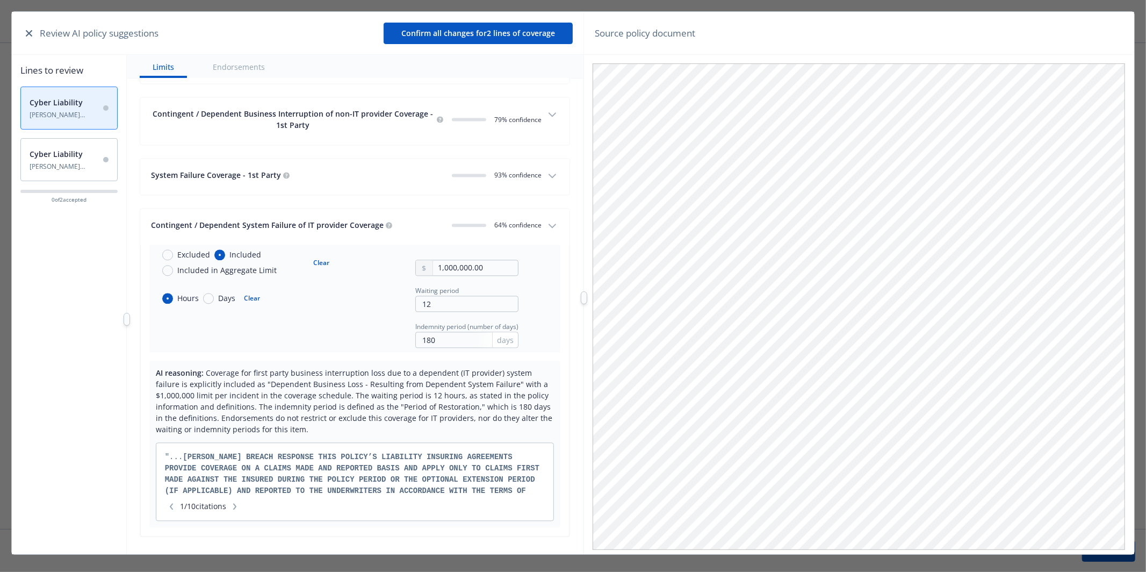
click at [238, 468] on icon "button" at bounding box center [235, 506] width 6 height 6
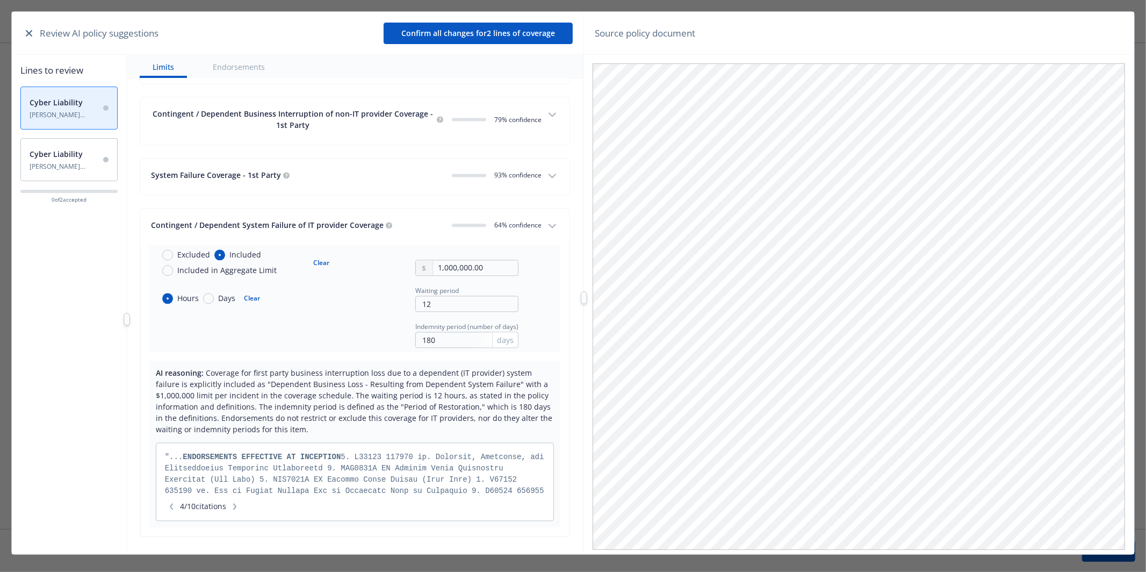
click at [238, 468] on icon "button" at bounding box center [235, 506] width 6 height 6
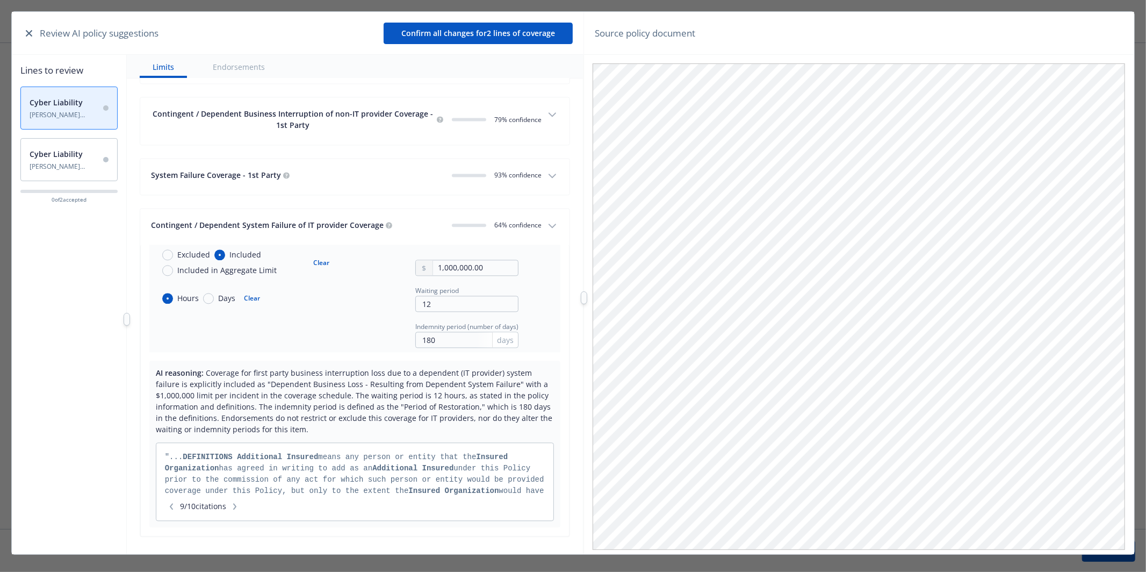
click at [238, 468] on icon "button" at bounding box center [235, 506] width 6 height 6
click at [238, 468] on button "button" at bounding box center [239, 506] width 13 height 11
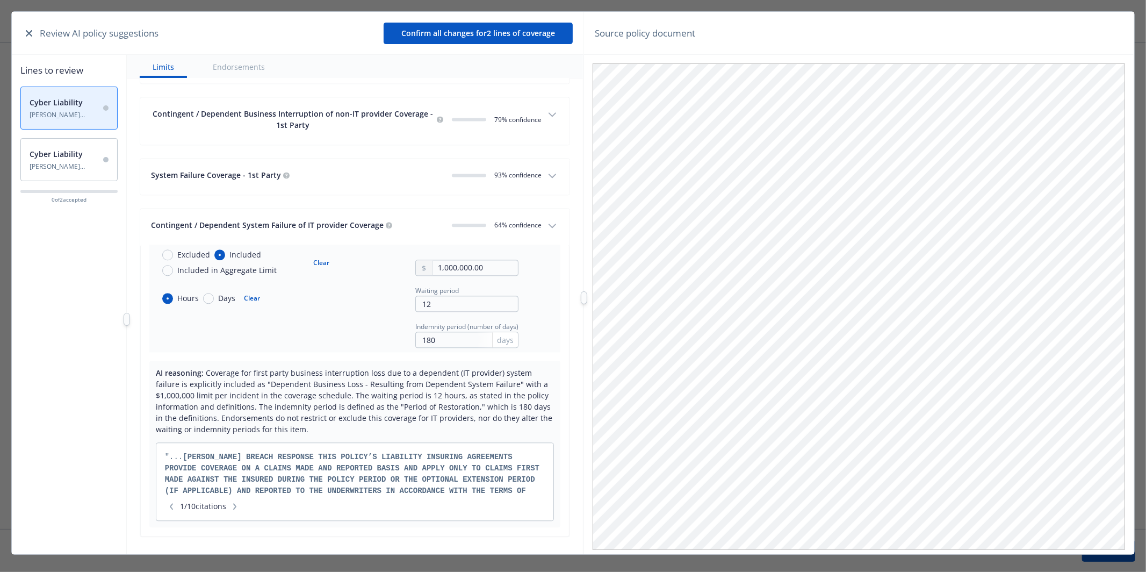
click at [238, 468] on icon "button" at bounding box center [235, 506] width 6 height 6
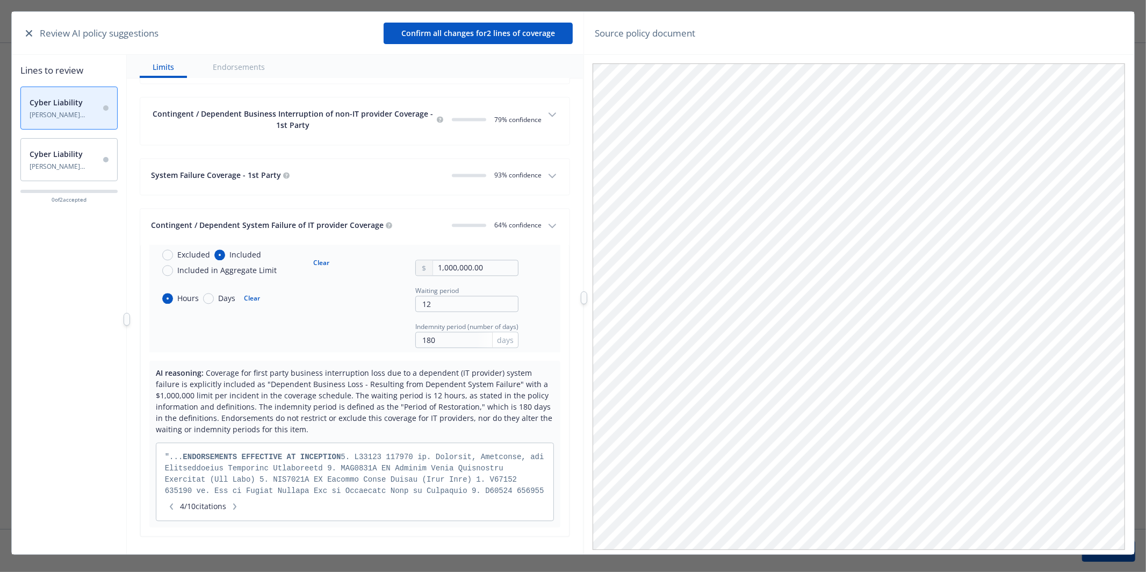
click at [238, 468] on icon "button" at bounding box center [235, 506] width 6 height 6
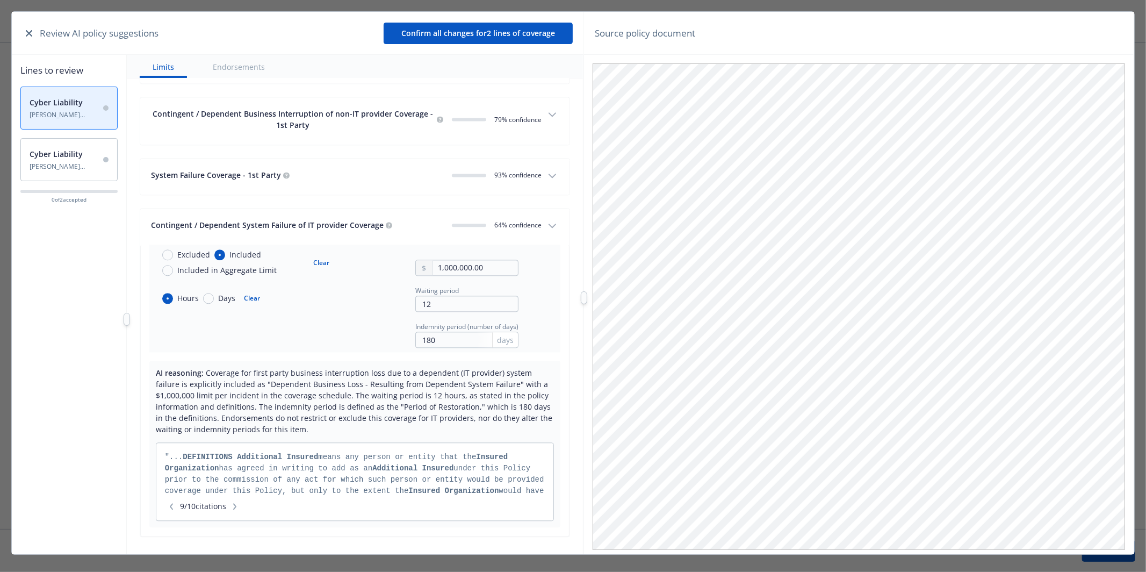
click at [238, 468] on icon "button" at bounding box center [235, 506] width 6 height 6
click at [173, 468] on icon "button" at bounding box center [171, 506] width 6 height 6
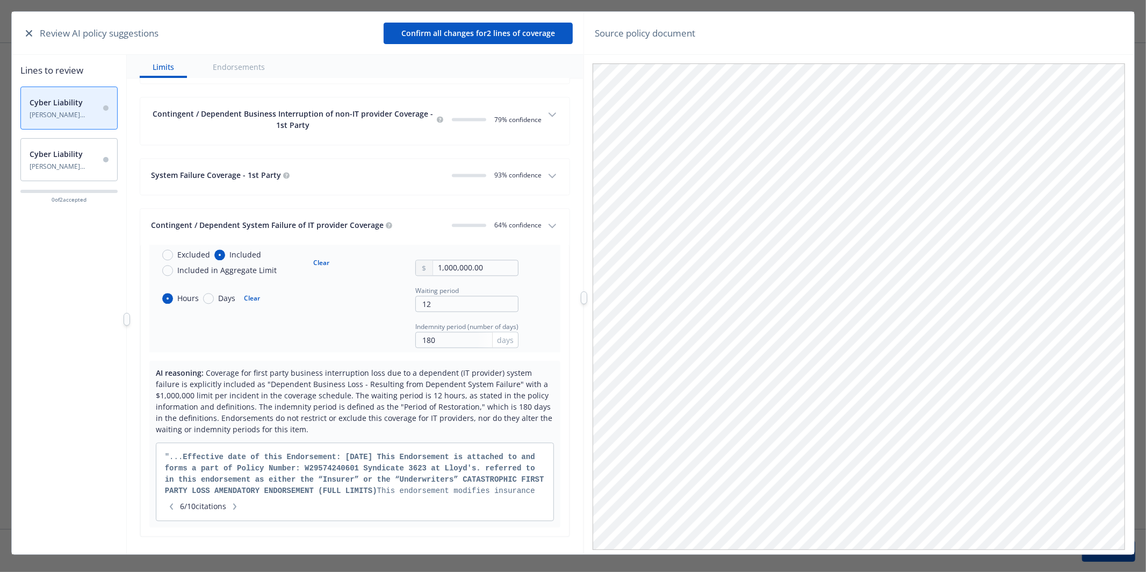
click at [173, 468] on icon "button" at bounding box center [171, 506] width 6 height 6
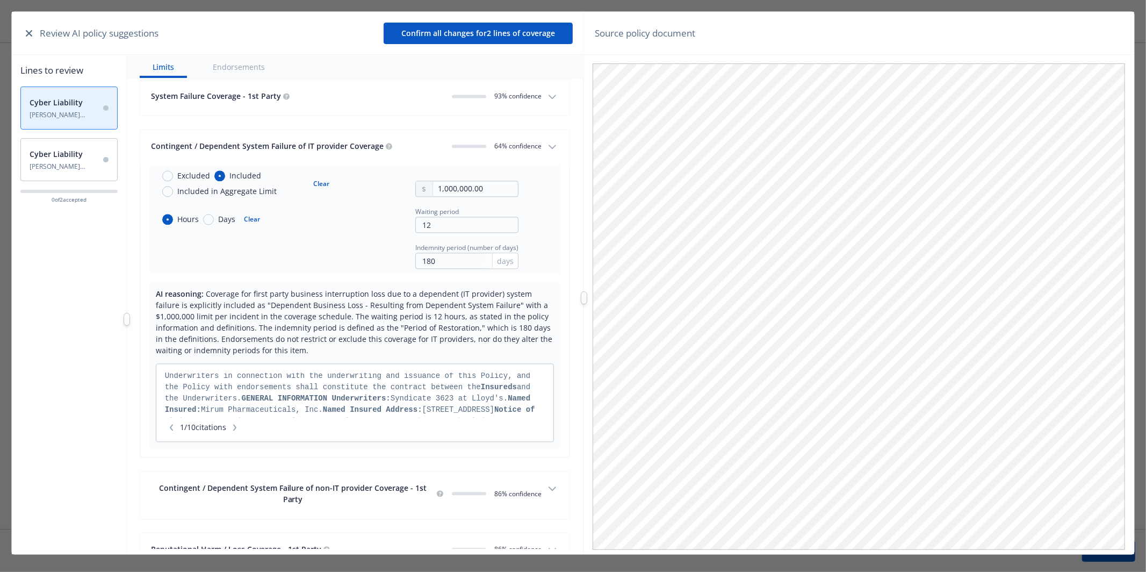
scroll to position [0, 0]
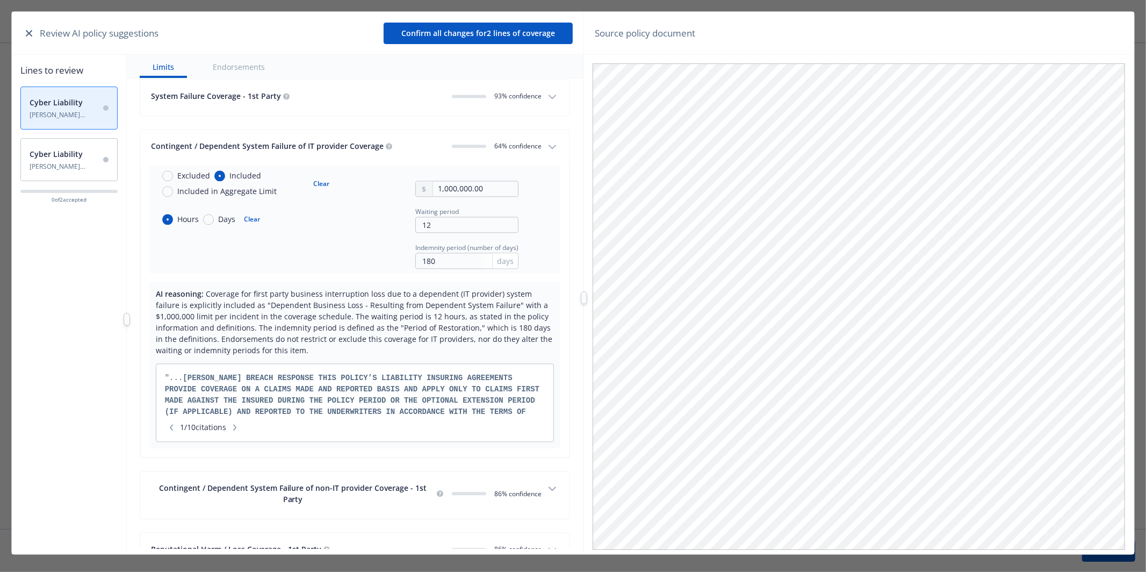
click at [526, 141] on span "0 64 % confidence" at bounding box center [516, 145] width 51 height 9
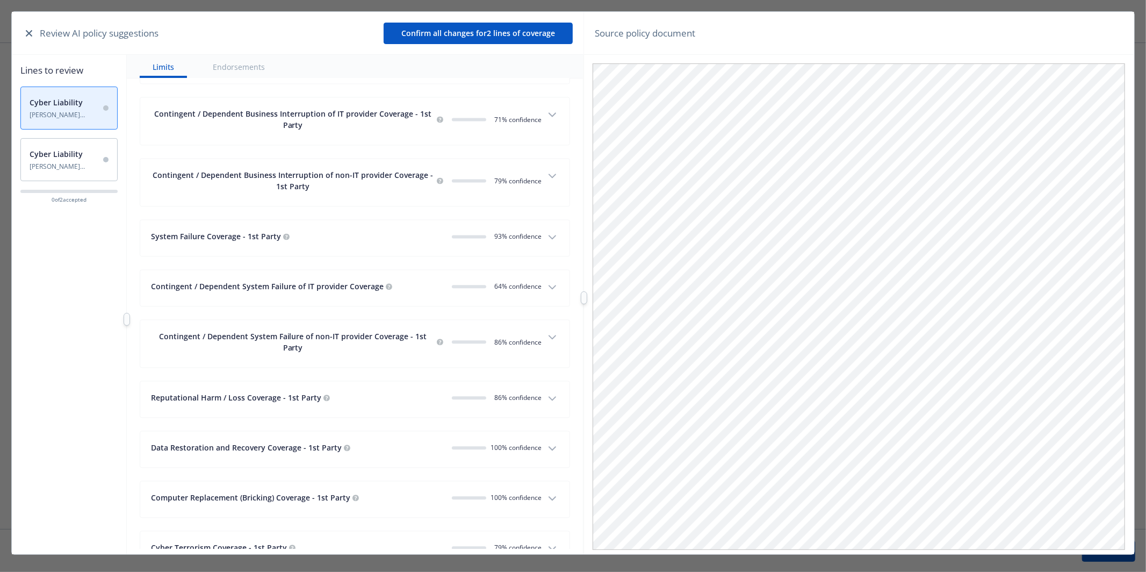
scroll to position [1893, 0]
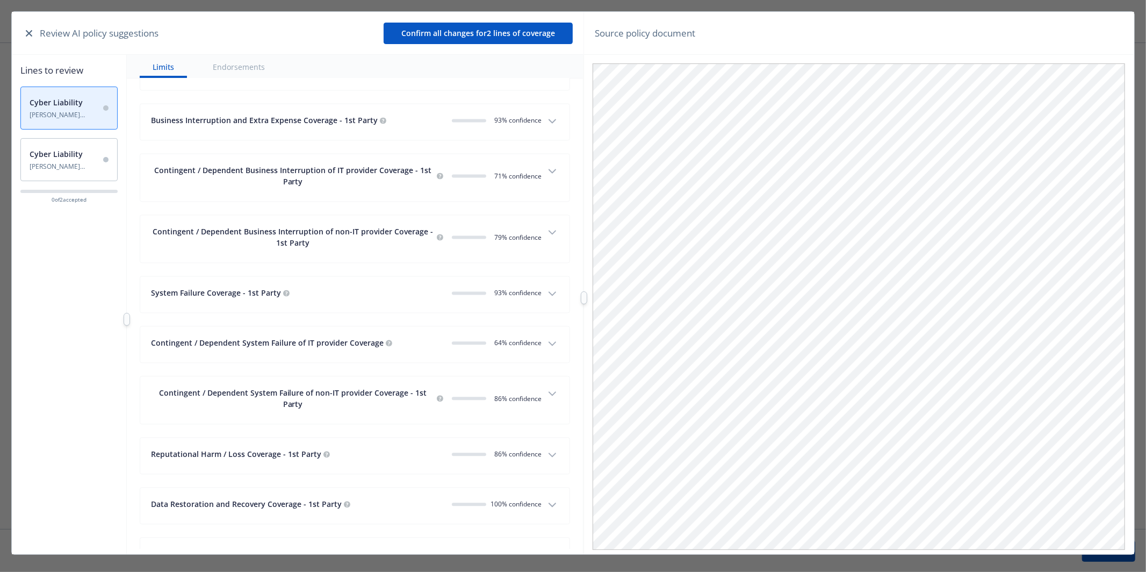
click at [518, 233] on span "0 79 % confidence" at bounding box center [516, 237] width 51 height 9
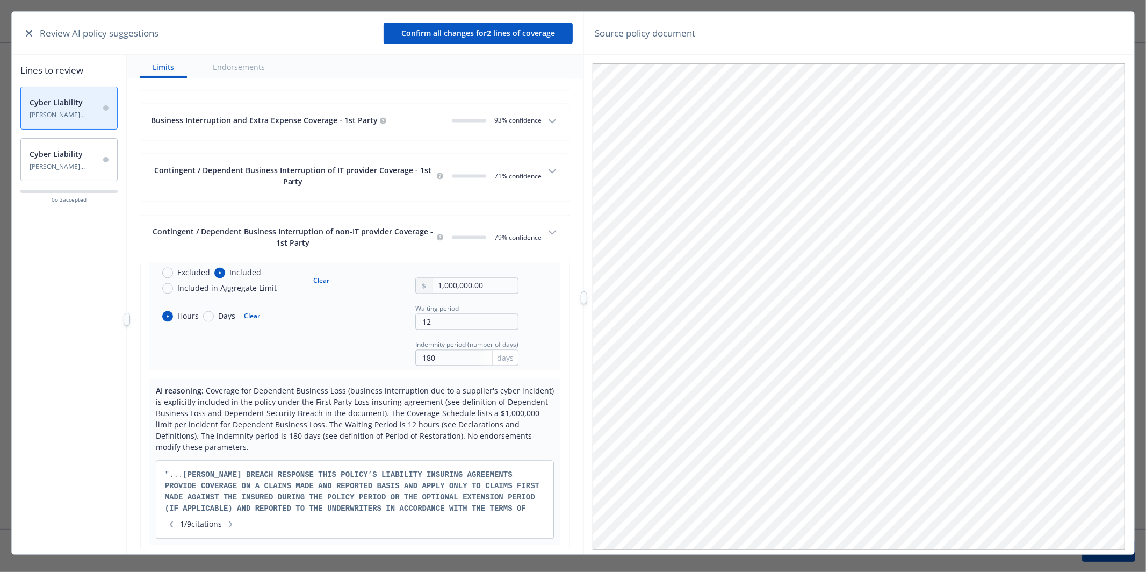
click at [518, 233] on span "0 79 % confidence" at bounding box center [516, 237] width 51 height 9
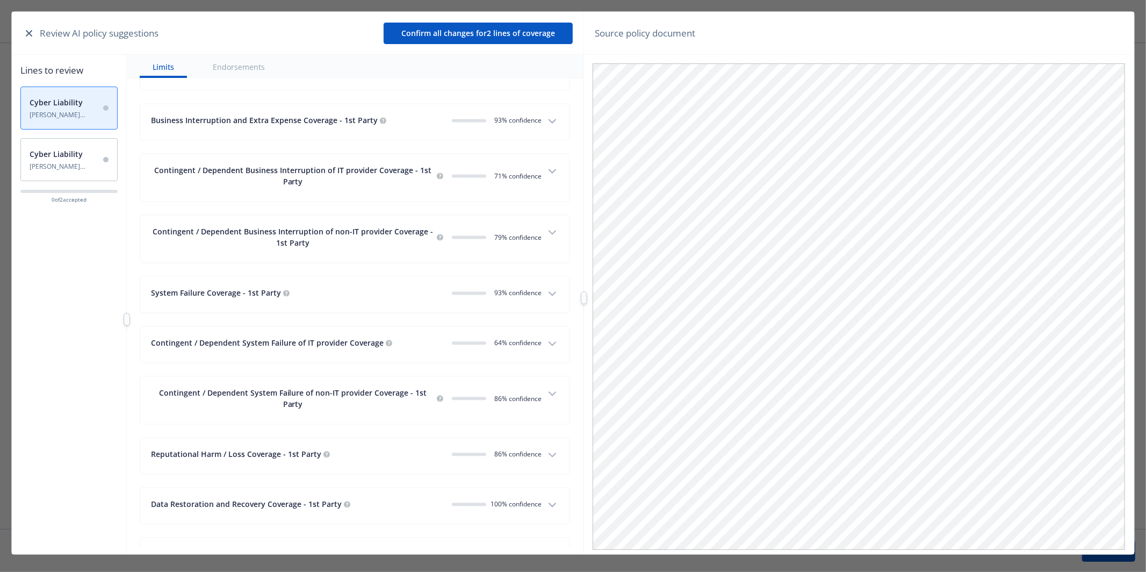
click at [520, 171] on span "0 71 % confidence" at bounding box center [516, 175] width 51 height 9
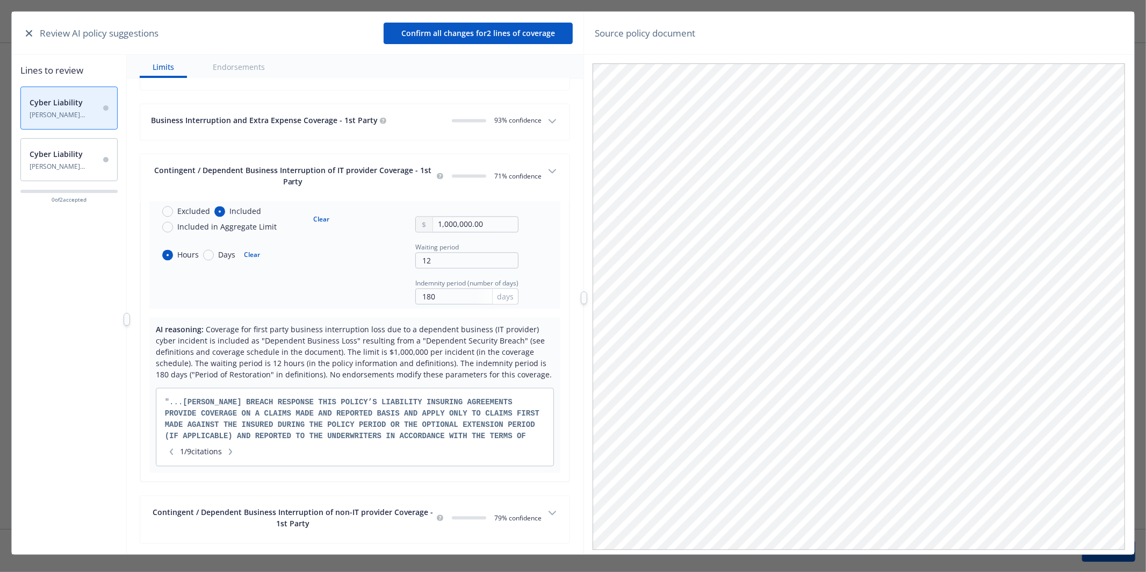
click at [520, 171] on span "0 71 % confidence" at bounding box center [516, 175] width 51 height 9
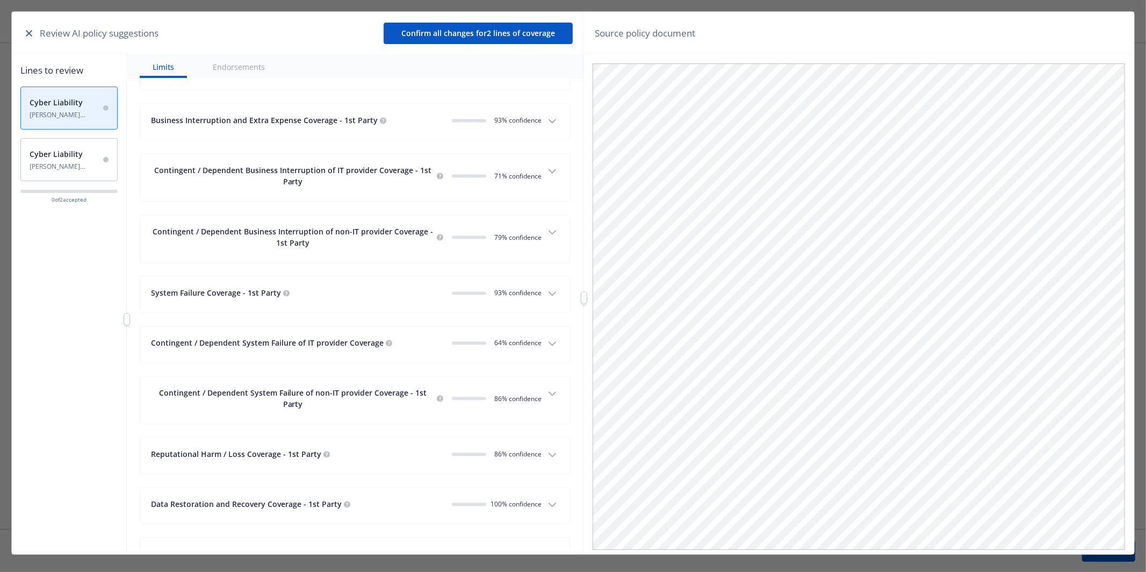
click at [527, 104] on button "Business Interruption and Extra Expense Coverage - 1st Party 0 93 % confidence" at bounding box center [355, 122] width 430 height 36
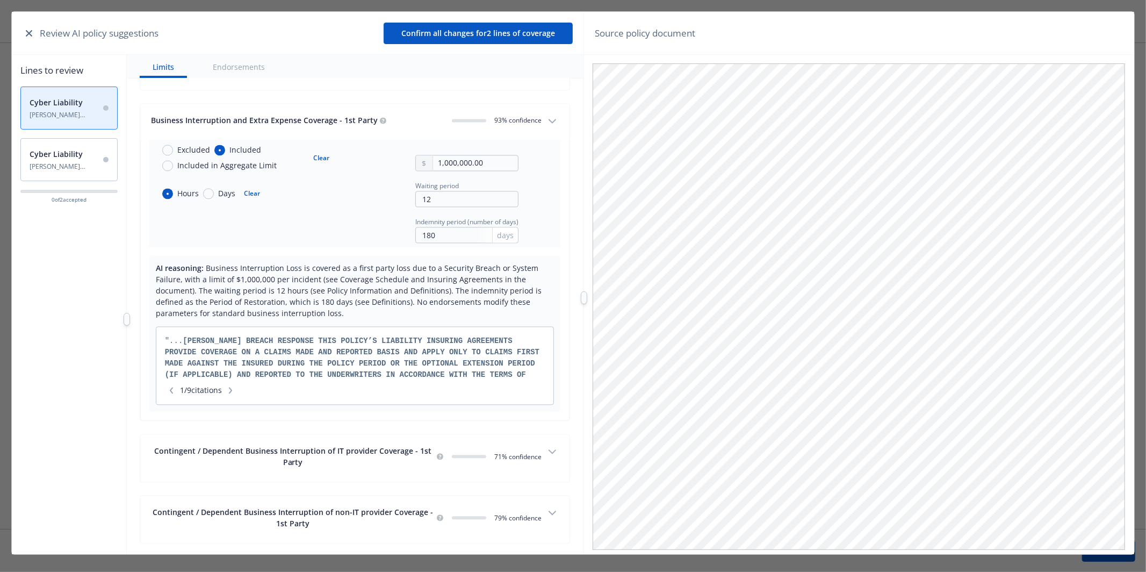
click at [523, 116] on span "0 93 % confidence" at bounding box center [516, 120] width 51 height 9
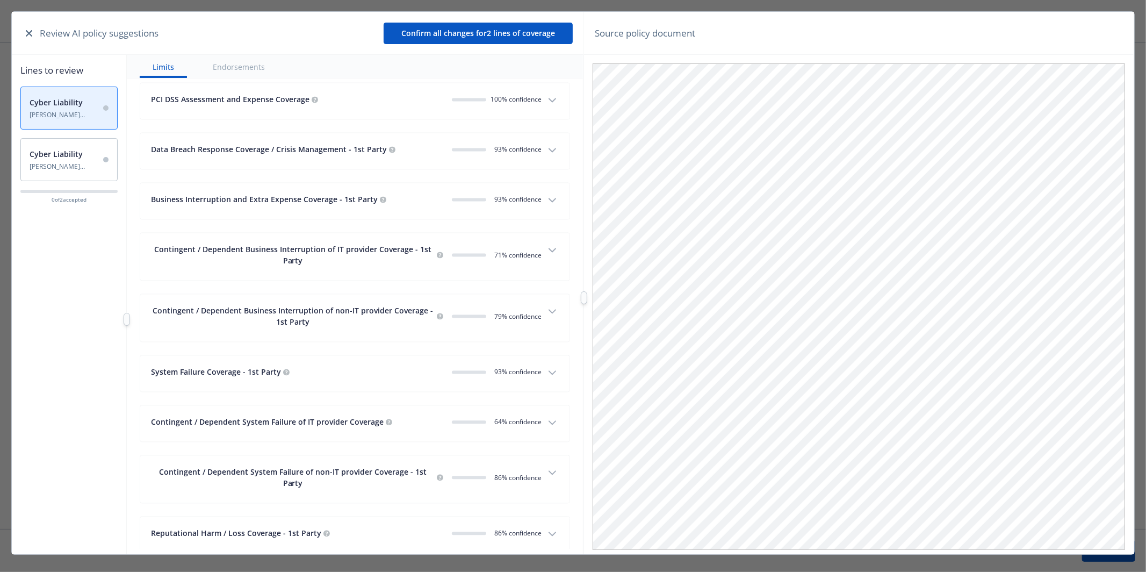
scroll to position [1766, 0]
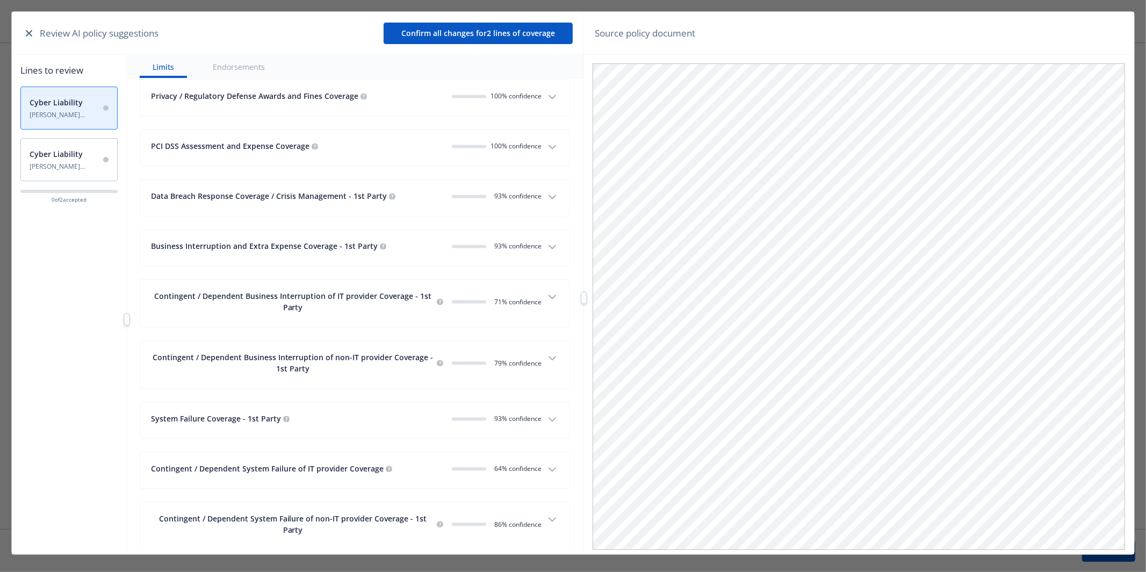
click at [525, 195] on div "Data Breach Response Coverage / Crisis Management - 1st Party 0 93 % confidence" at bounding box center [346, 198] width 391 height 15
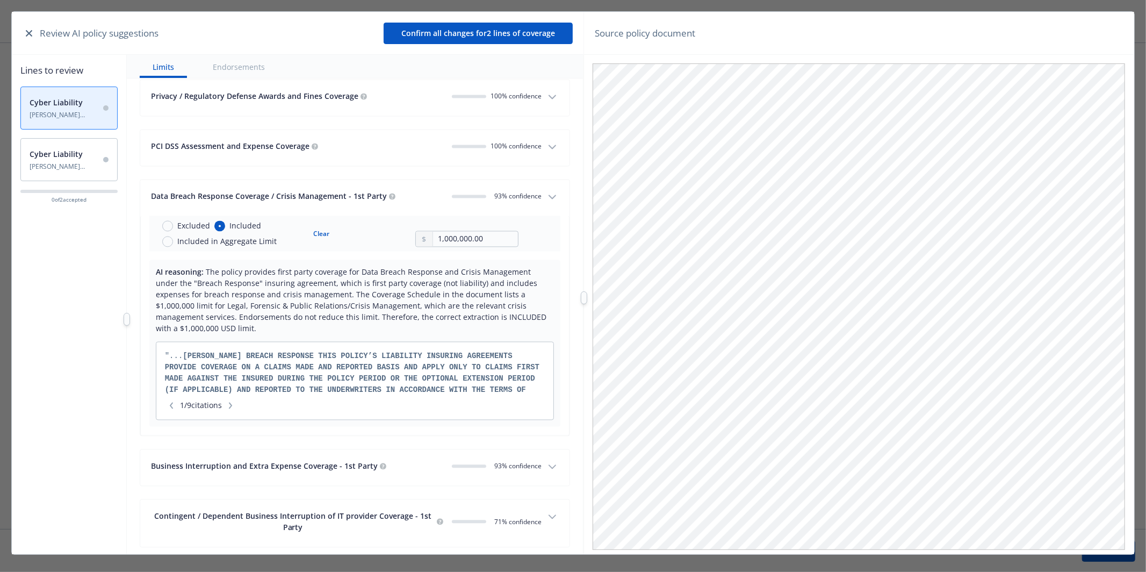
click at [524, 192] on span "0 93 % confidence" at bounding box center [516, 196] width 51 height 9
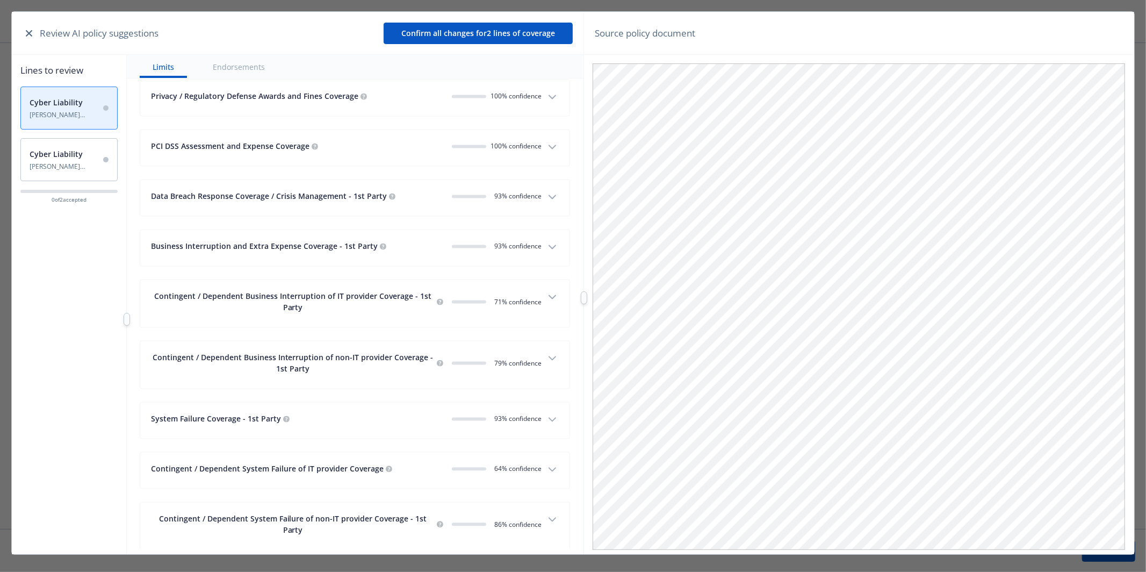
click at [518, 142] on span "100% confidence" at bounding box center [516, 146] width 51 height 9
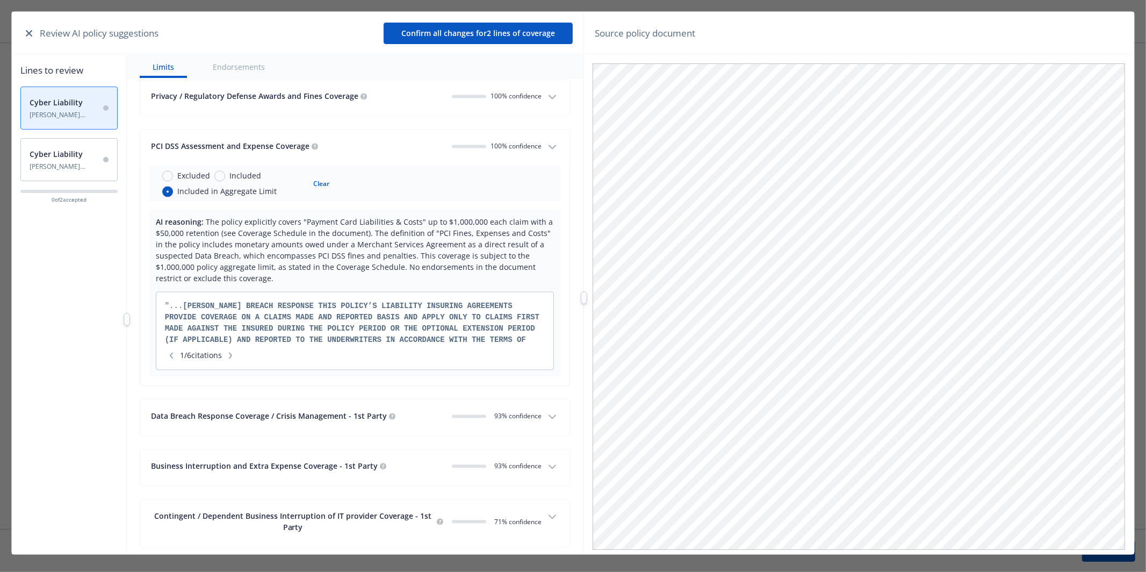
click at [518, 142] on span "100% confidence" at bounding box center [516, 146] width 51 height 9
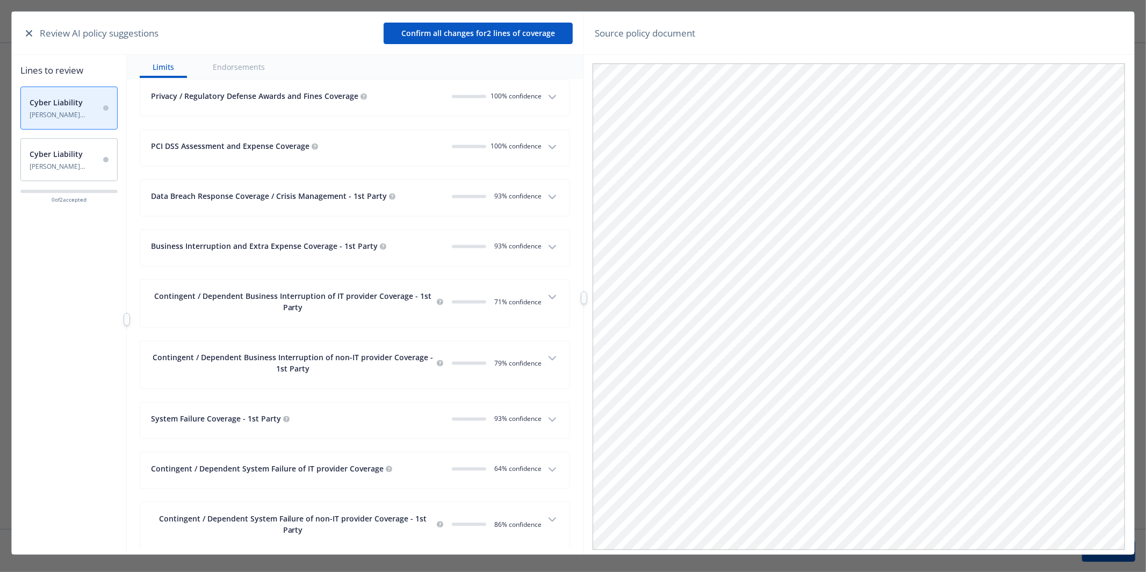
click at [518, 96] on button "Privacy / Regulatory Defense Awards and Fines Coverage 100% confidence" at bounding box center [355, 98] width 430 height 36
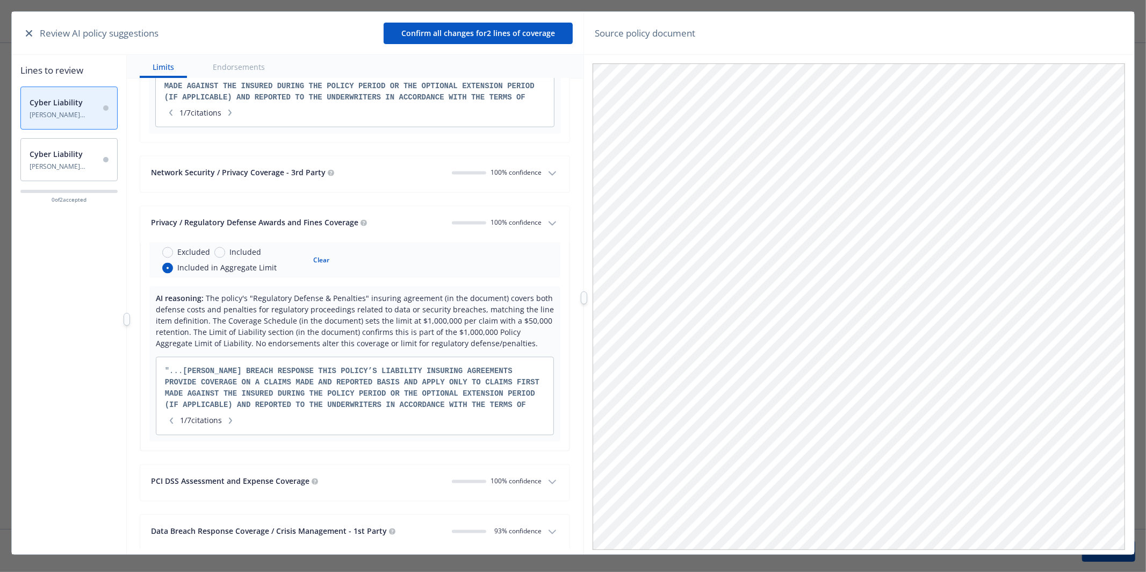
scroll to position [1632, 0]
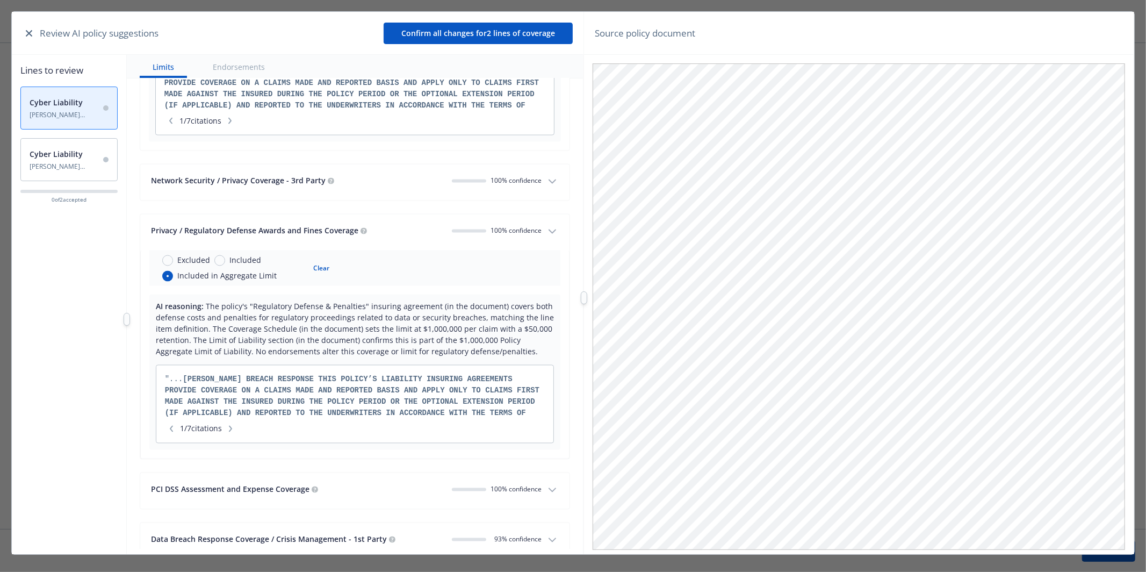
click at [514, 214] on button "Privacy / Regulatory Defense Awards and Fines Coverage 100% confidence" at bounding box center [355, 232] width 430 height 36
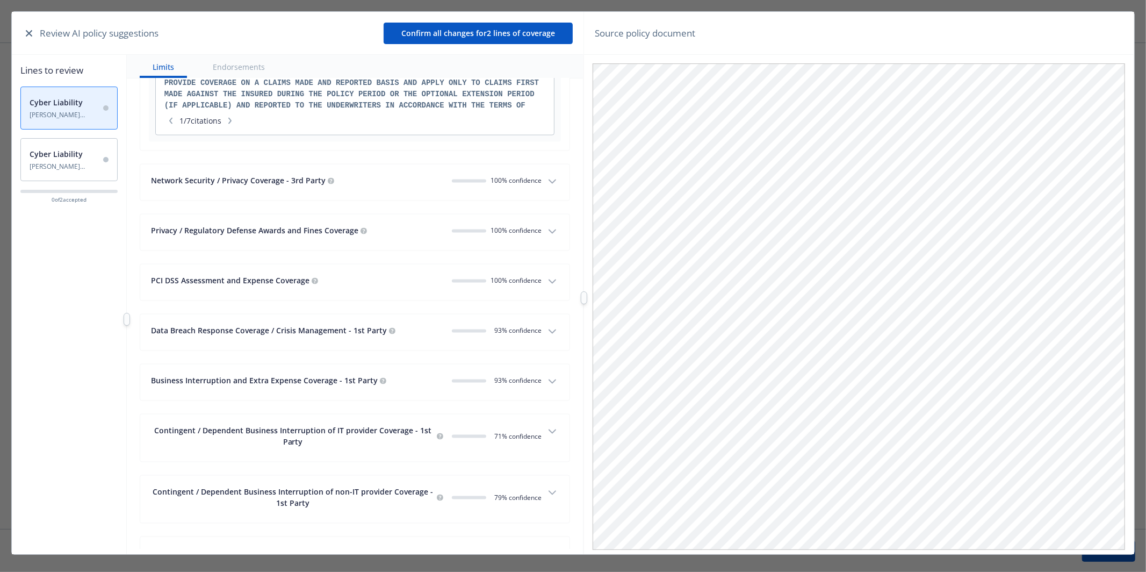
click at [519, 176] on span "100% confidence" at bounding box center [516, 180] width 51 height 9
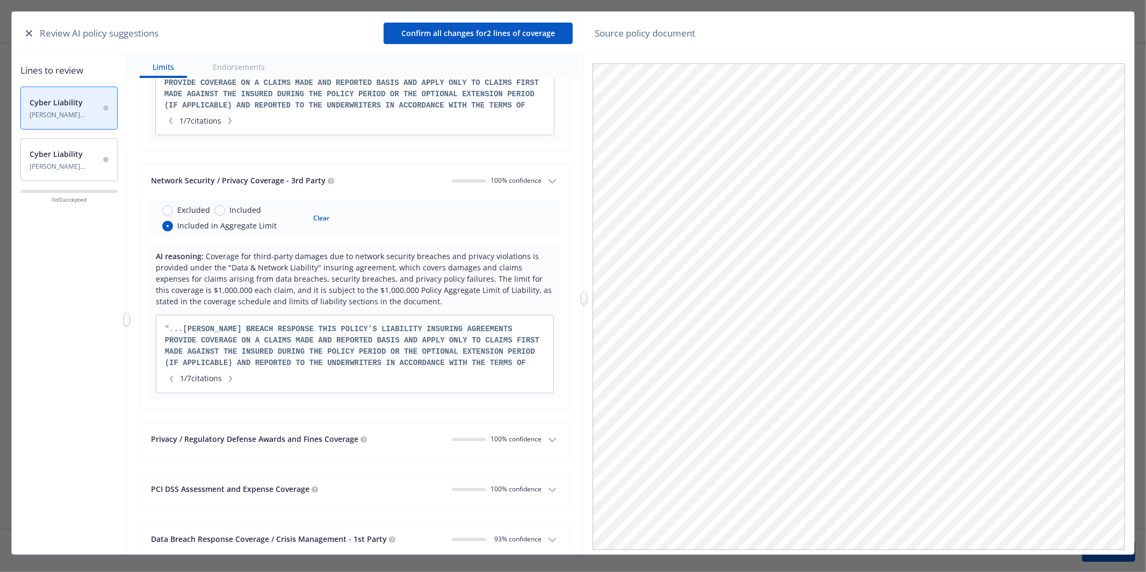
click at [519, 176] on span "100% confidence" at bounding box center [516, 180] width 51 height 9
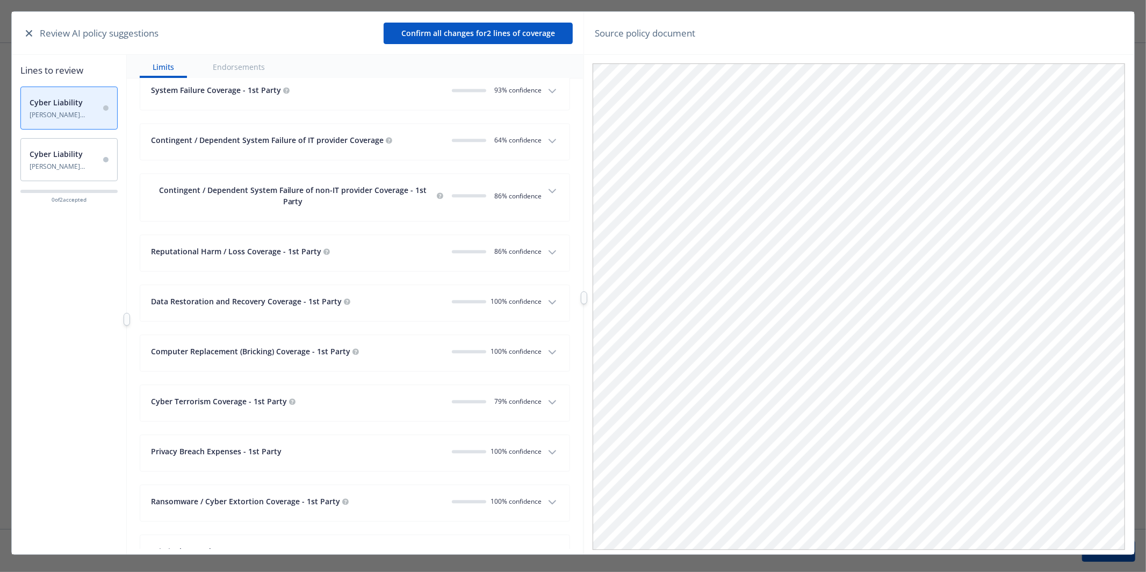
scroll to position [2134, 0]
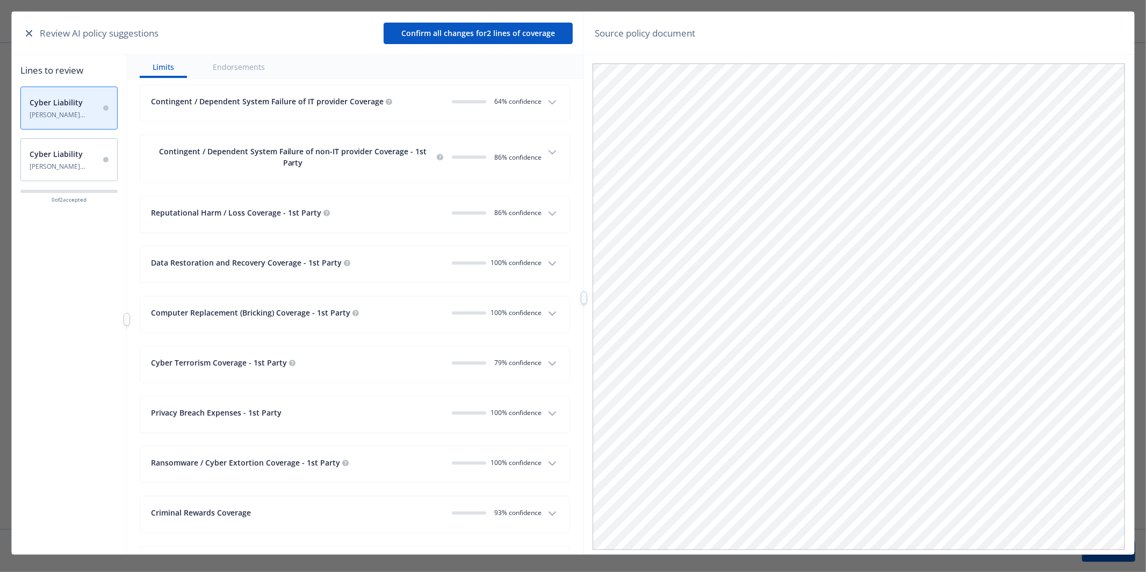
click at [512, 258] on span "100% confidence" at bounding box center [516, 262] width 51 height 9
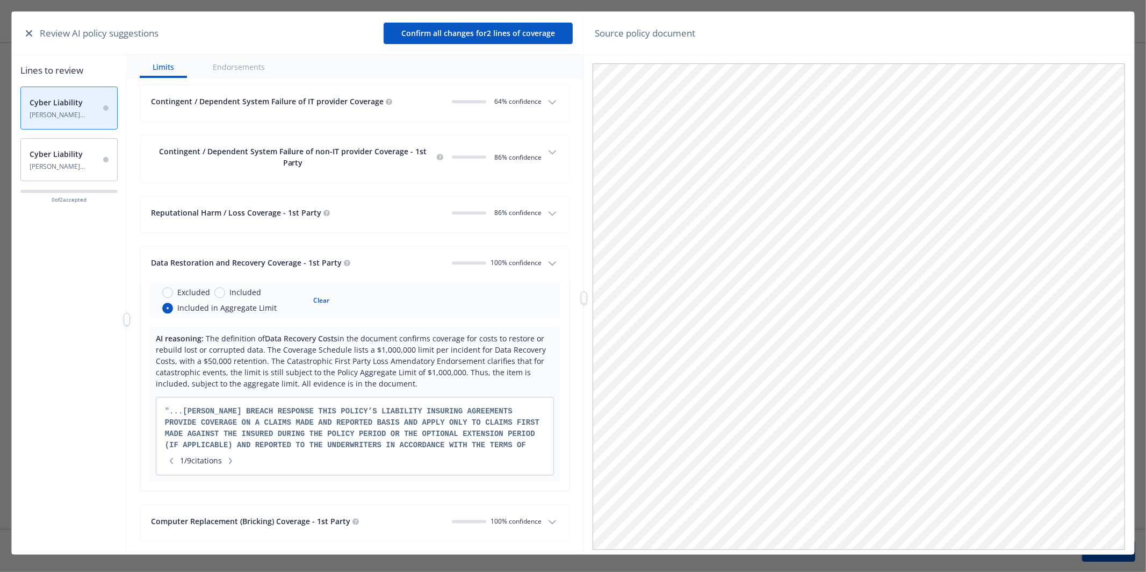
click at [510, 258] on span "100% confidence" at bounding box center [516, 262] width 51 height 9
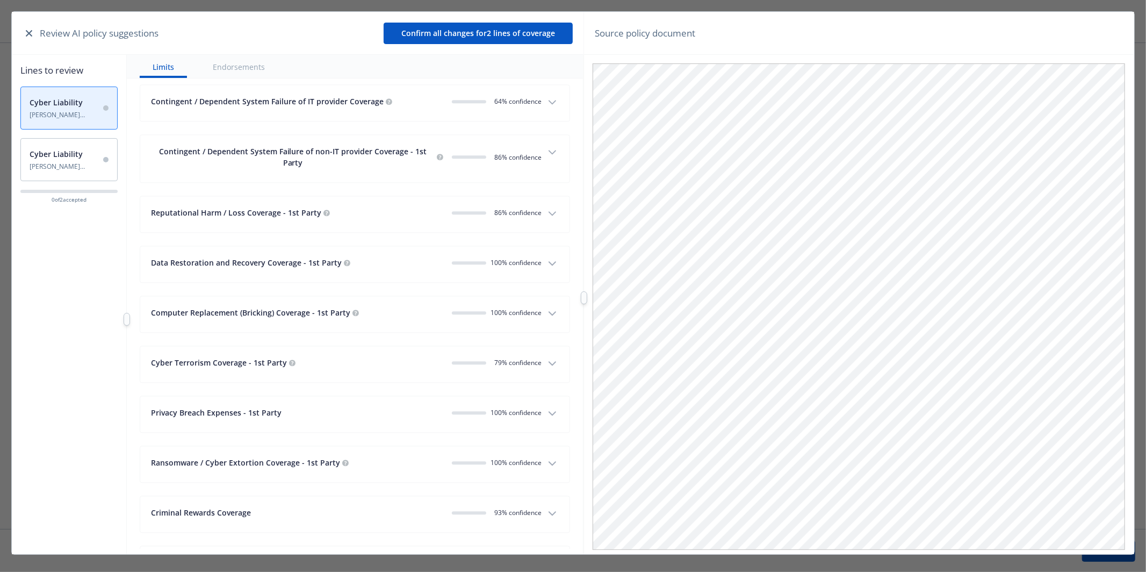
click at [508, 358] on span "0 79 % confidence" at bounding box center [516, 362] width 51 height 9
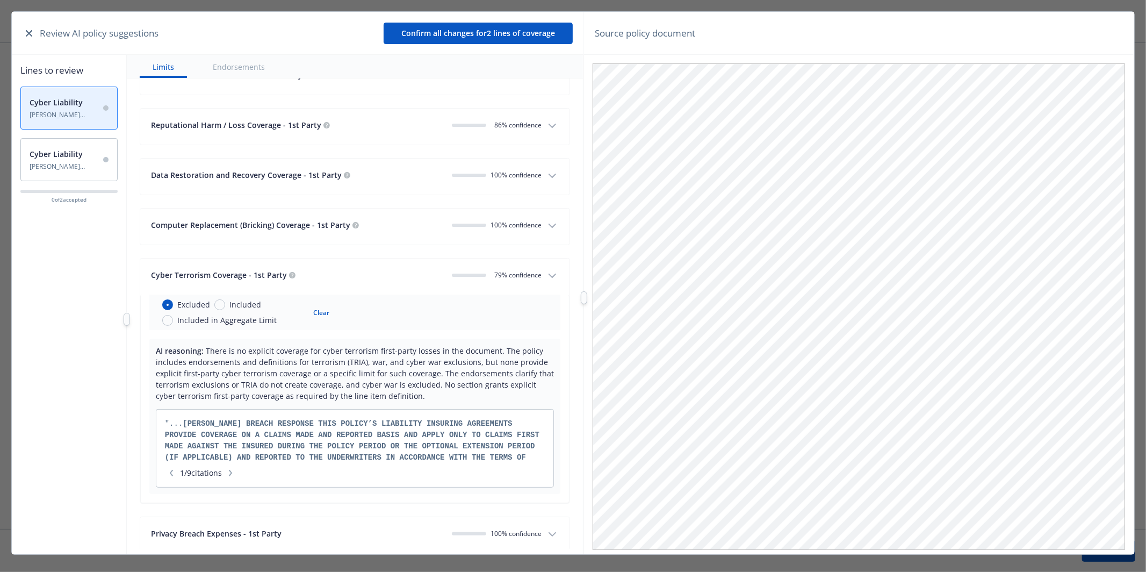
scroll to position [2346, 0]
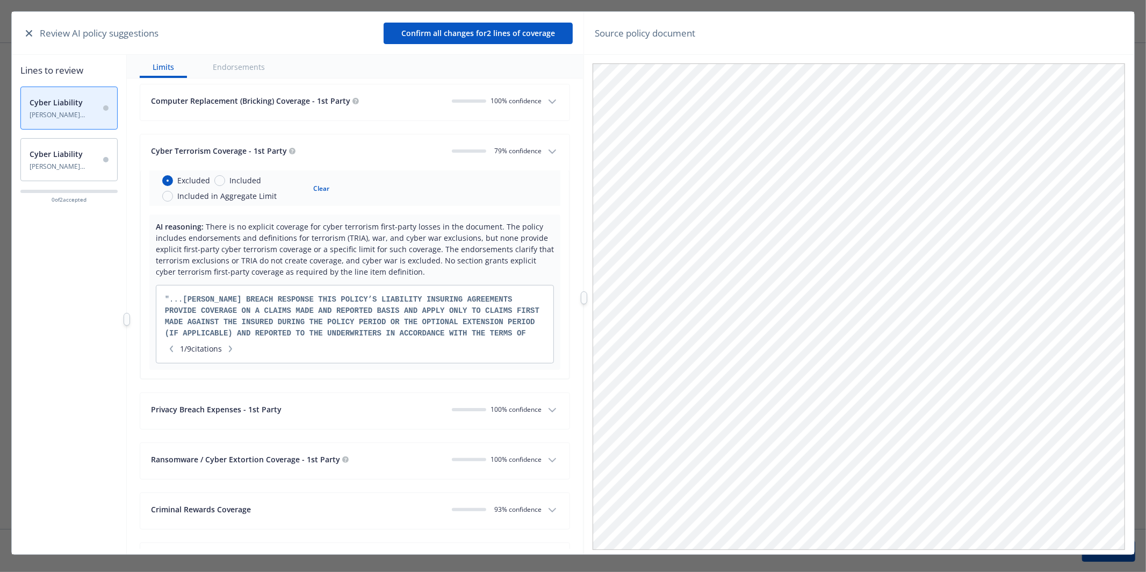
click at [512, 146] on span "0 79 % confidence" at bounding box center [516, 150] width 51 height 9
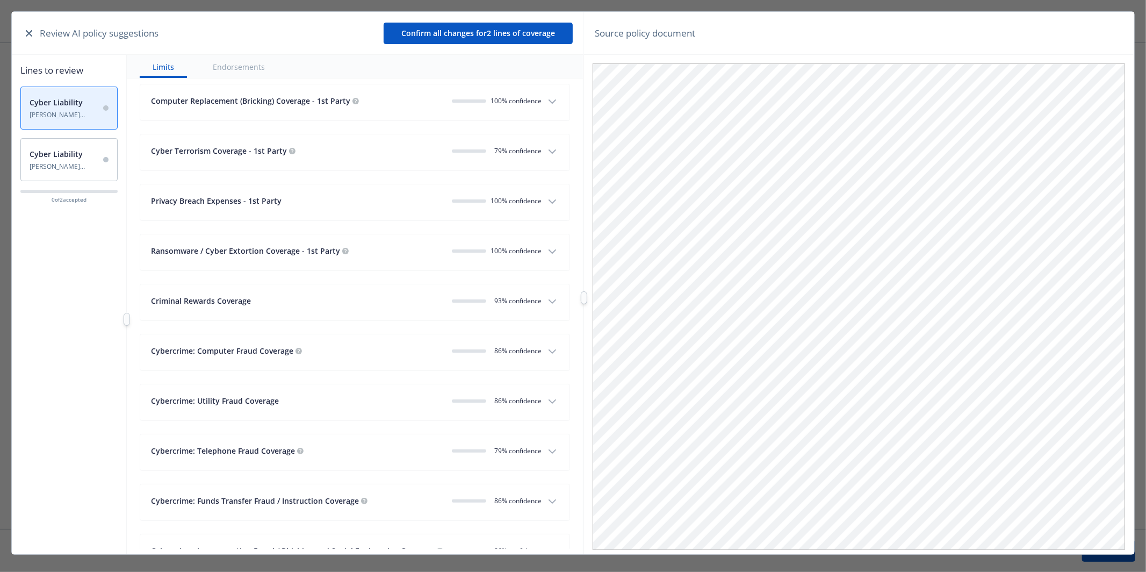
click at [514, 251] on button "Ransomware / Cyber Extortion Coverage - 1st Party 100% confidence" at bounding box center [355, 252] width 430 height 36
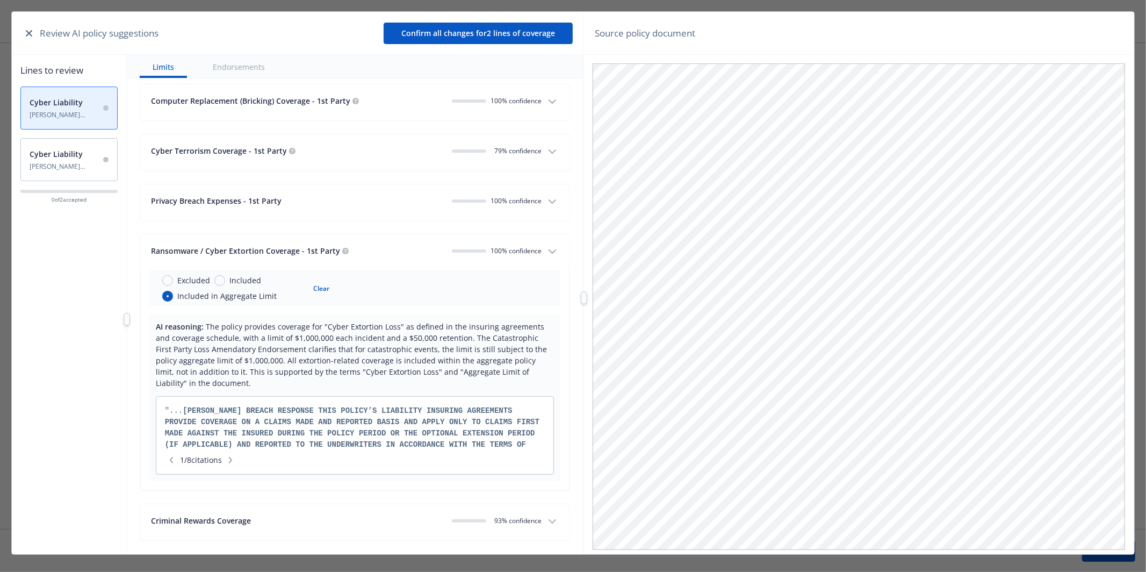
click at [514, 251] on button "Ransomware / Cyber Extortion Coverage - 1st Party 100% confidence" at bounding box center [355, 252] width 430 height 36
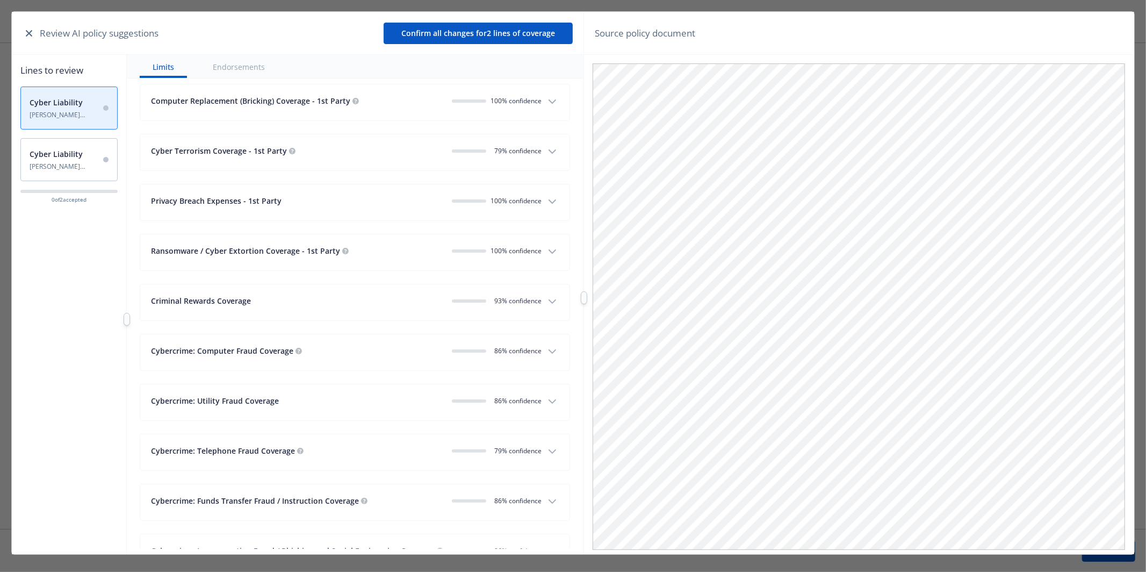
click at [508, 346] on span "0 86 % confidence" at bounding box center [516, 350] width 51 height 9
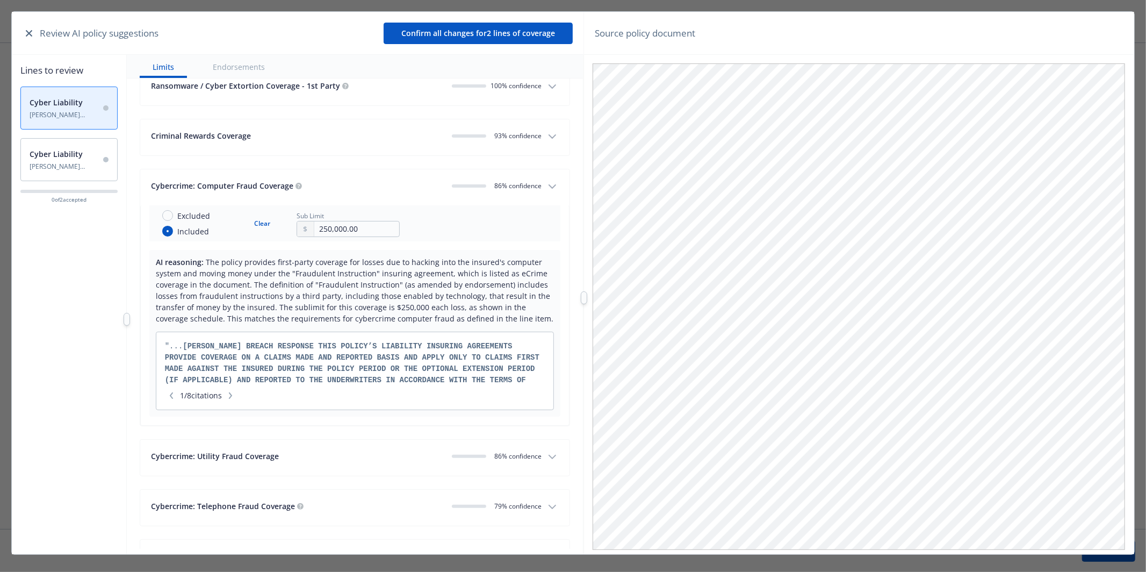
scroll to position [2521, 0]
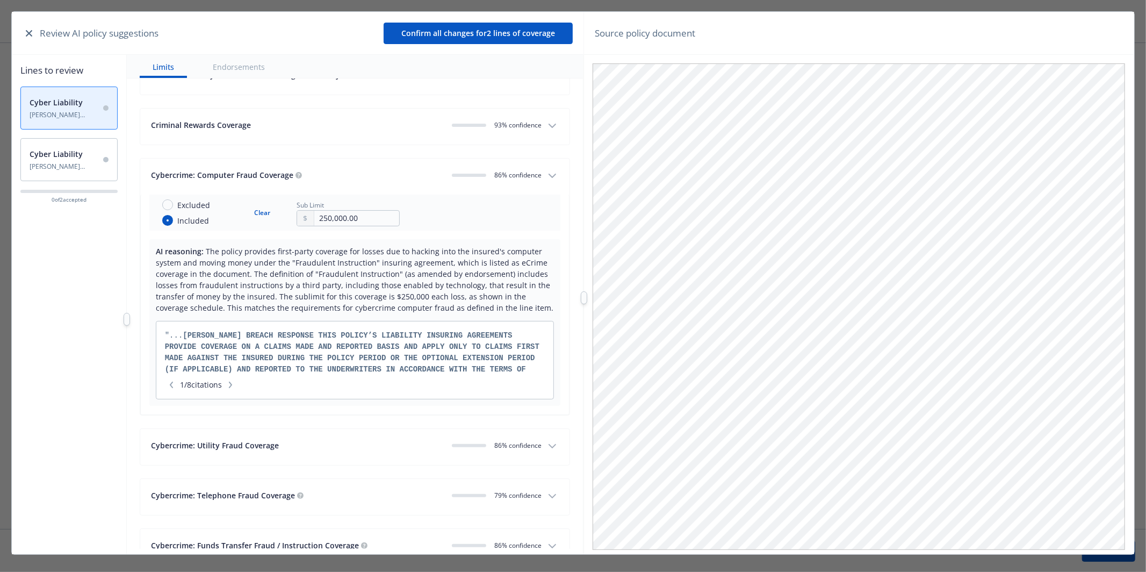
click at [527, 160] on button "Cybercrime: Computer Fraud Coverage 0 86 % confidence" at bounding box center [355, 177] width 430 height 36
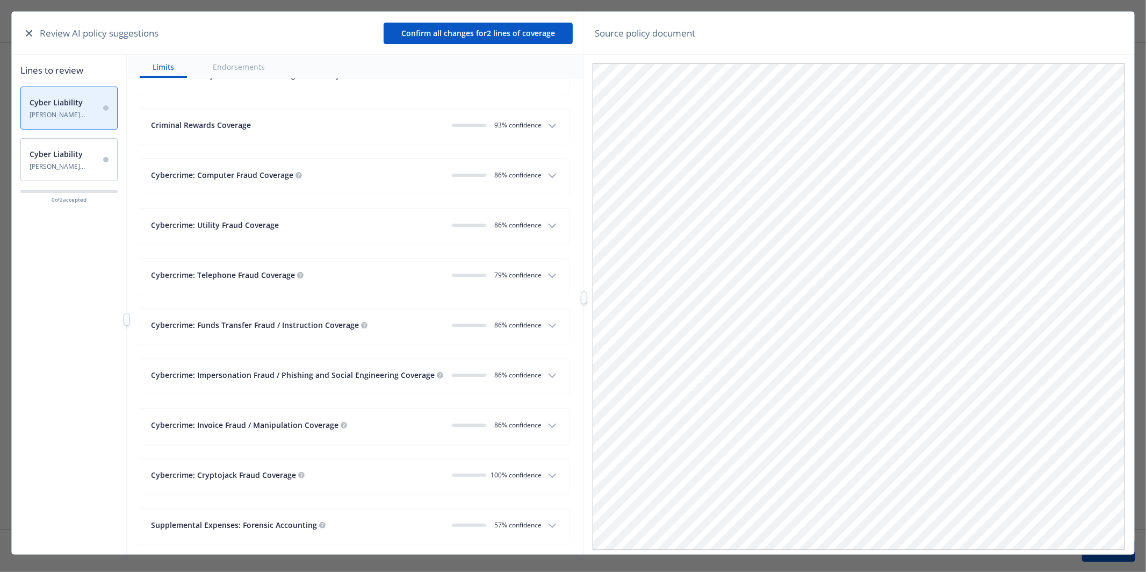
click at [525, 169] on div "0 86 % confidence" at bounding box center [497, 174] width 90 height 11
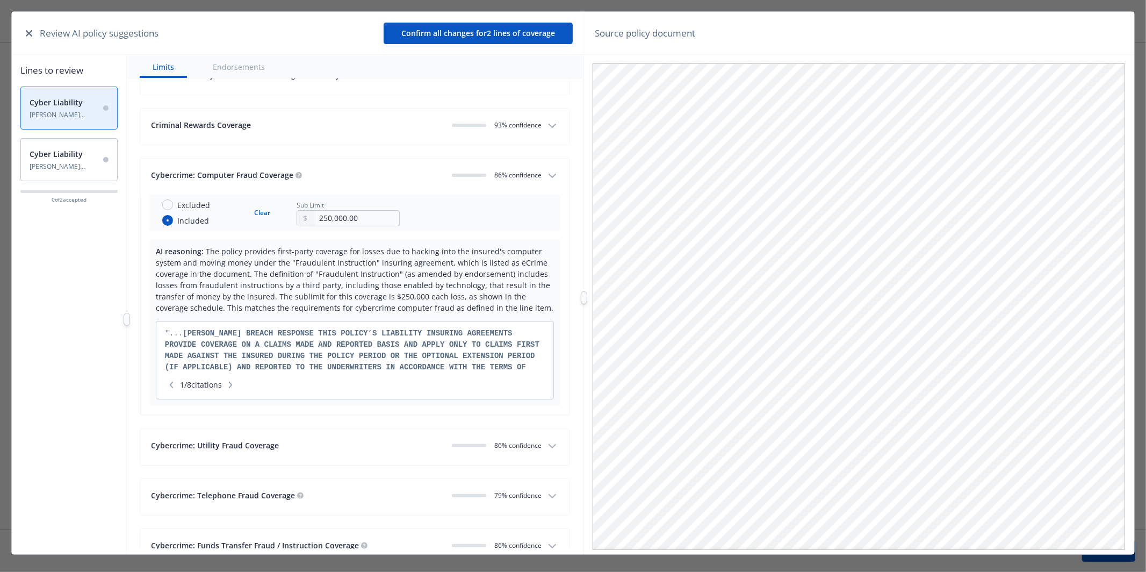
scroll to position [0, 0]
click at [385, 169] on div "Cybercrime: Computer Fraud Coverage" at bounding box center [297, 174] width 293 height 11
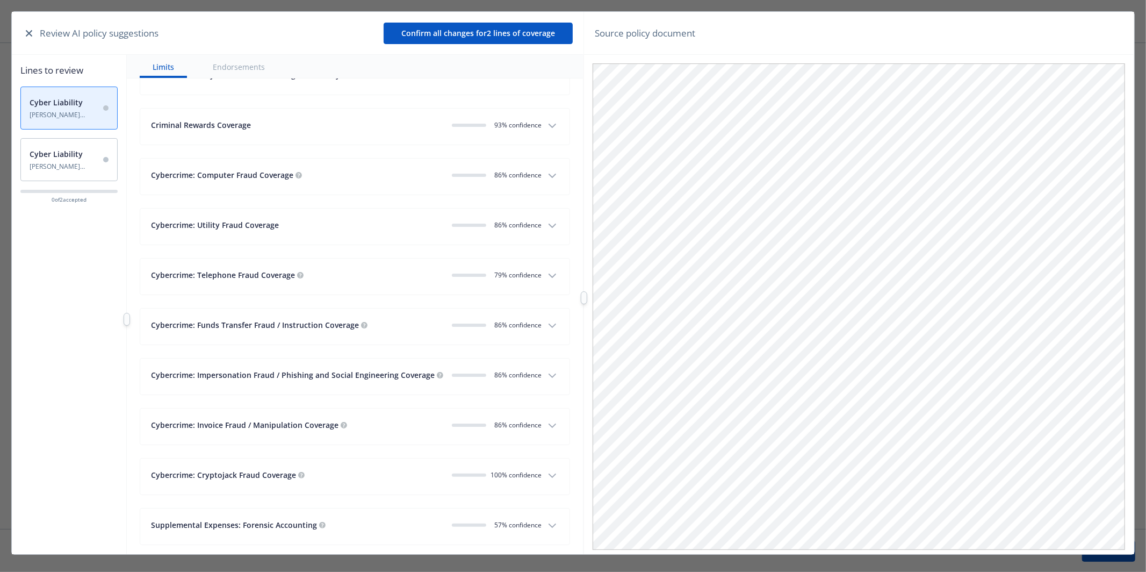
click at [531, 320] on span "0 86 % confidence" at bounding box center [516, 324] width 51 height 9
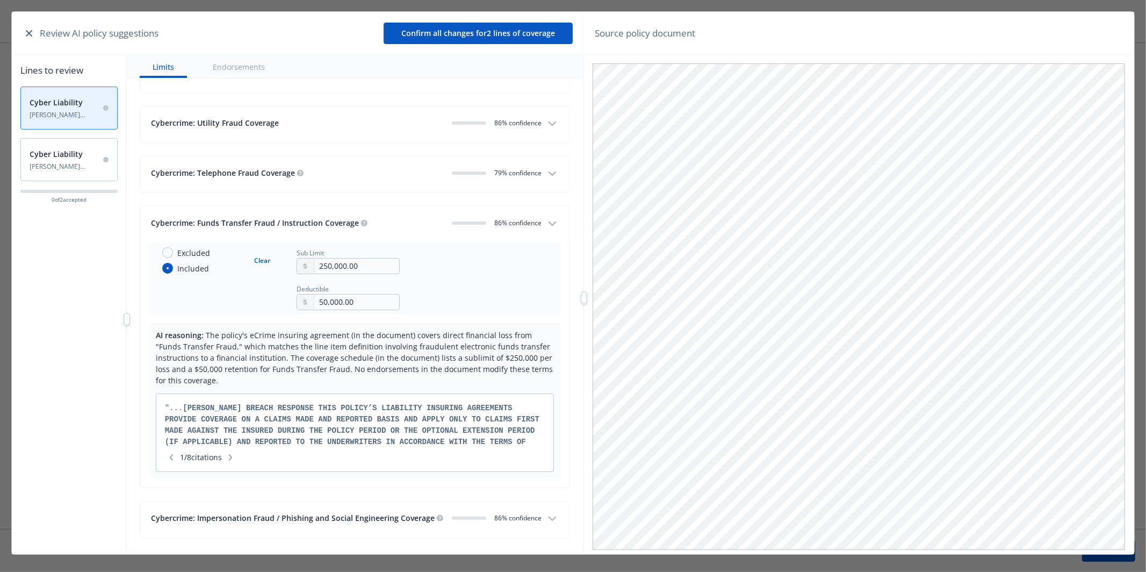
scroll to position [2670, 0]
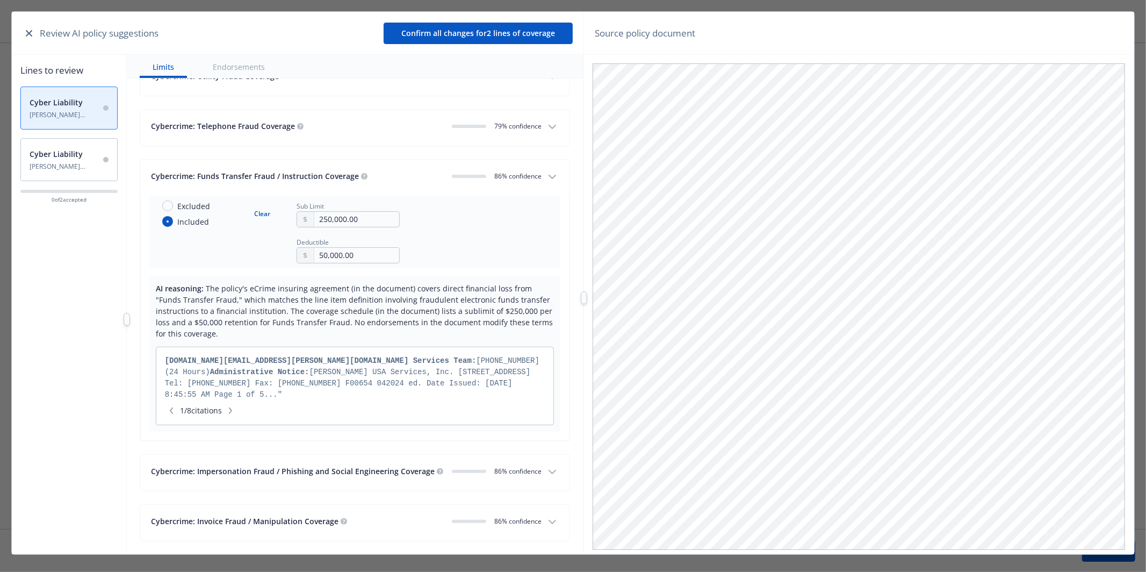
drag, startPoint x: 166, startPoint y: 354, endPoint x: 264, endPoint y: 391, distance: 105.8
click at [264, 391] on div ""... BEAZLEY BREACH RESPONSE THIS POLICY’S LIABILITY INSURING AGREEMENTS PROVID…" at bounding box center [355, 378] width 381 height 45
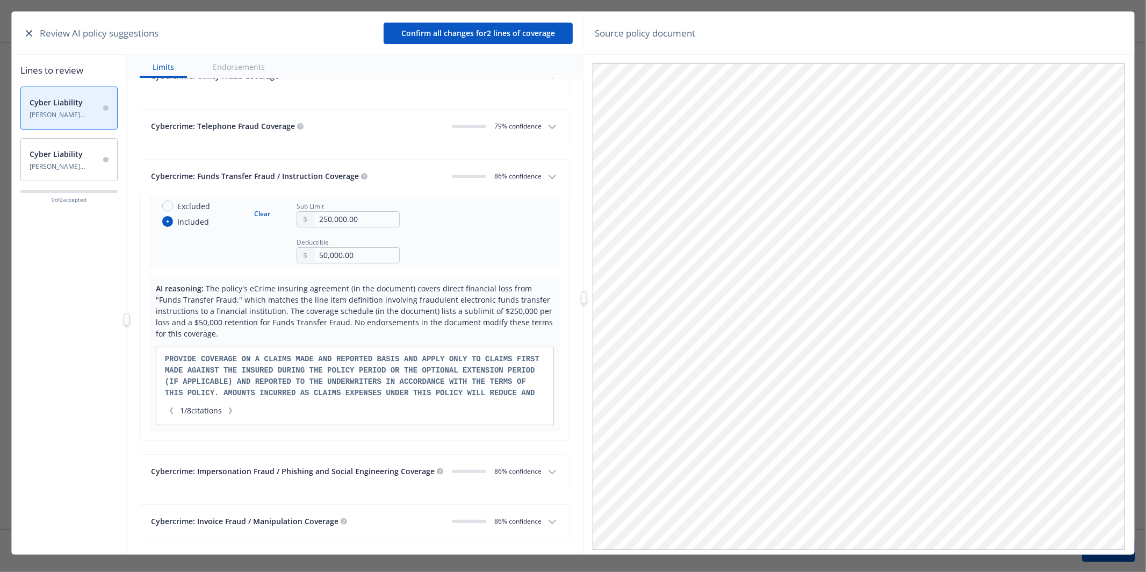
scroll to position [0, 0]
click at [283, 363] on strong "THIS POLICY’S LIABILITY INSURING AGREEMENTS PROVIDE COVERAGE ON A CLAIMS MADE A…" at bounding box center [352, 389] width 375 height 65
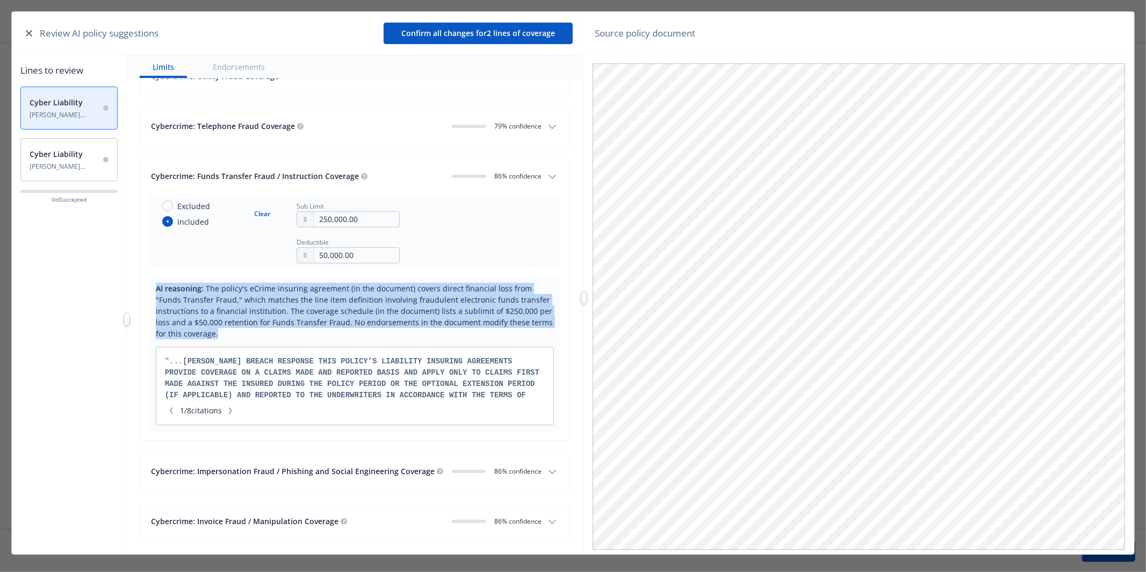
drag, startPoint x: 160, startPoint y: 284, endPoint x: 251, endPoint y: 332, distance: 102.9
click at [251, 332] on div "AI reasoning: The policy's eCrime insuring agreement (in the document) covers d…" at bounding box center [355, 354] width 399 height 142
click at [519, 171] on span "0 86 % confidence" at bounding box center [516, 175] width 51 height 9
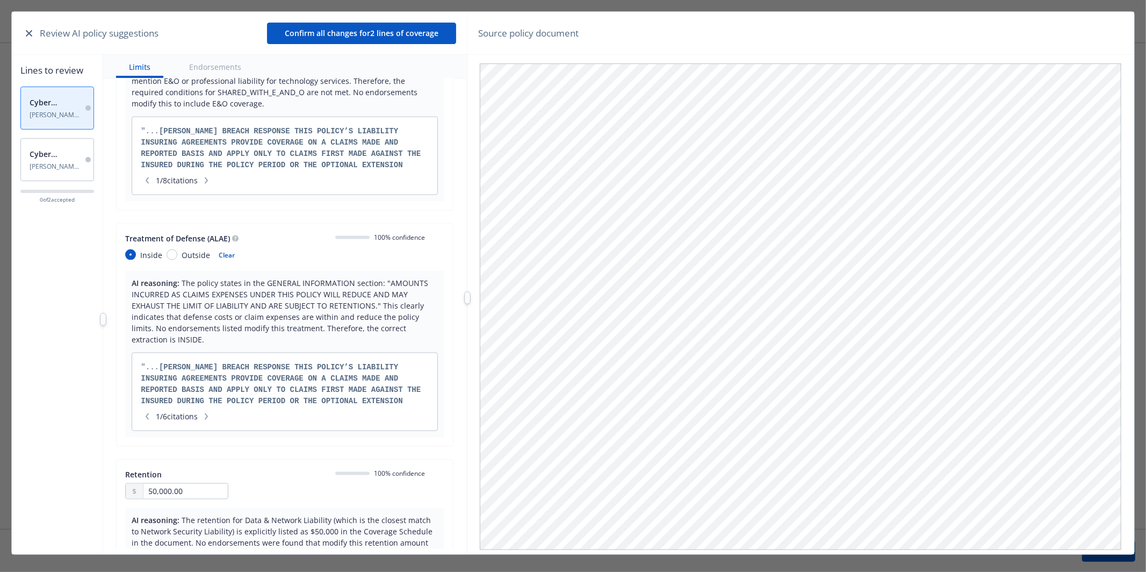
scroll to position [1244, 0]
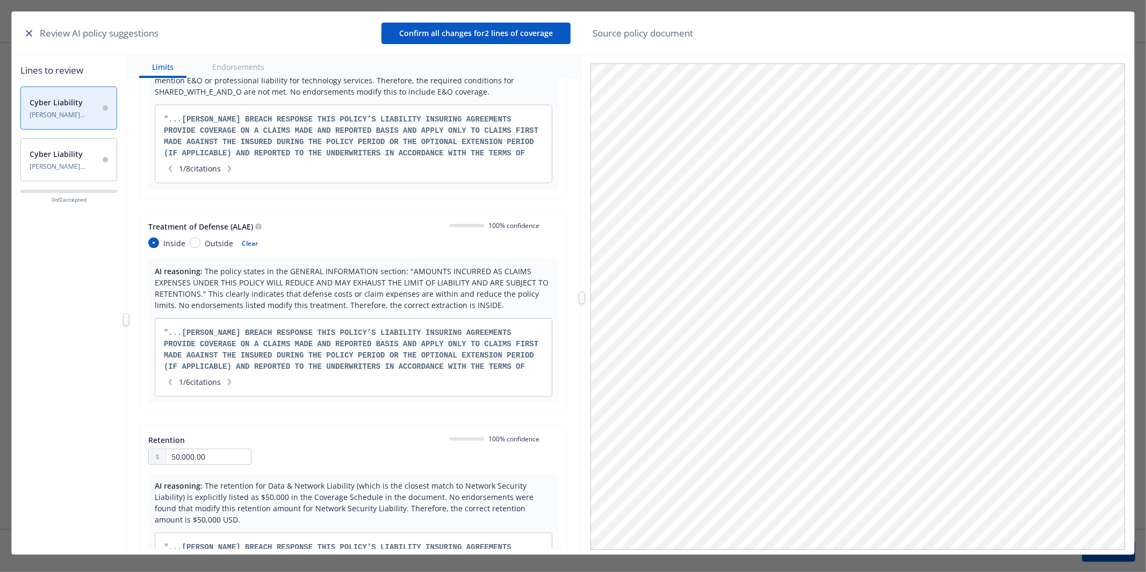
click at [582, 320] on div at bounding box center [582, 298] width 0 height 572
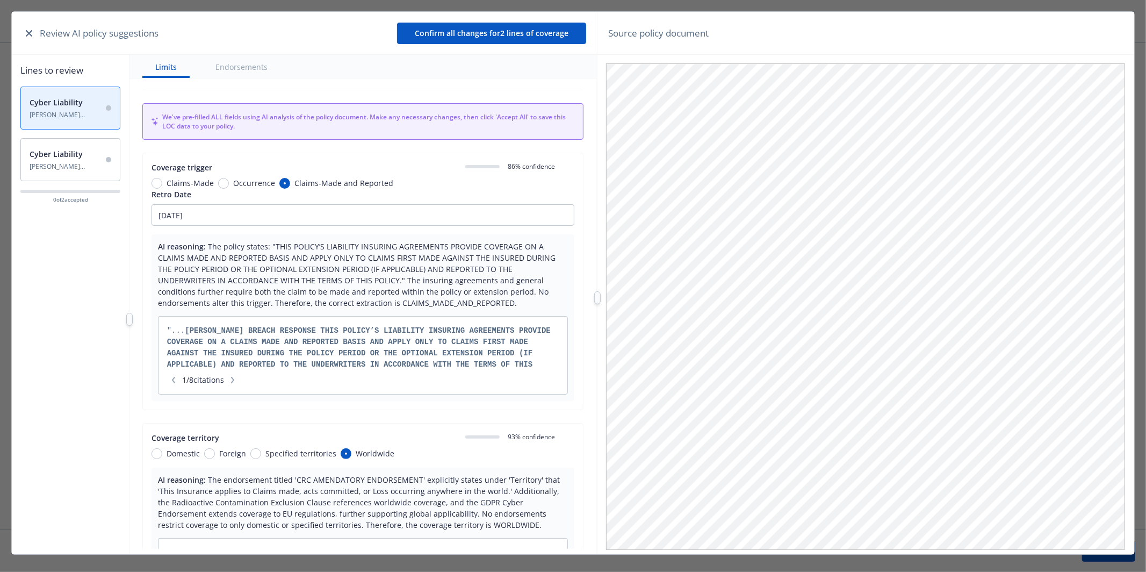
scroll to position [0, 0]
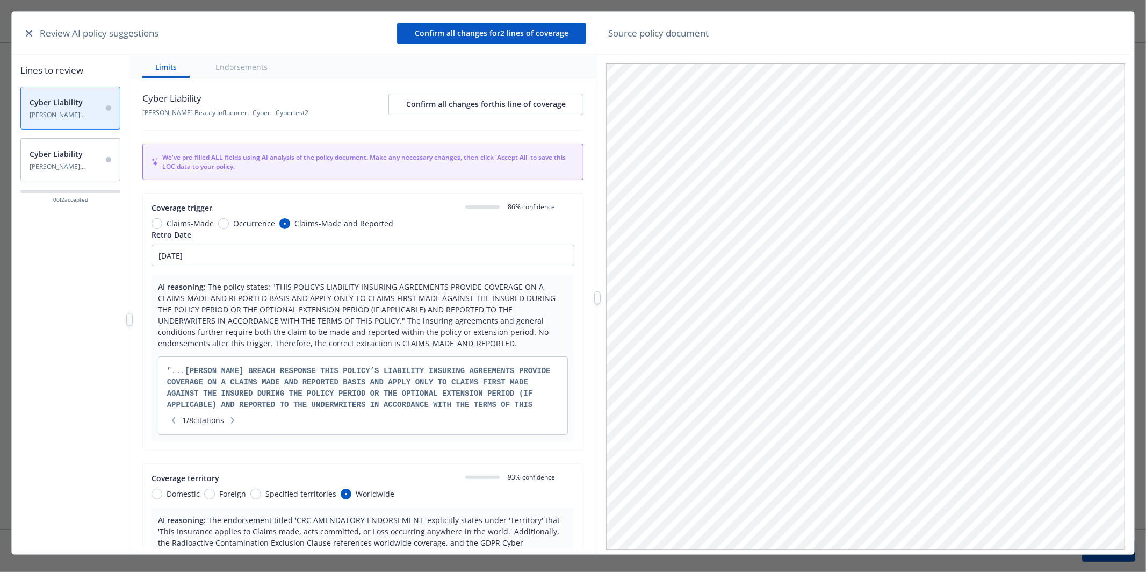
click at [30, 28] on button "button" at bounding box center [29, 33] width 13 height 13
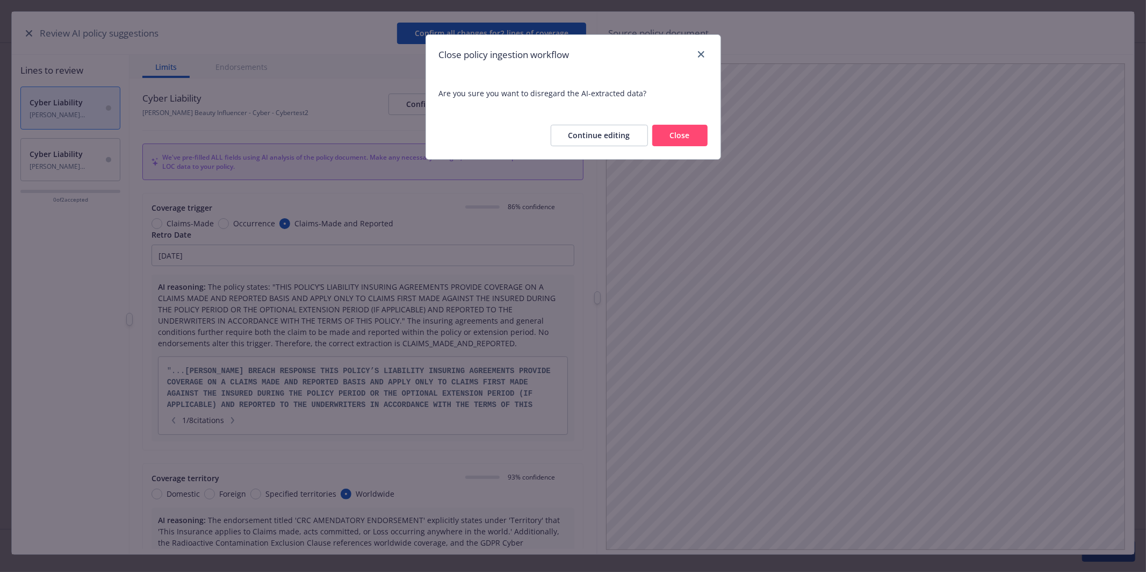
click at [683, 138] on button "Close" at bounding box center [680, 135] width 55 height 21
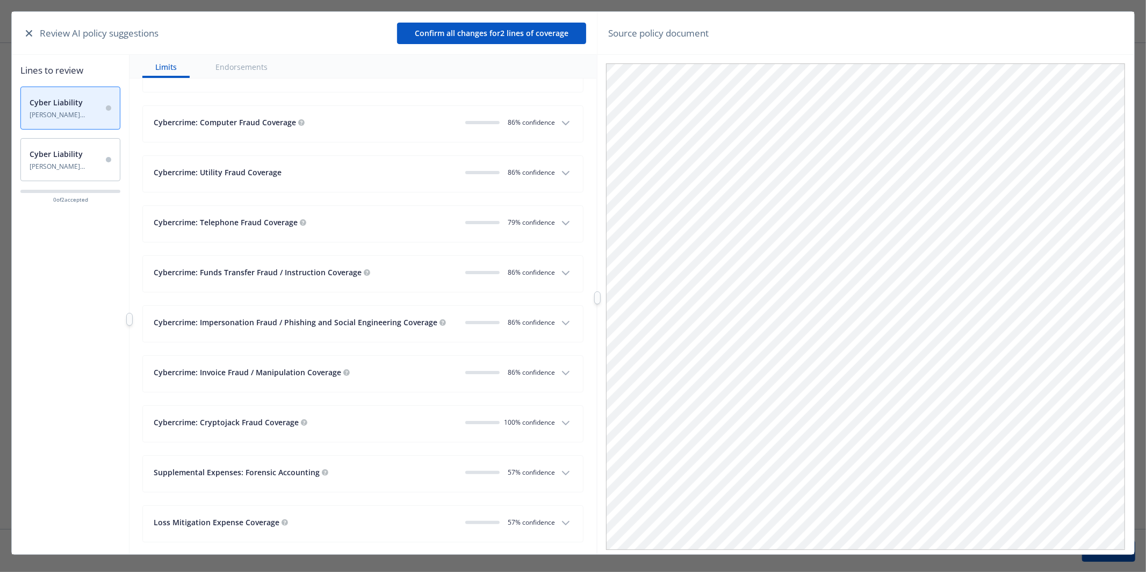
scroll to position [1158, 0]
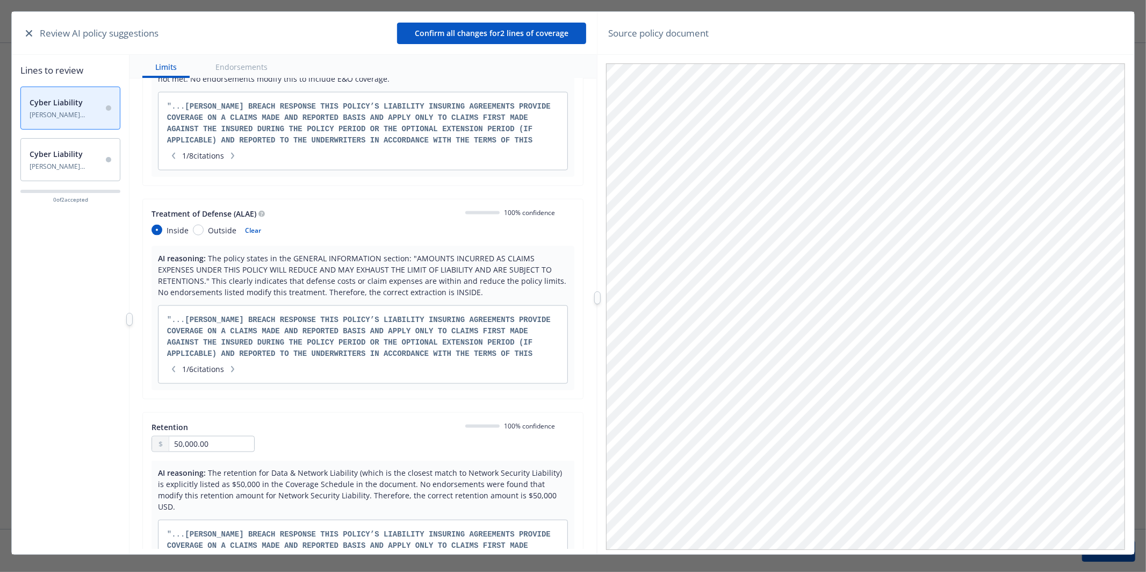
click at [32, 33] on icon "button" at bounding box center [29, 33] width 6 height 6
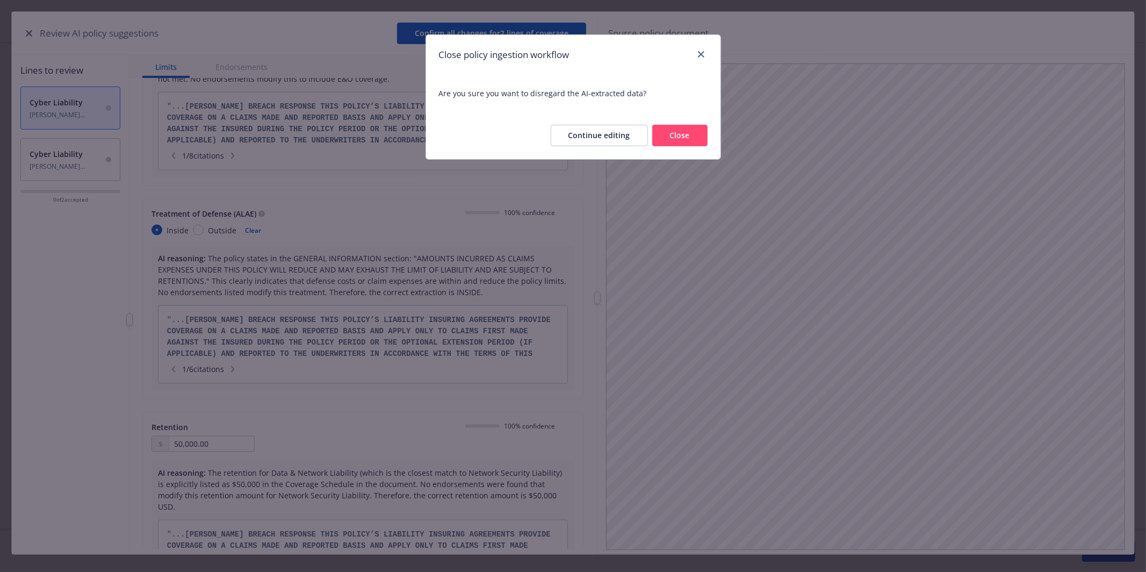
click at [672, 131] on button "Close" at bounding box center [680, 135] width 55 height 21
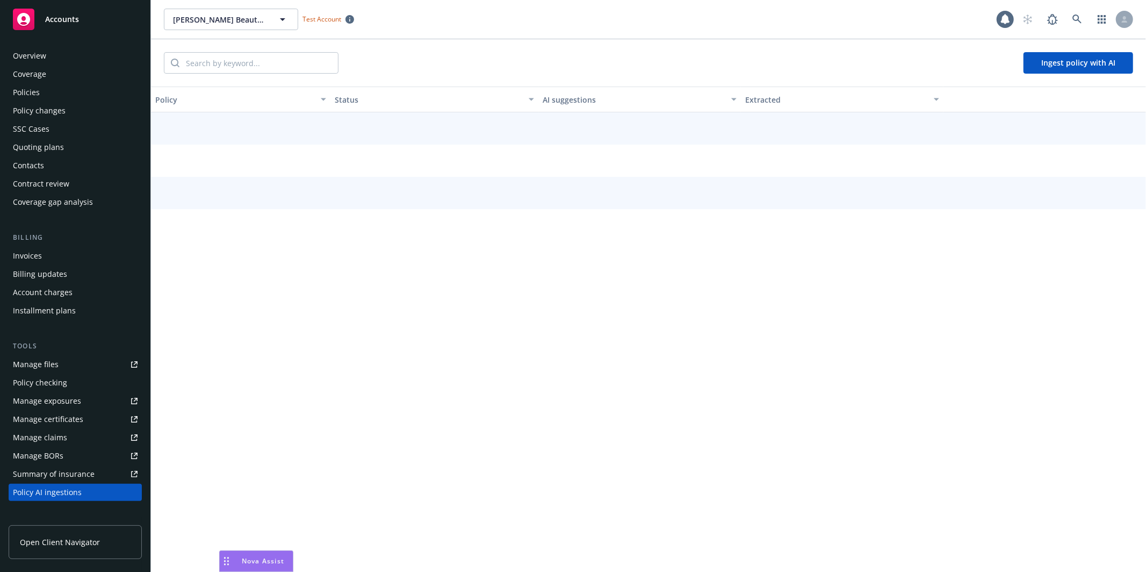
scroll to position [164, 0]
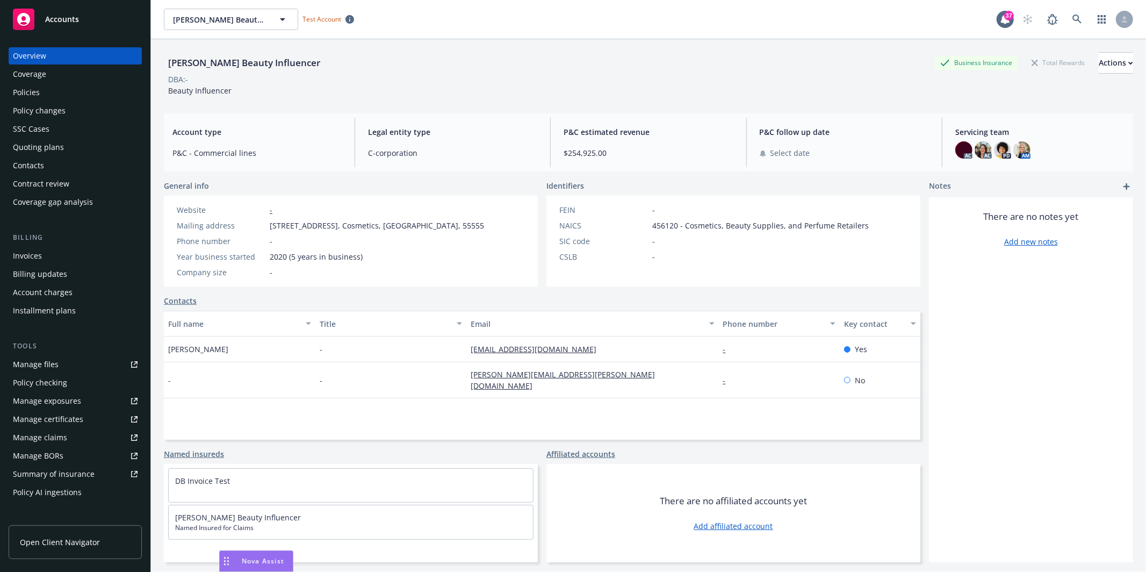
click at [61, 486] on div "Policy AI ingestions" at bounding box center [47, 492] width 69 height 17
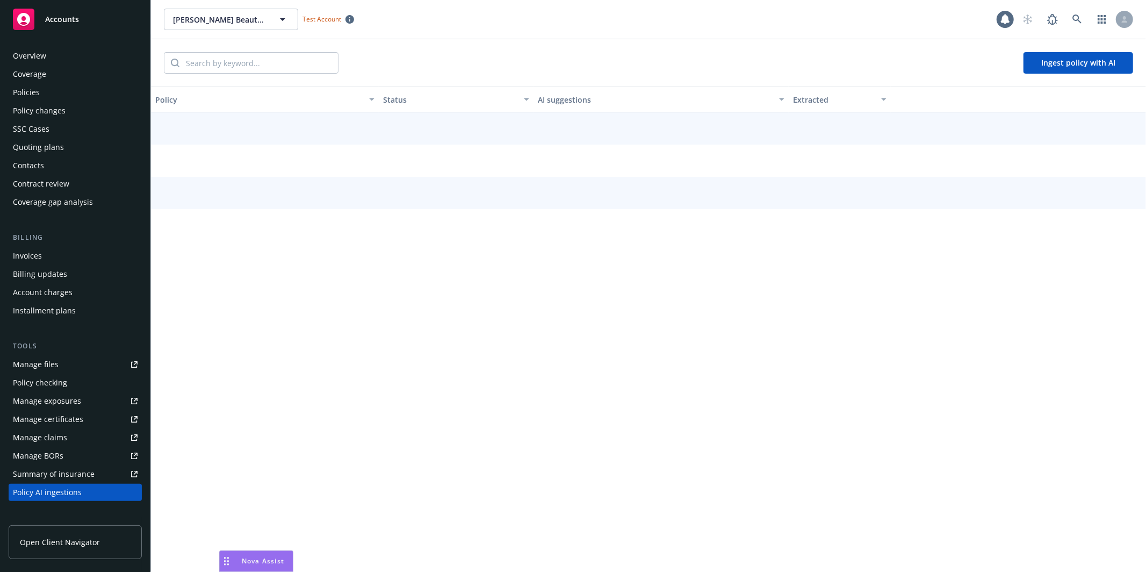
scroll to position [164, 0]
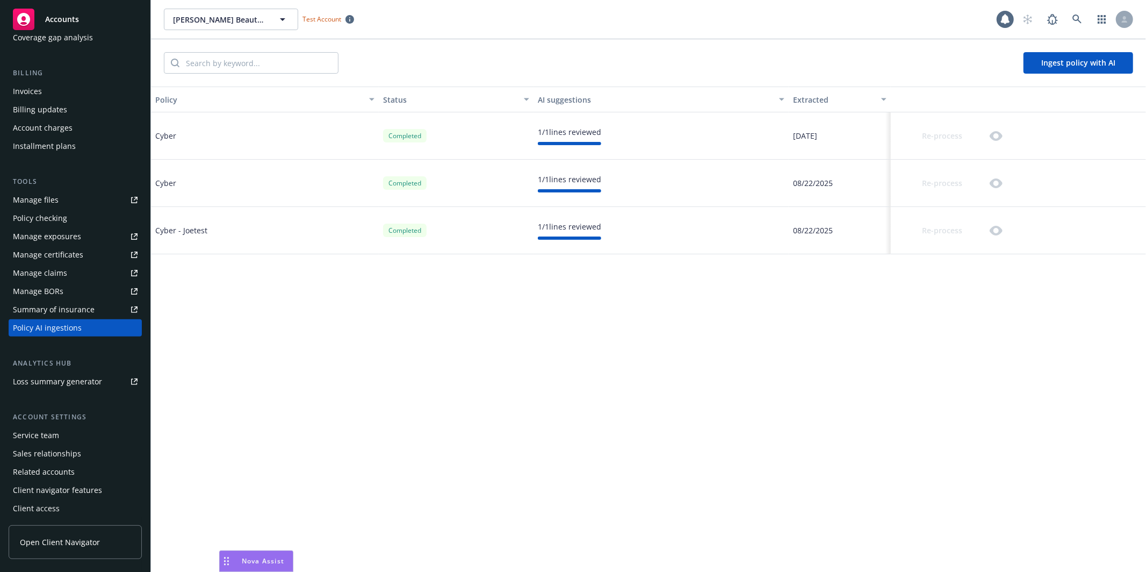
click at [406, 97] on div "Status" at bounding box center [450, 99] width 134 height 11
click at [376, 99] on div "button" at bounding box center [373, 99] width 5 height 25
click at [548, 101] on div "AI suggestions" at bounding box center [655, 99] width 235 height 11
click at [791, 97] on button "Extracted" at bounding box center [840, 100] width 102 height 26
click at [815, 100] on div "Extracted" at bounding box center [834, 99] width 82 height 11
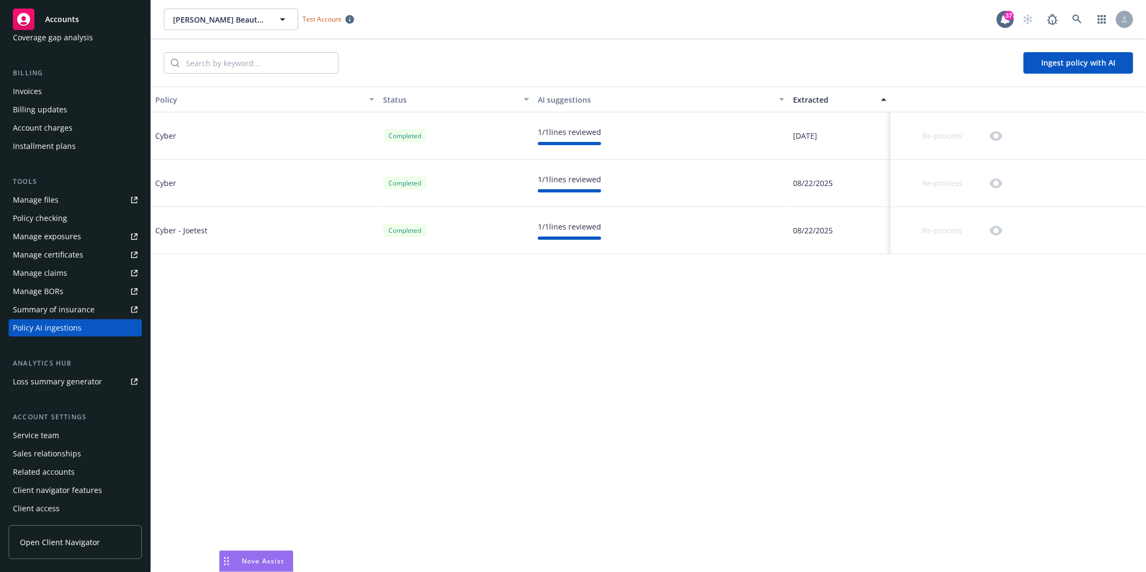
click at [797, 98] on div "Extracted" at bounding box center [834, 99] width 82 height 11
click at [824, 98] on div "Extracted" at bounding box center [834, 99] width 82 height 11
click at [815, 97] on div "Extracted" at bounding box center [834, 99] width 82 height 11
